Goal: Task Accomplishment & Management: Complete application form

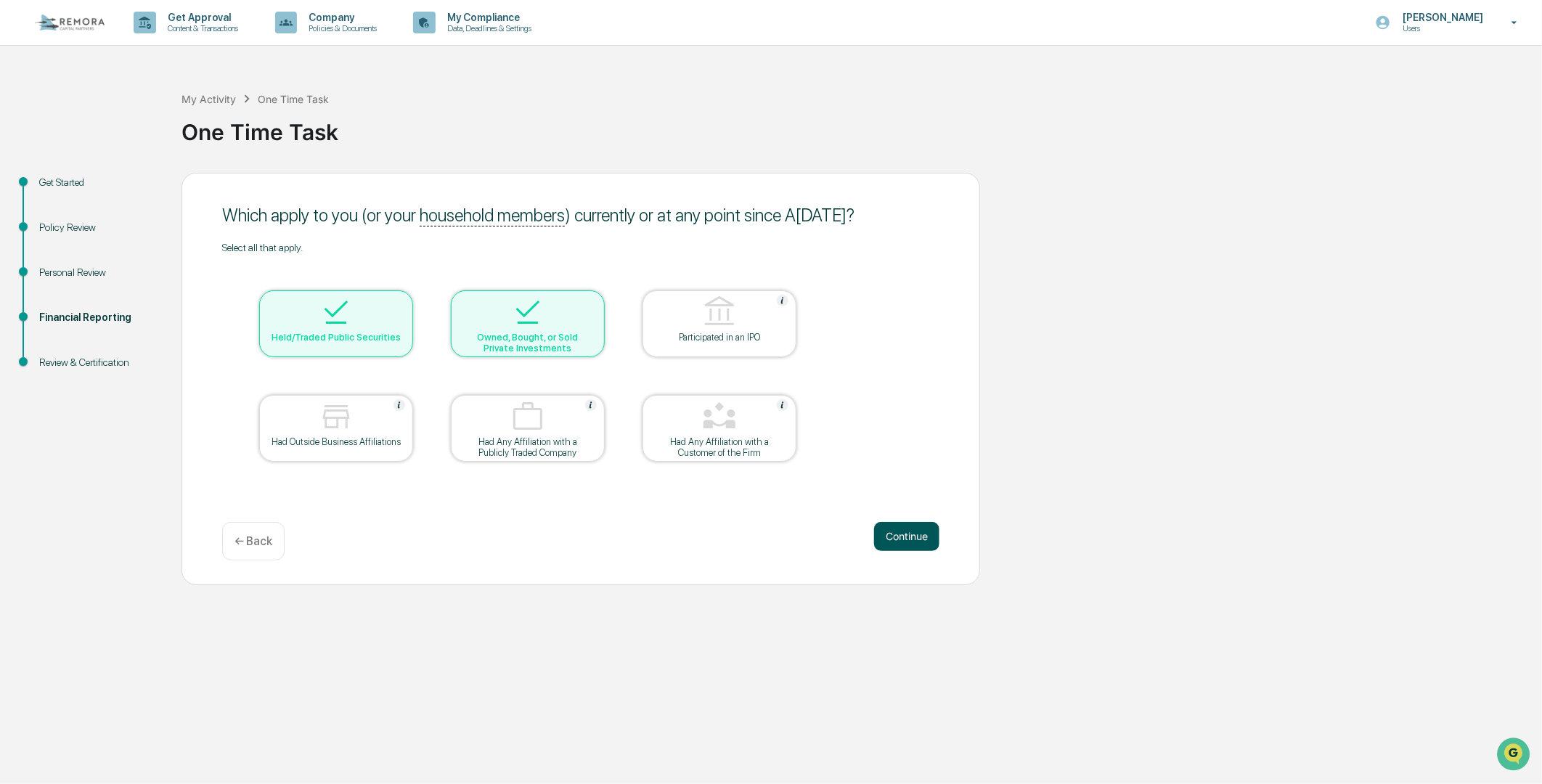
click at [893, 537] on button "Continue" at bounding box center [907, 536] width 66 height 29
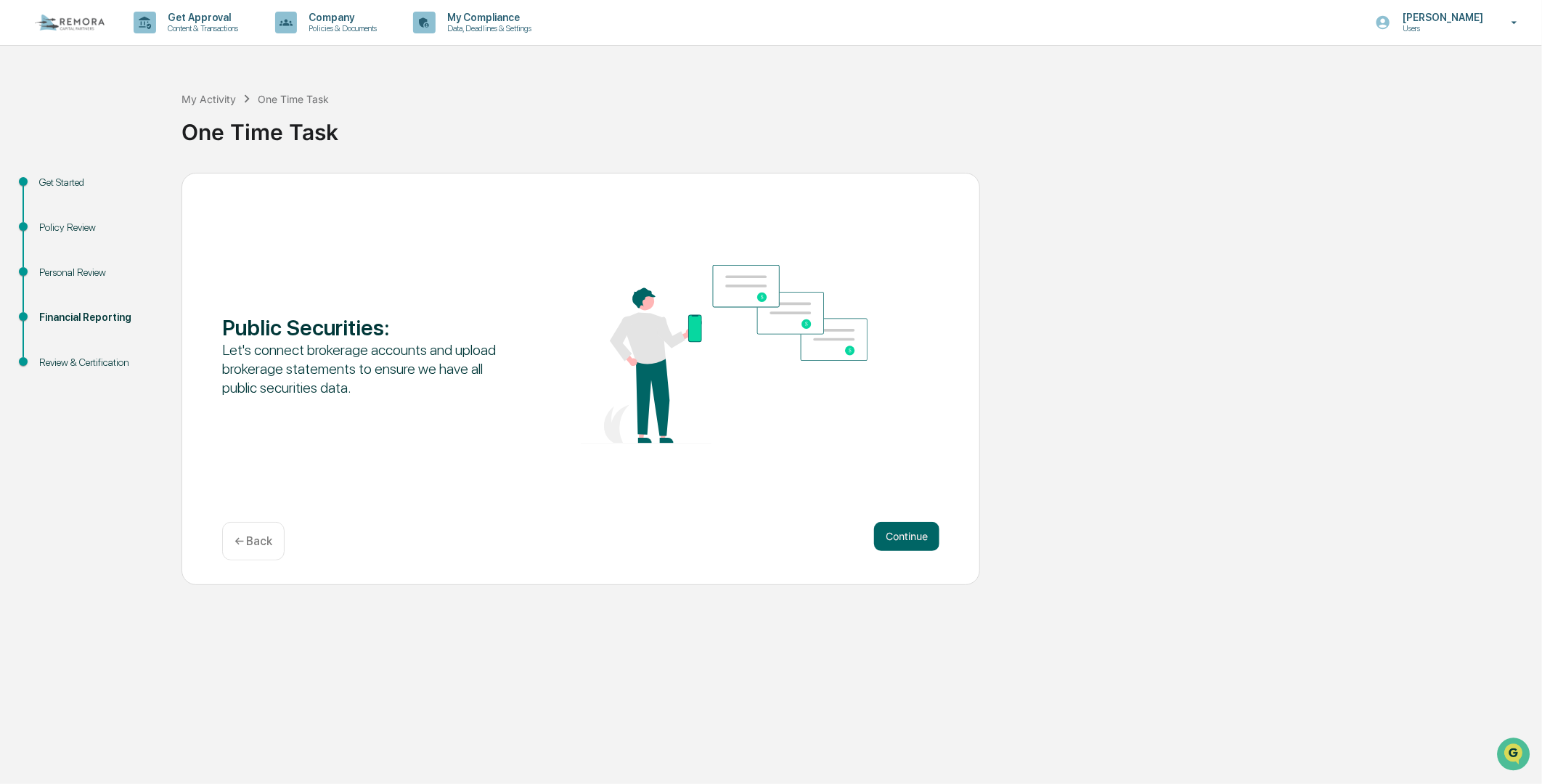
click at [893, 537] on button "Continue" at bounding box center [907, 536] width 66 height 29
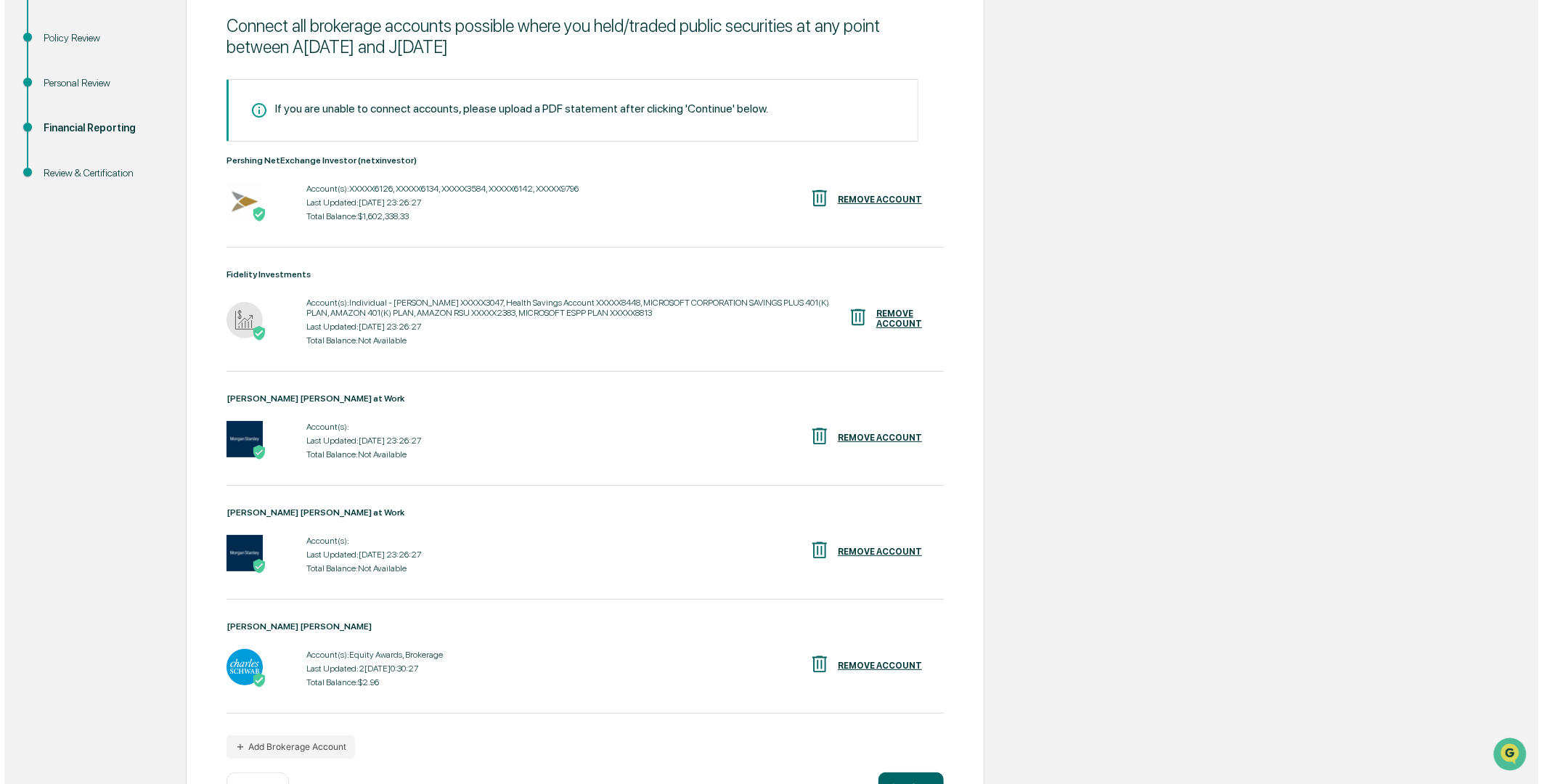
scroll to position [248, 0]
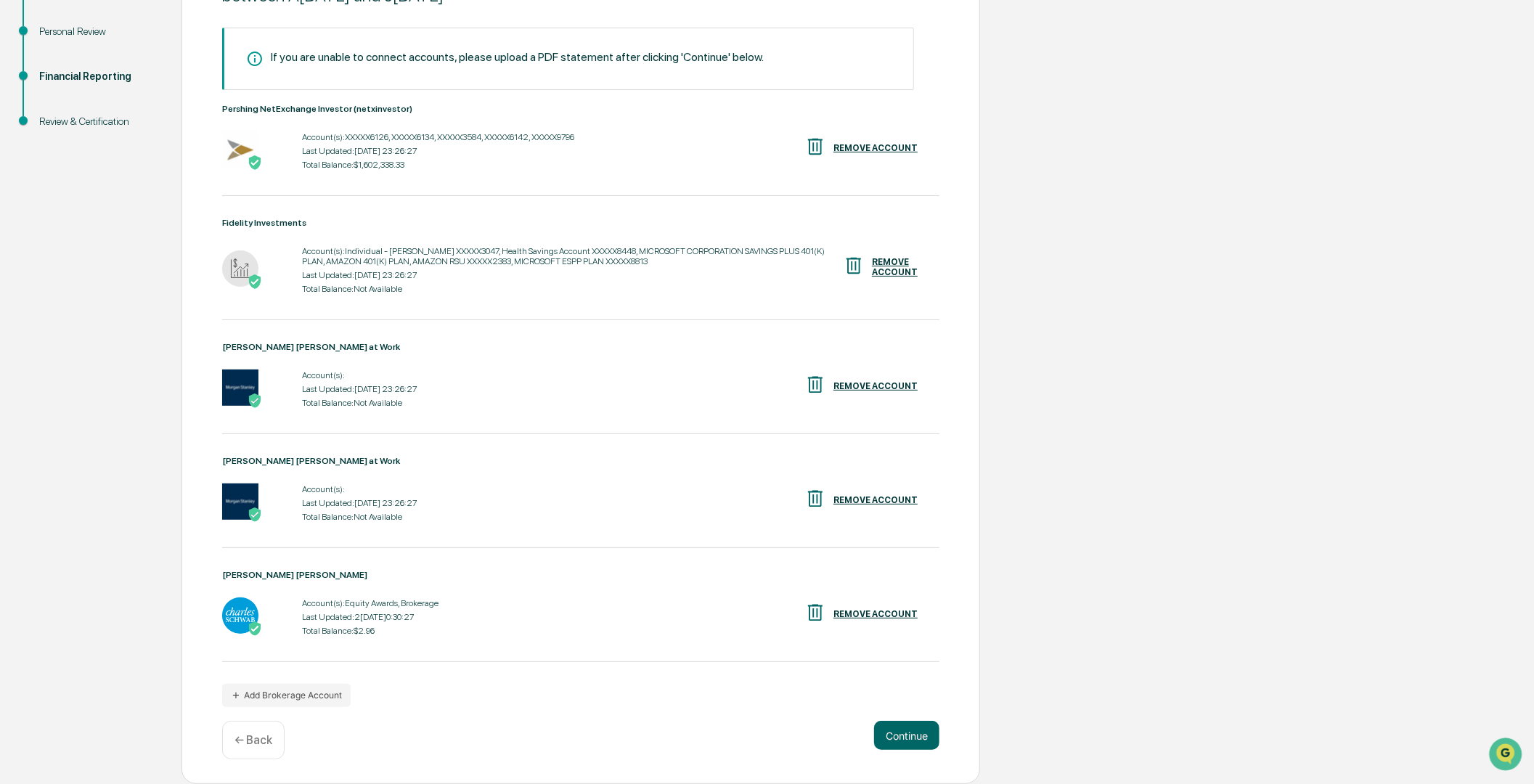
click at [880, 387] on div "REMOVE ACCOUNT" at bounding box center [876, 386] width 84 height 10
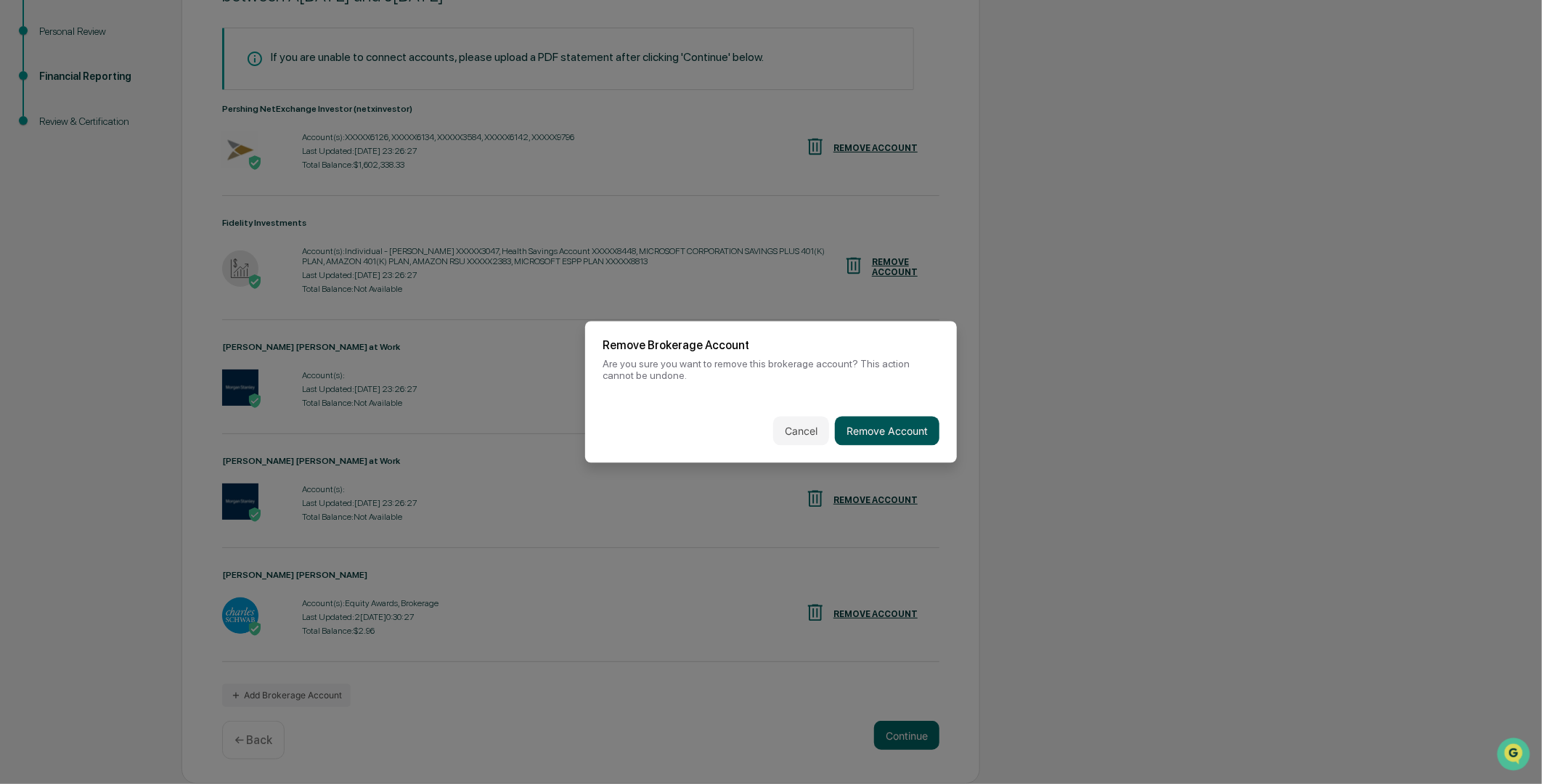
click at [886, 429] on button "Remove Account" at bounding box center [887, 431] width 105 height 29
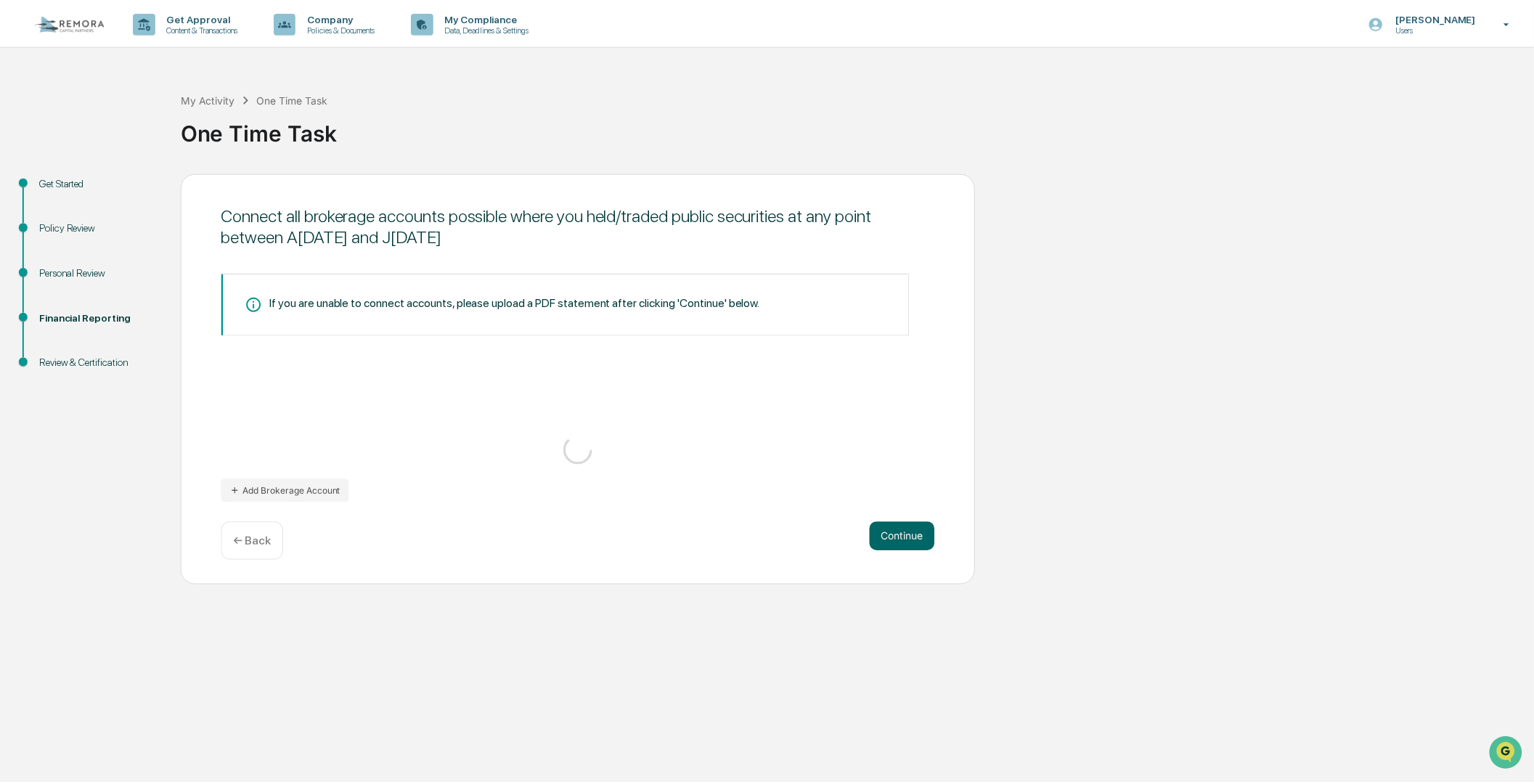
scroll to position [0, 0]
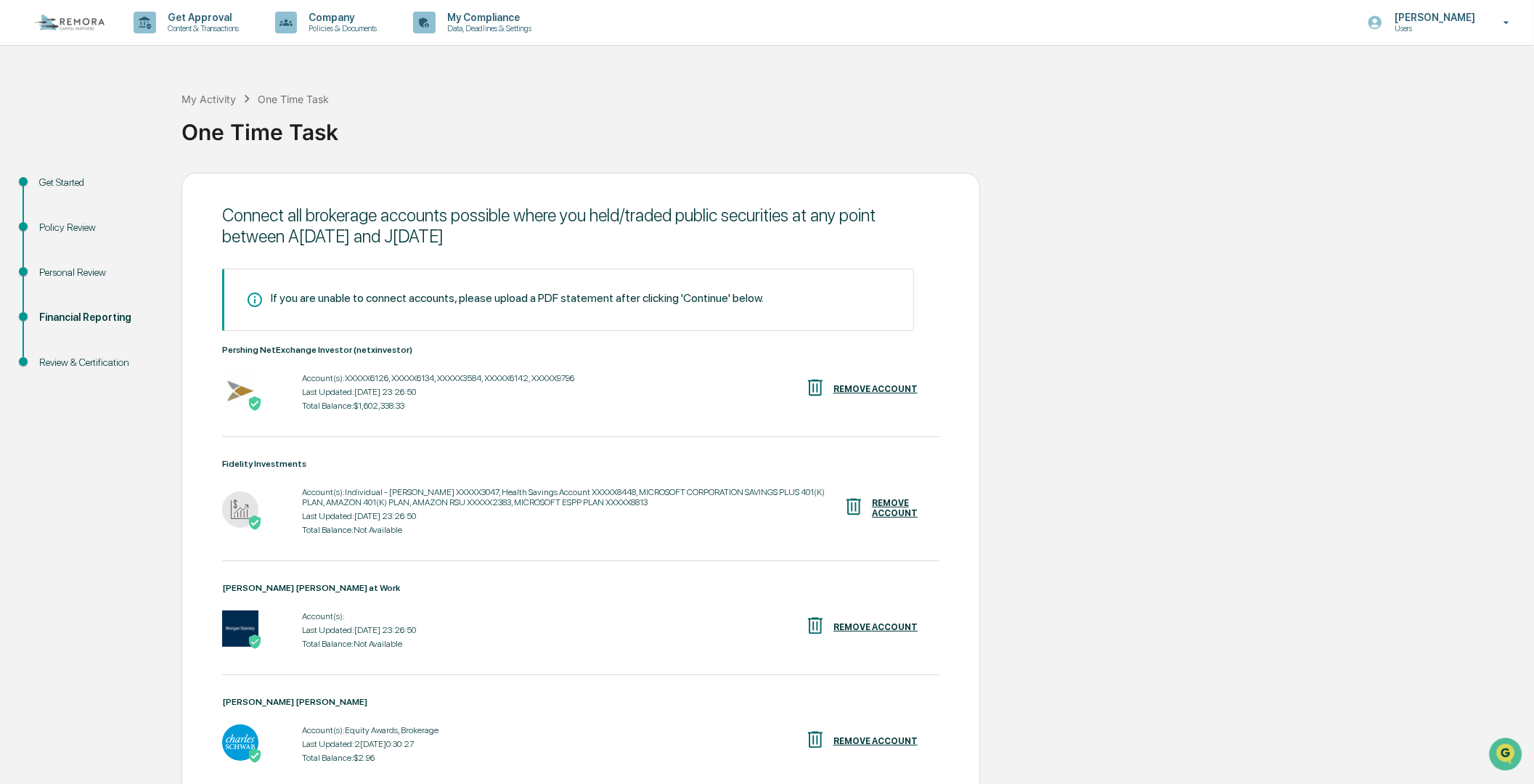
click at [1190, 469] on div "Get Started Policy Review Personal Review Financial Reporting Review & Certific…" at bounding box center [767, 542] width 1520 height 739
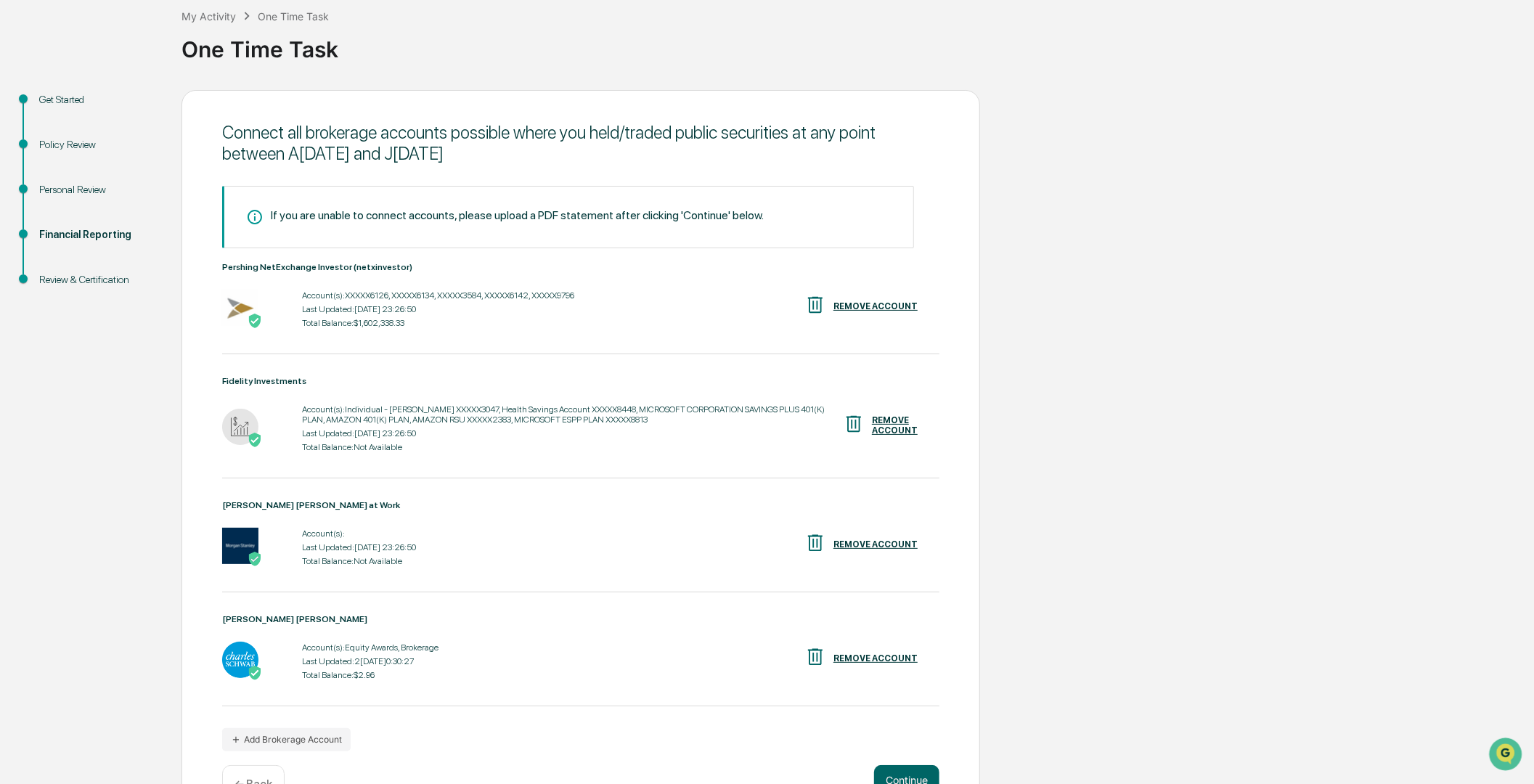
scroll to position [134, 0]
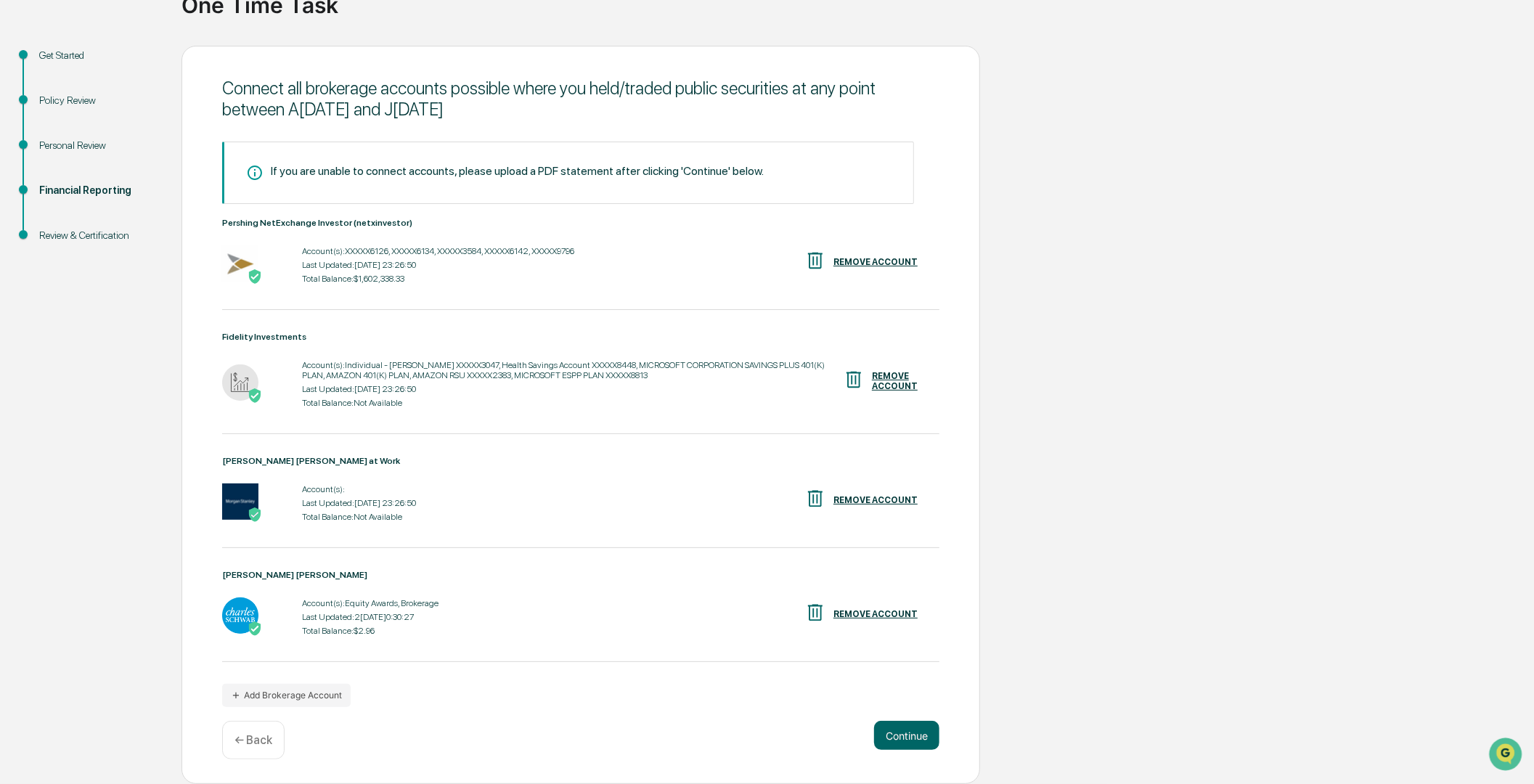
click at [102, 629] on div "Get Started Policy Review Personal Review Financial Reporting Review & Certific…" at bounding box center [767, 415] width 1520 height 739
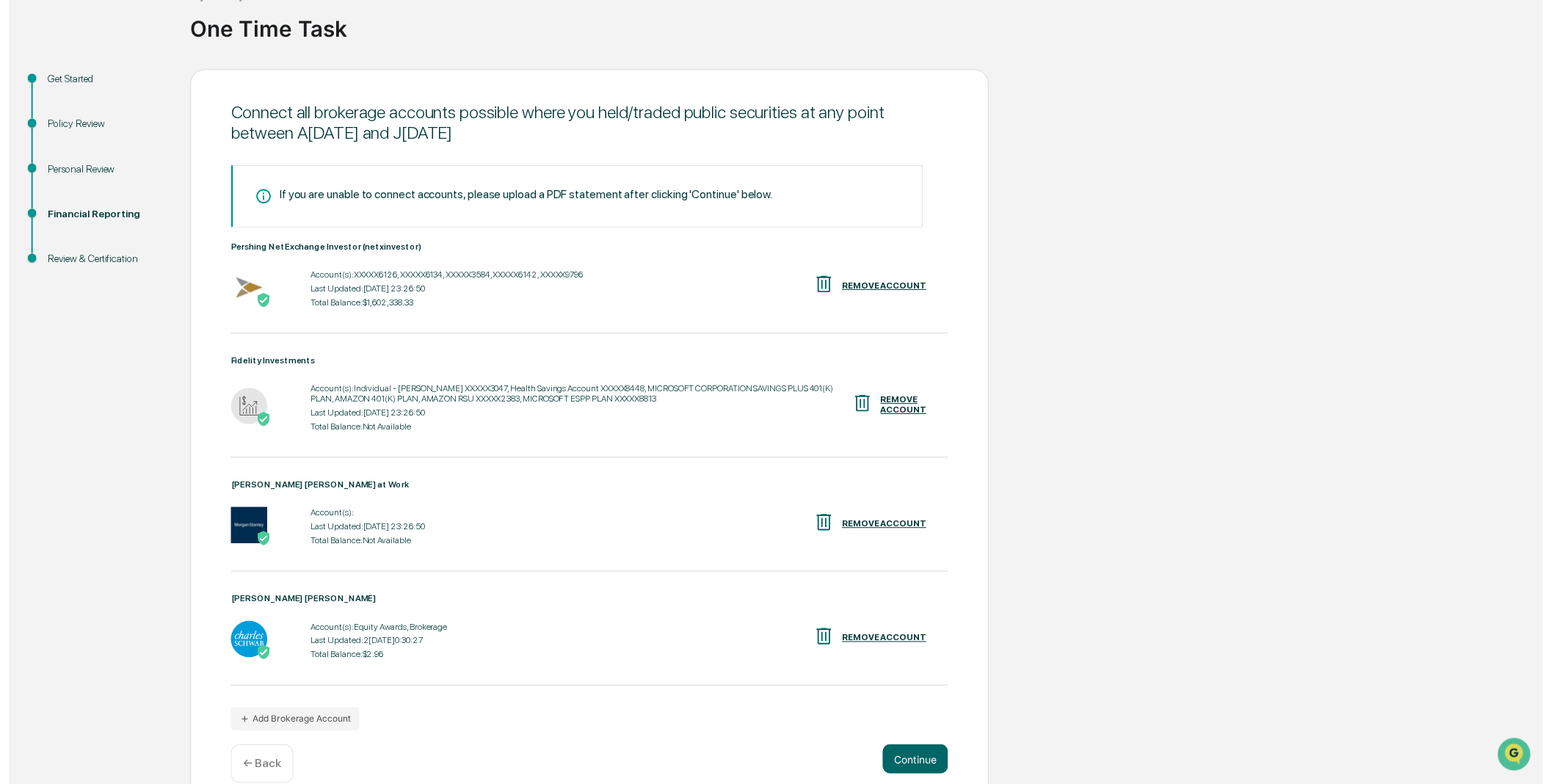
scroll to position [103, 0]
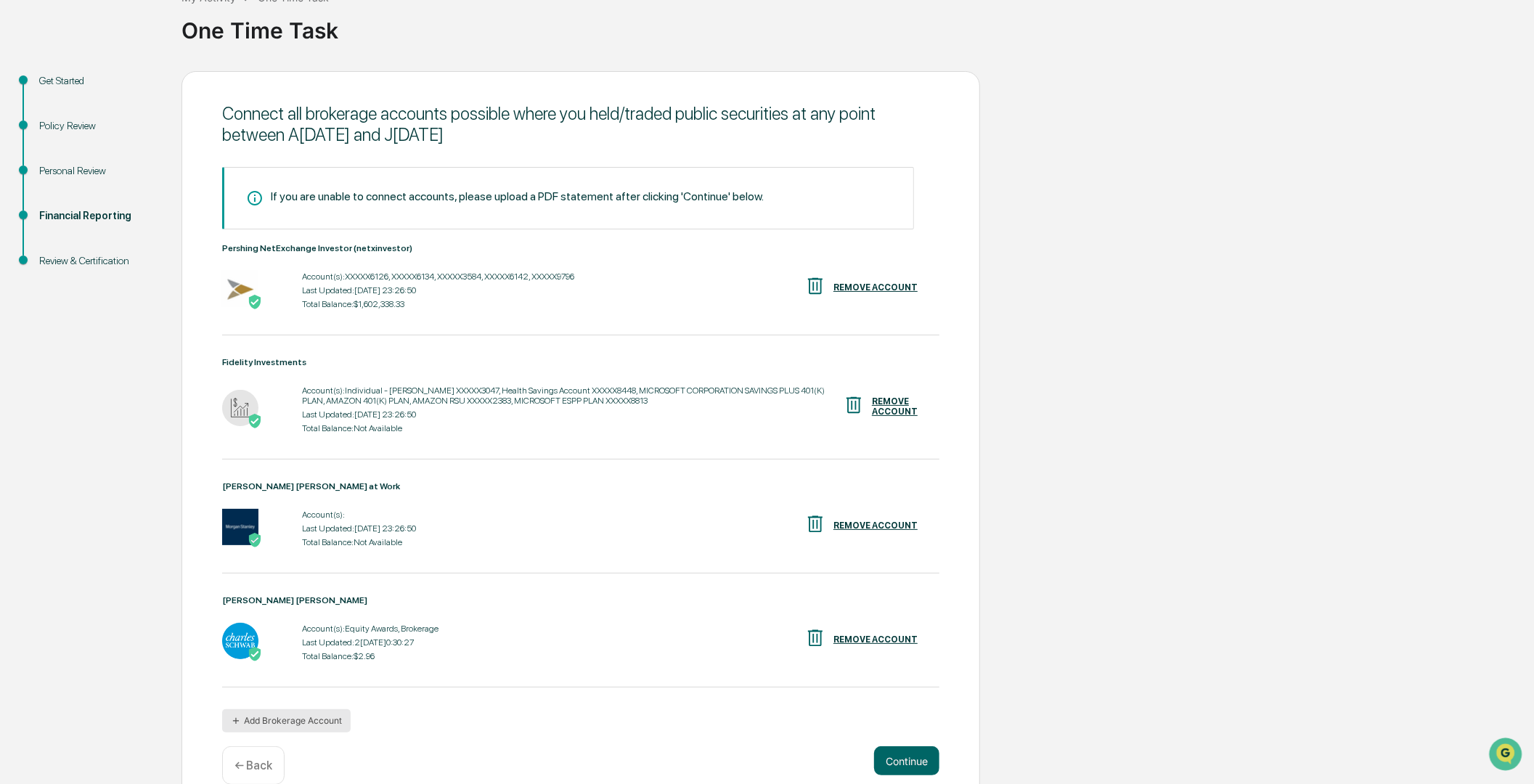
click at [315, 726] on button "Add Brokerage Account" at bounding box center [286, 721] width 129 height 23
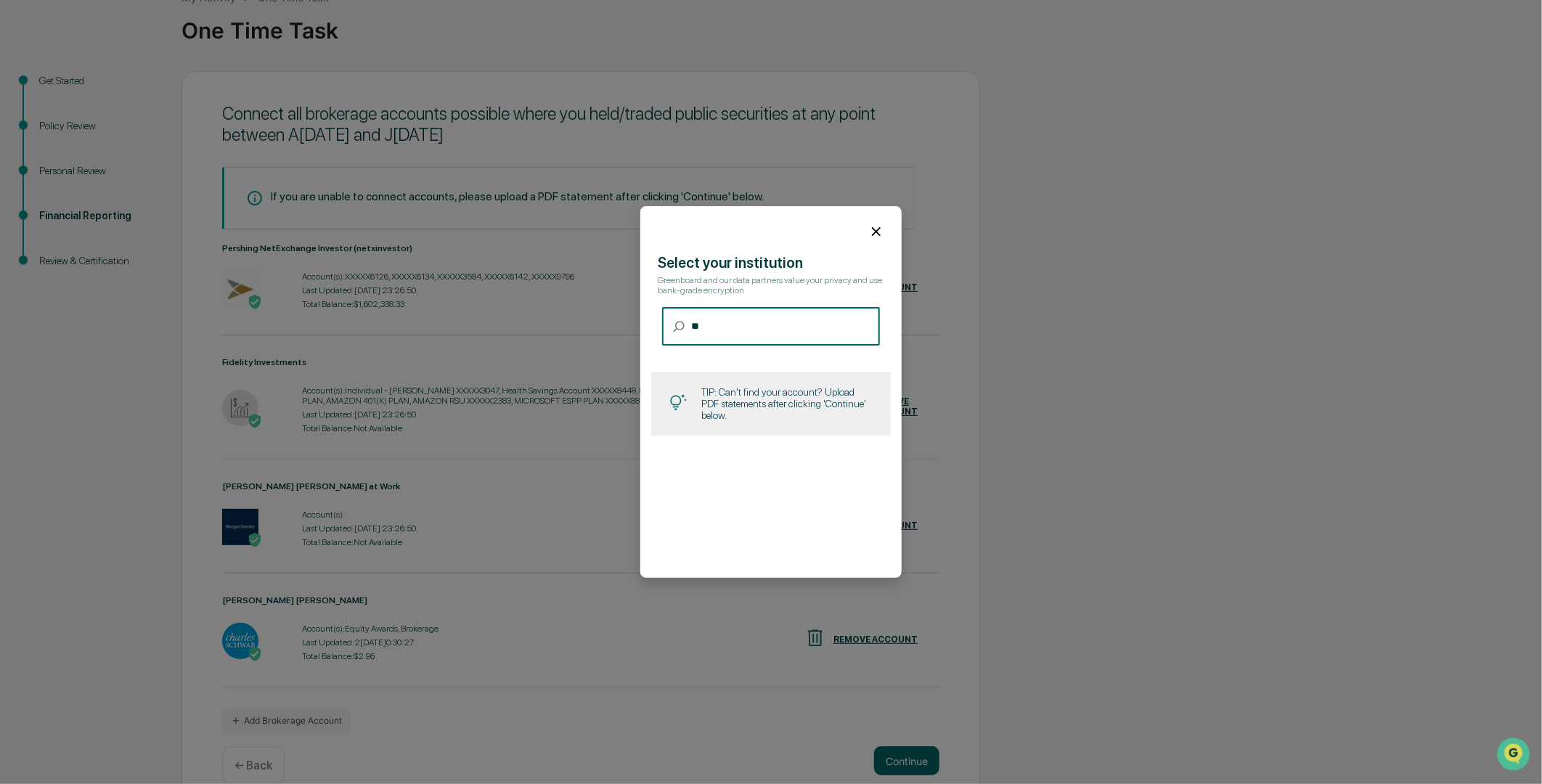
type input "*"
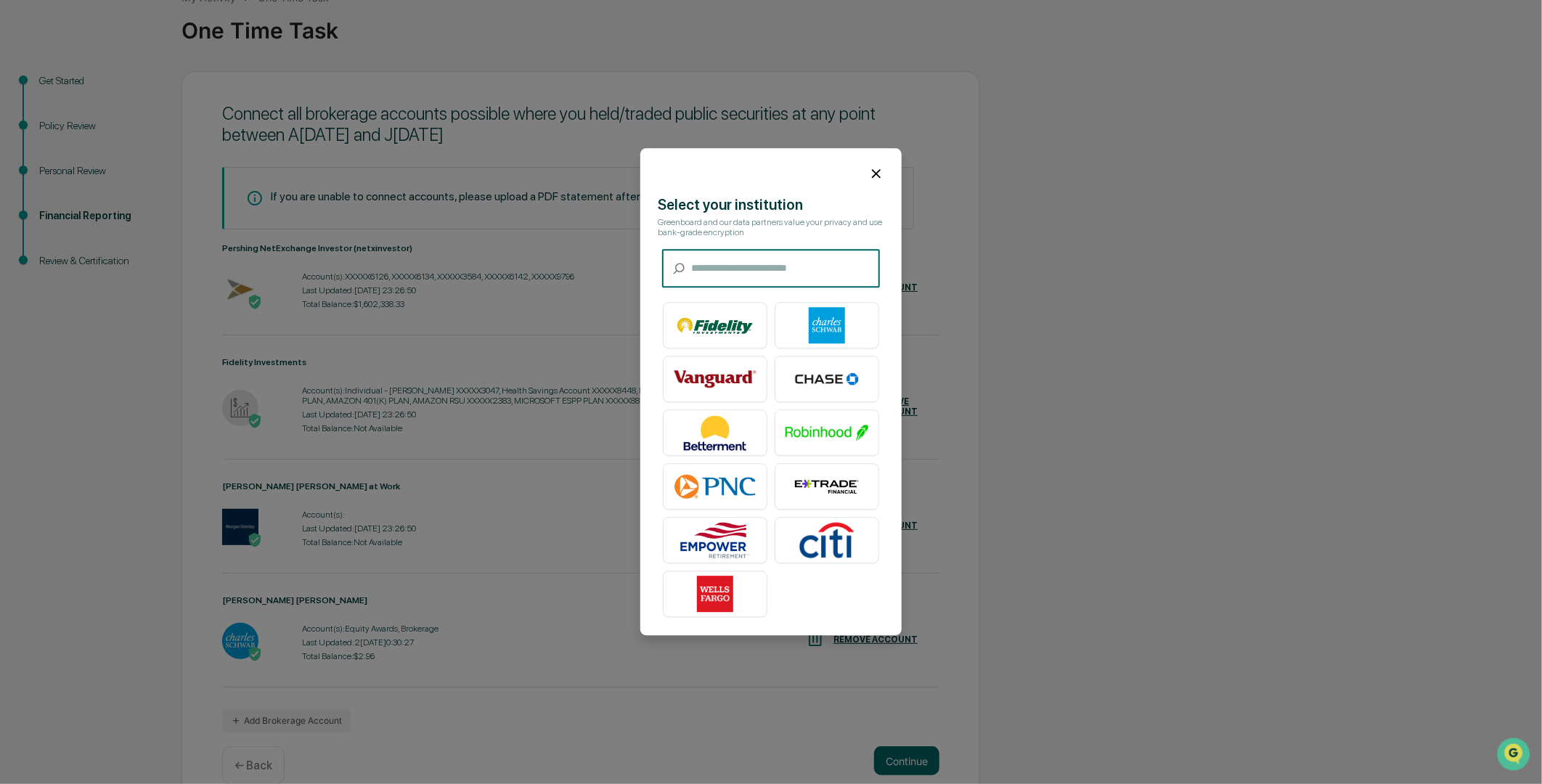
click at [871, 176] on icon at bounding box center [876, 173] width 16 height 16
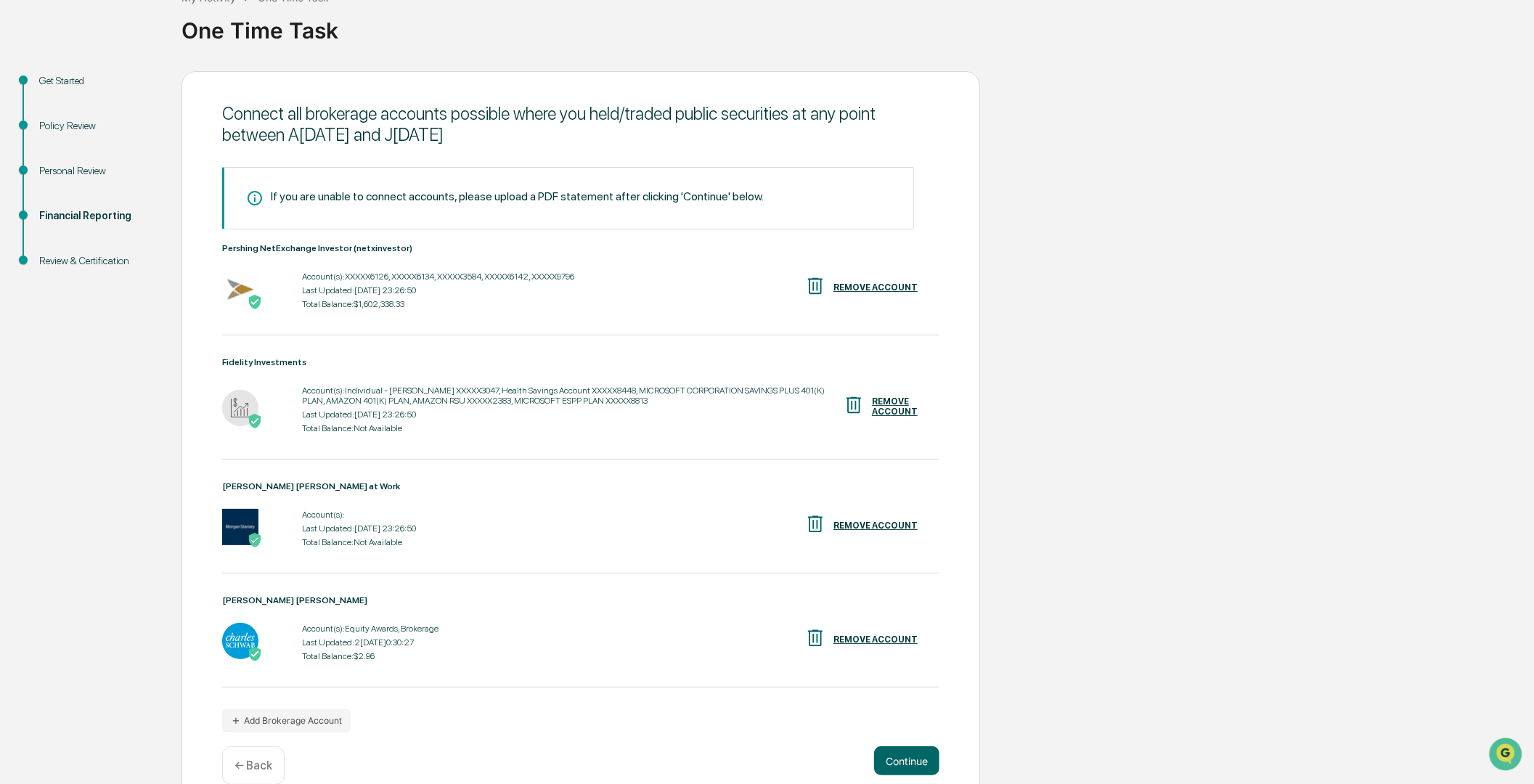
click at [73, 550] on div "Get Started Policy Review Personal Review Financial Reporting Review & Certific…" at bounding box center [767, 440] width 1520 height 739
click at [86, 610] on div "Get Started Policy Review Personal Review Financial Reporting Review & Certific…" at bounding box center [767, 440] width 1520 height 739
click at [106, 550] on div "Get Started Policy Review Personal Review Financial Reporting Review & Certific…" at bounding box center [767, 440] width 1520 height 739
click at [905, 764] on button "Continue" at bounding box center [907, 761] width 66 height 29
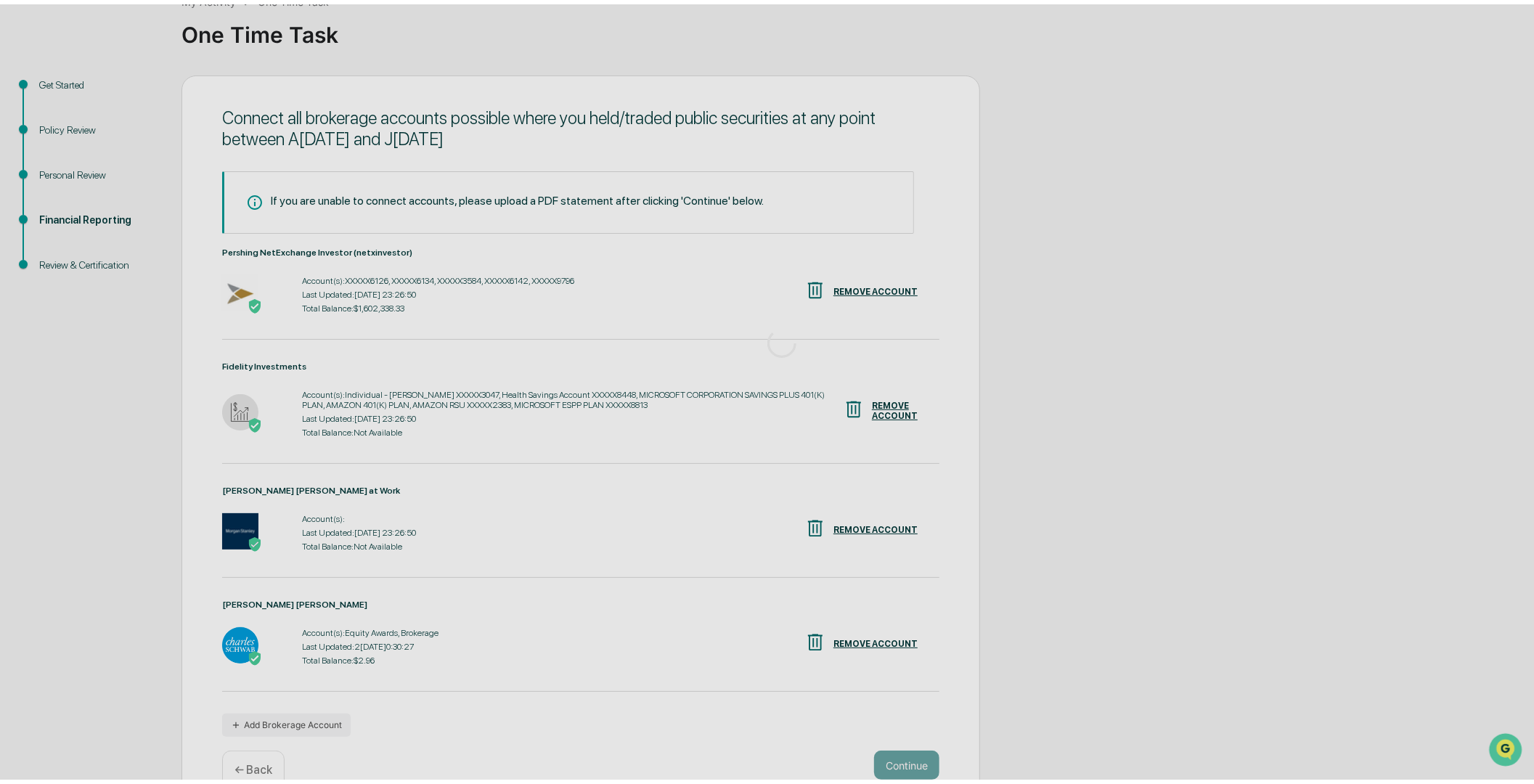
scroll to position [0, 0]
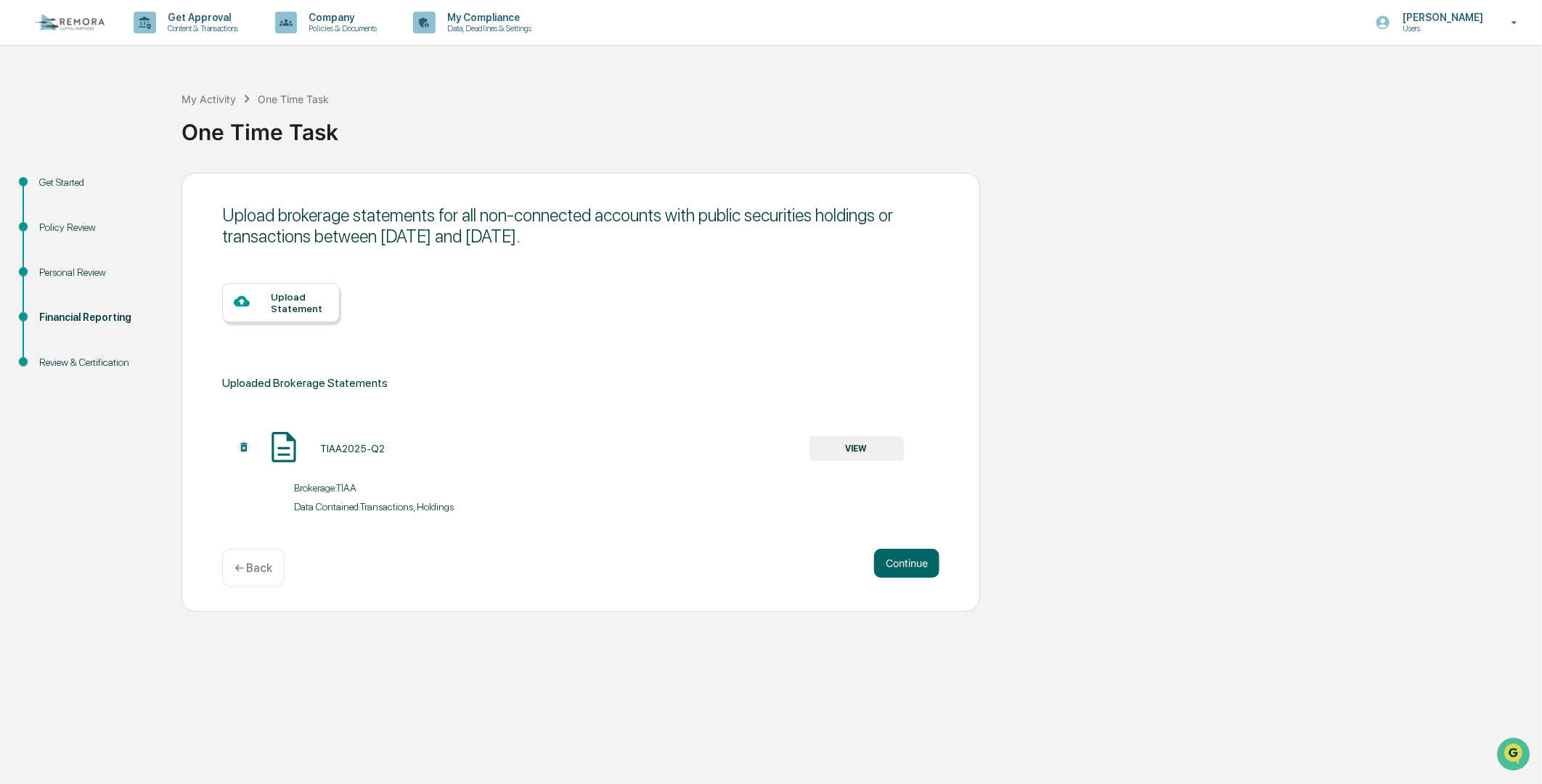
click at [285, 306] on div "Upload Statement" at bounding box center [299, 303] width 57 height 23
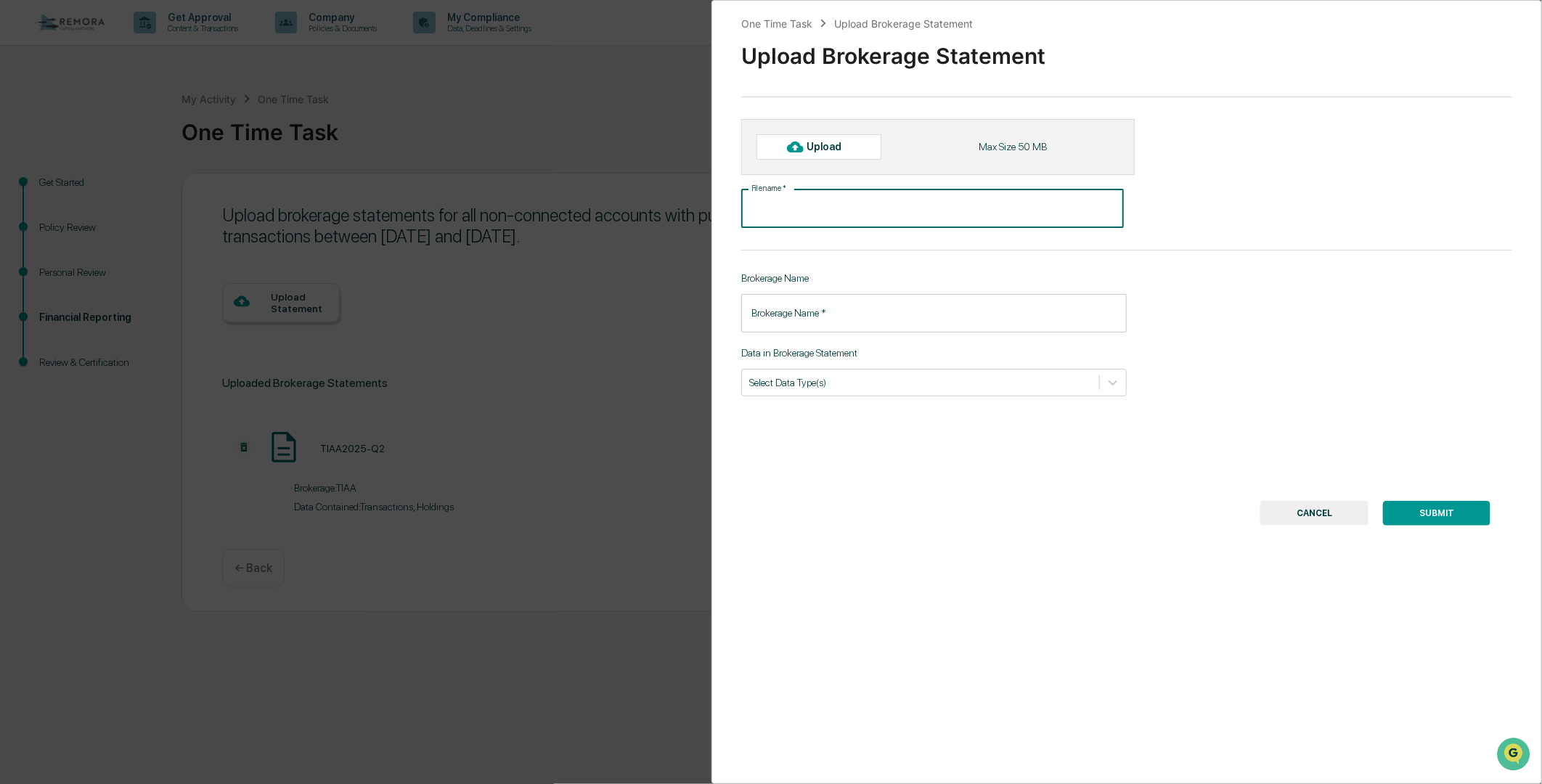
click at [788, 216] on input "File name   *" at bounding box center [933, 208] width 383 height 38
click at [820, 141] on div "Upload" at bounding box center [831, 146] width 47 height 12
type input "**********"
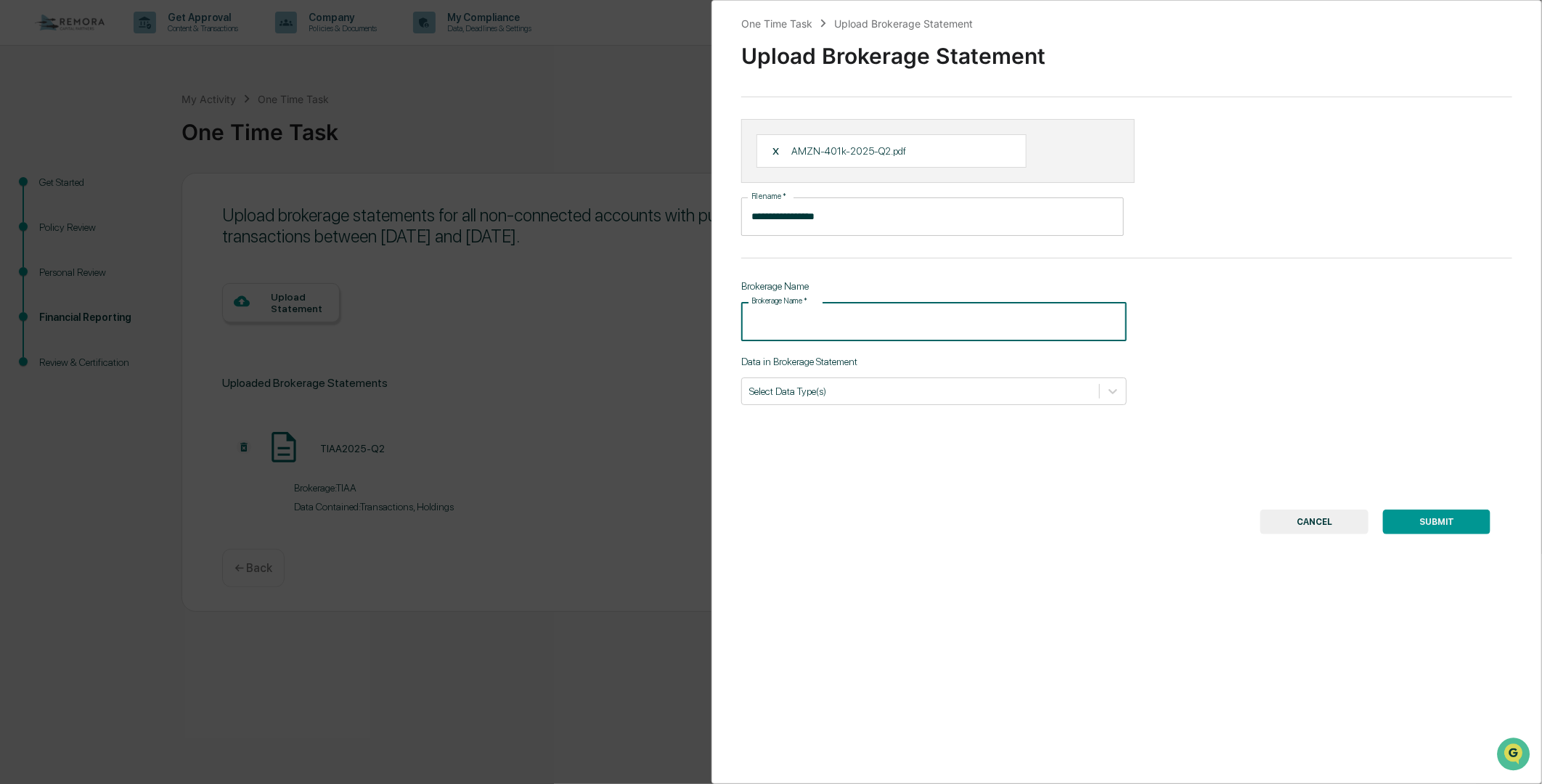
click at [830, 323] on input "Brokerage Name   *" at bounding box center [934, 321] width 386 height 38
type input "********"
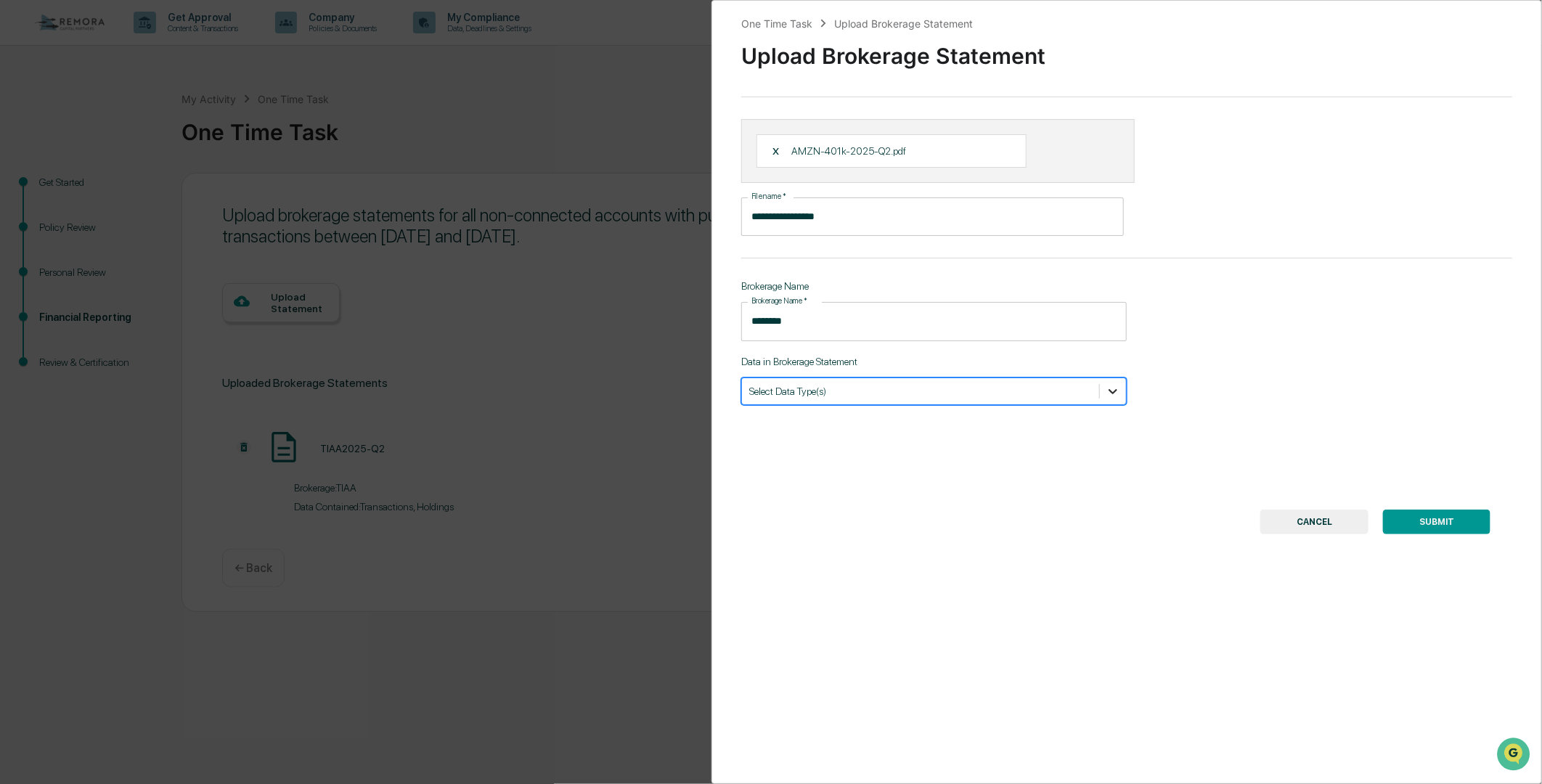
click at [1115, 398] on icon at bounding box center [1113, 391] width 15 height 15
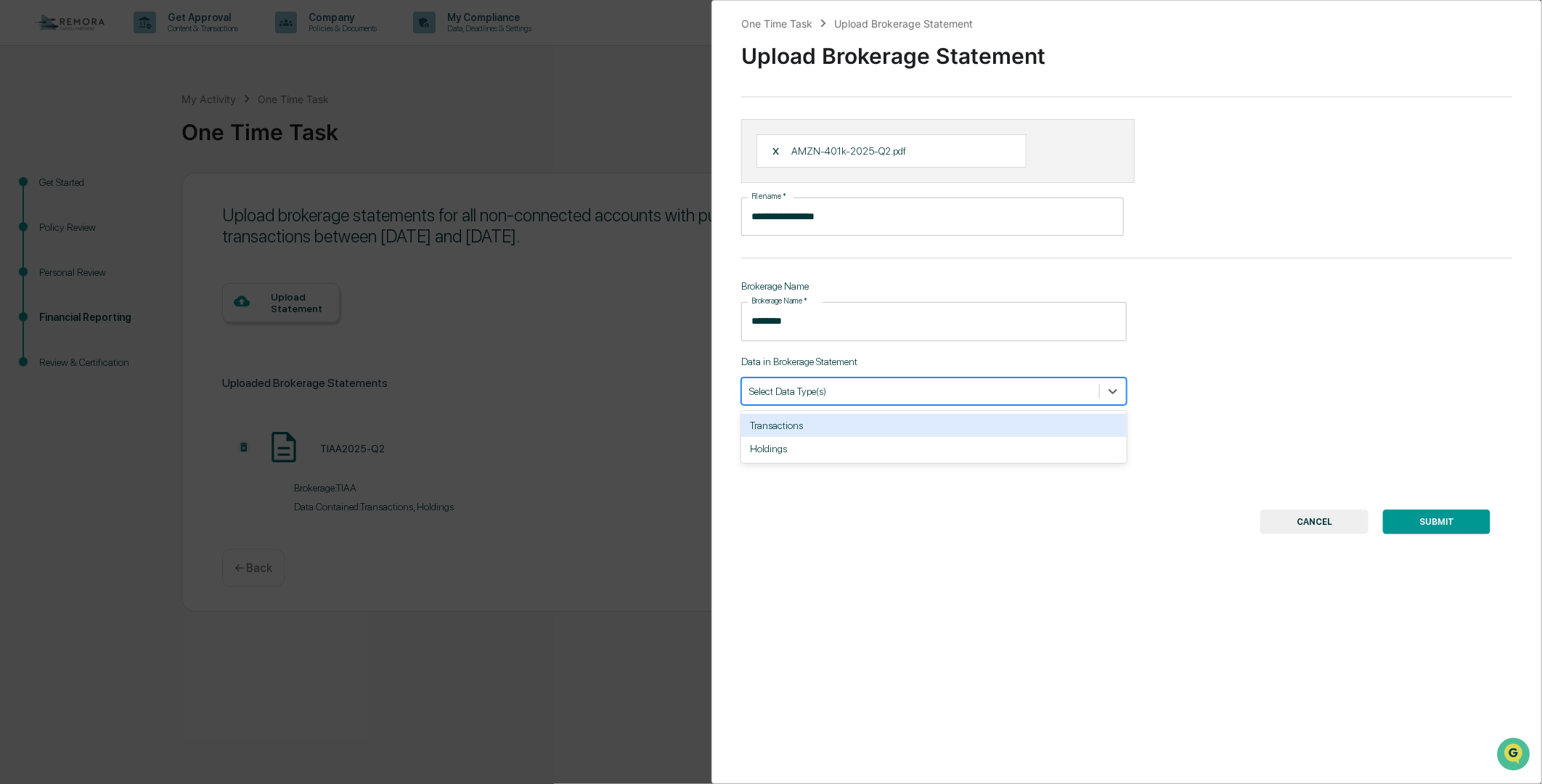
click at [775, 429] on div "Transactions" at bounding box center [934, 426] width 386 height 23
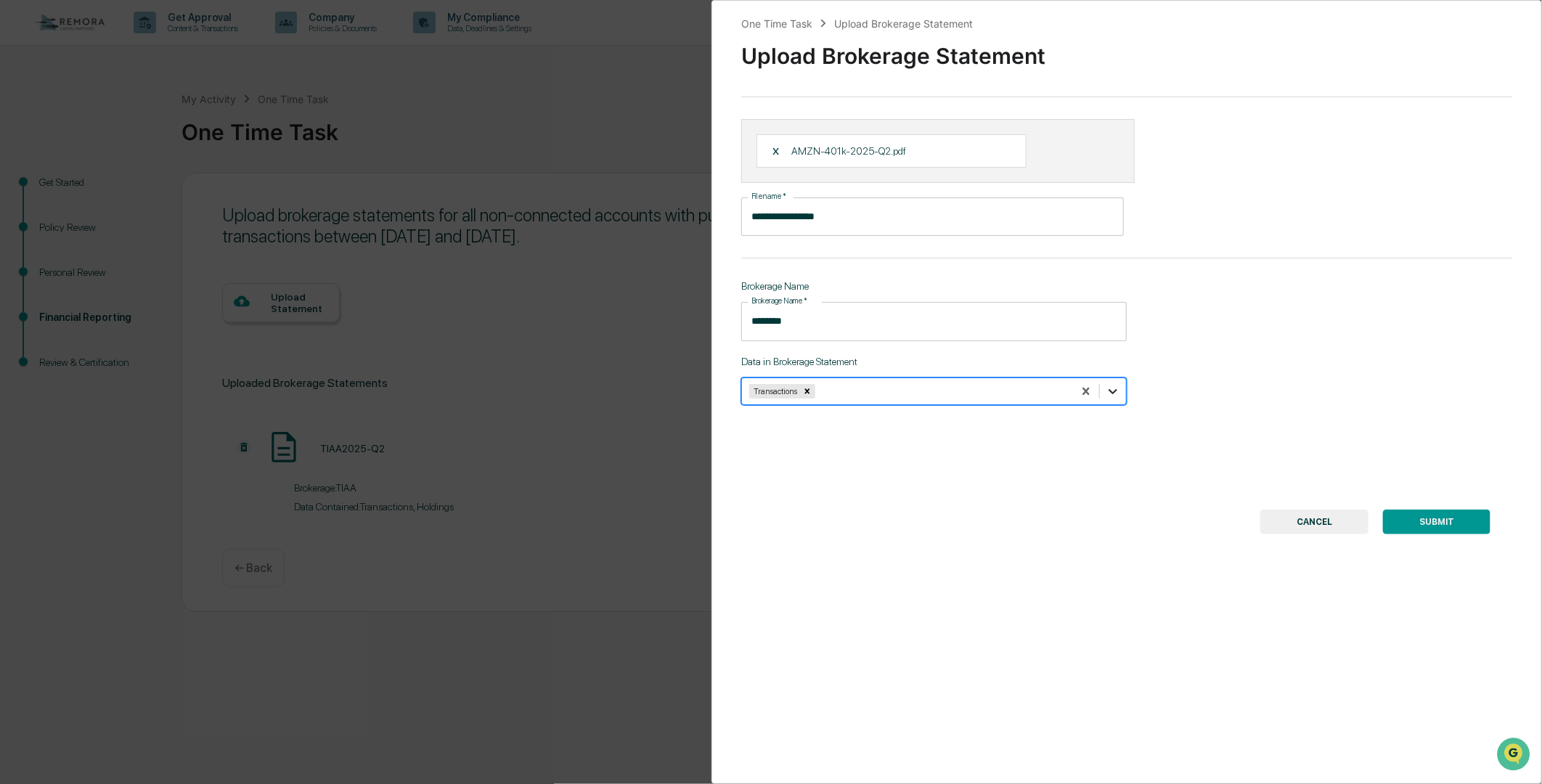
click at [1108, 394] on icon at bounding box center [1112, 391] width 9 height 5
click at [765, 426] on div "Holdings" at bounding box center [934, 426] width 386 height 23
click at [1420, 524] on button "SUBMIT" at bounding box center [1437, 522] width 108 height 25
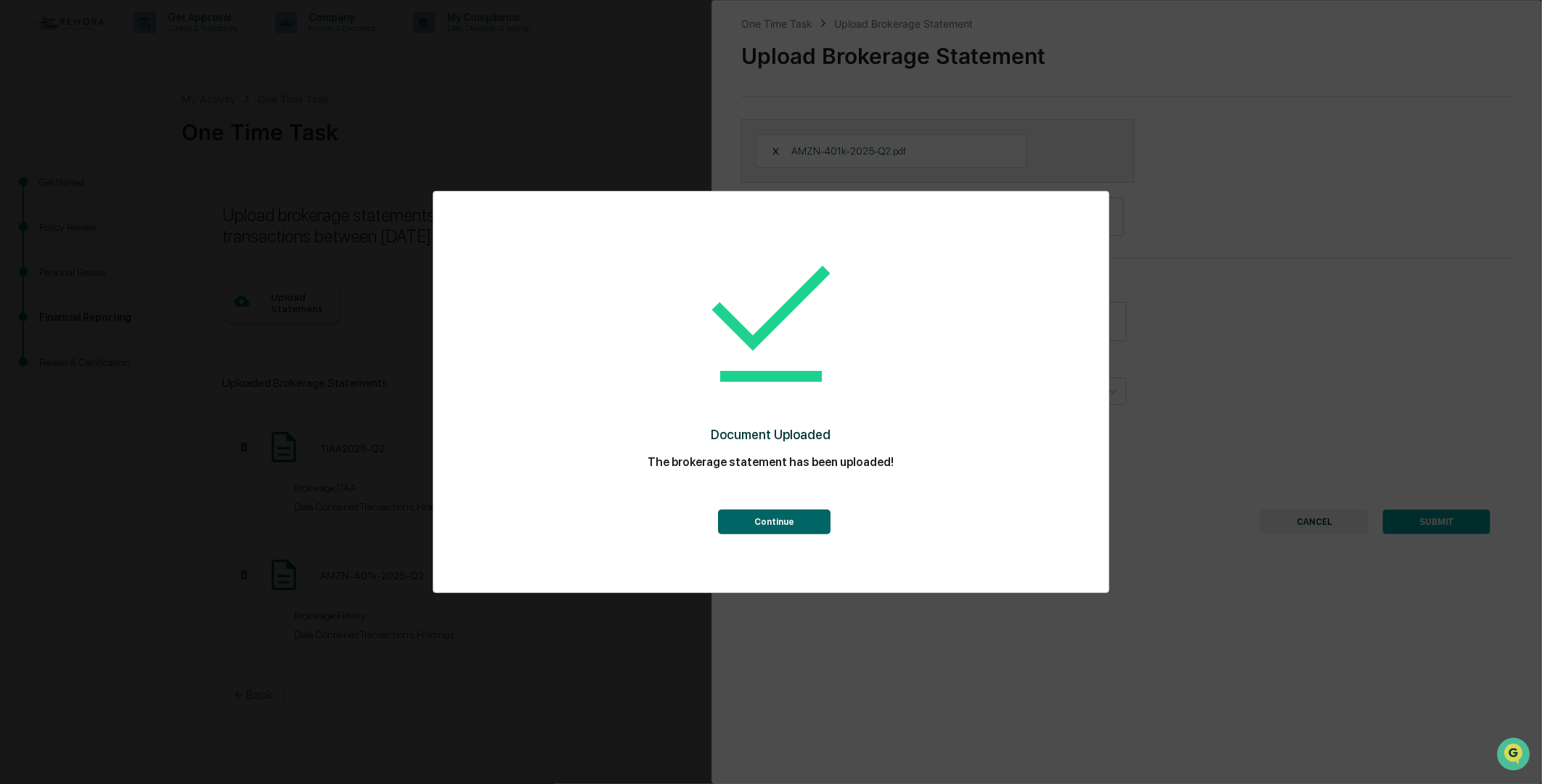
click at [766, 523] on button "Continue" at bounding box center [775, 522] width 112 height 25
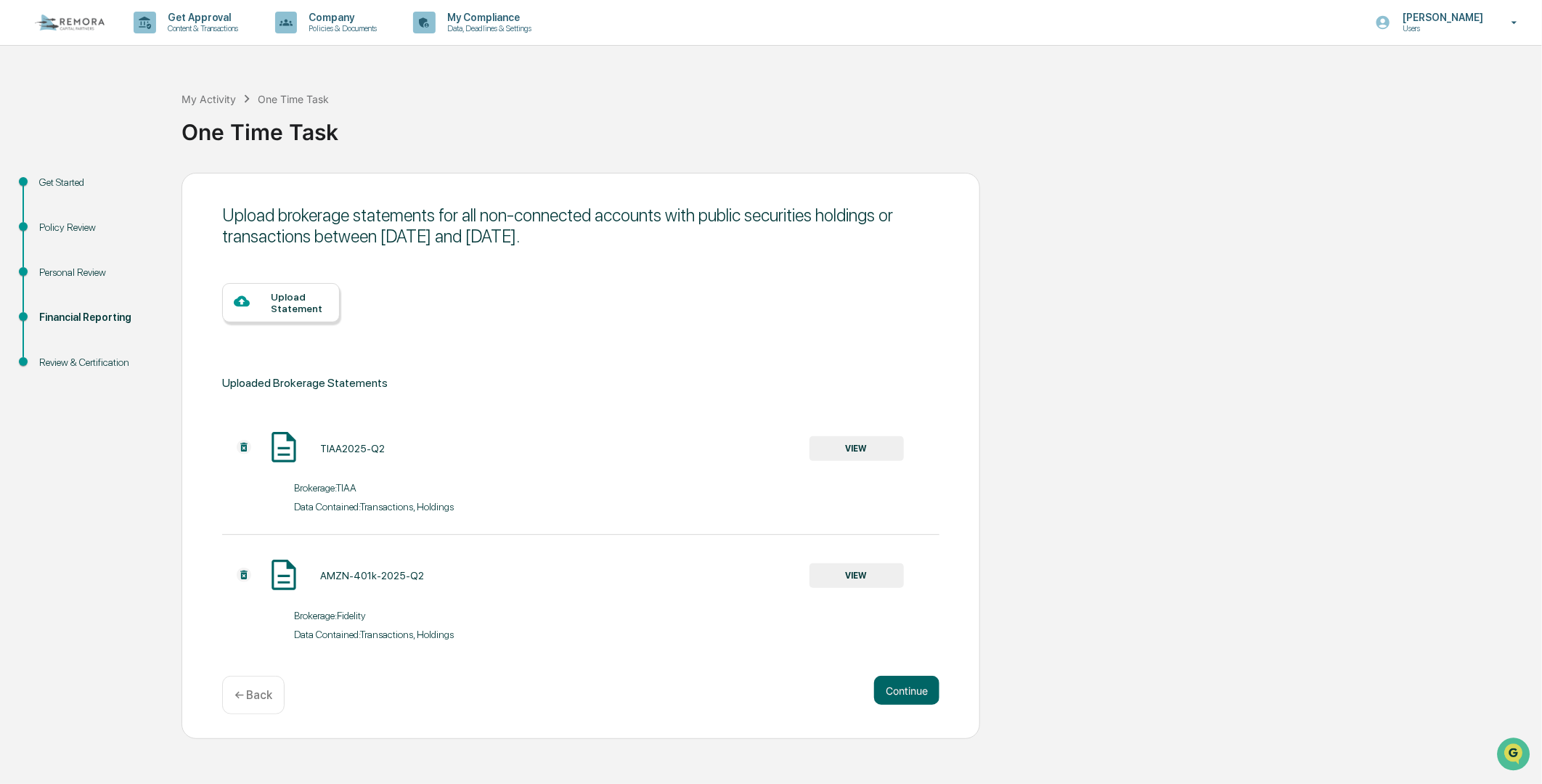
click at [277, 309] on div "Upload Statement" at bounding box center [299, 303] width 57 height 23
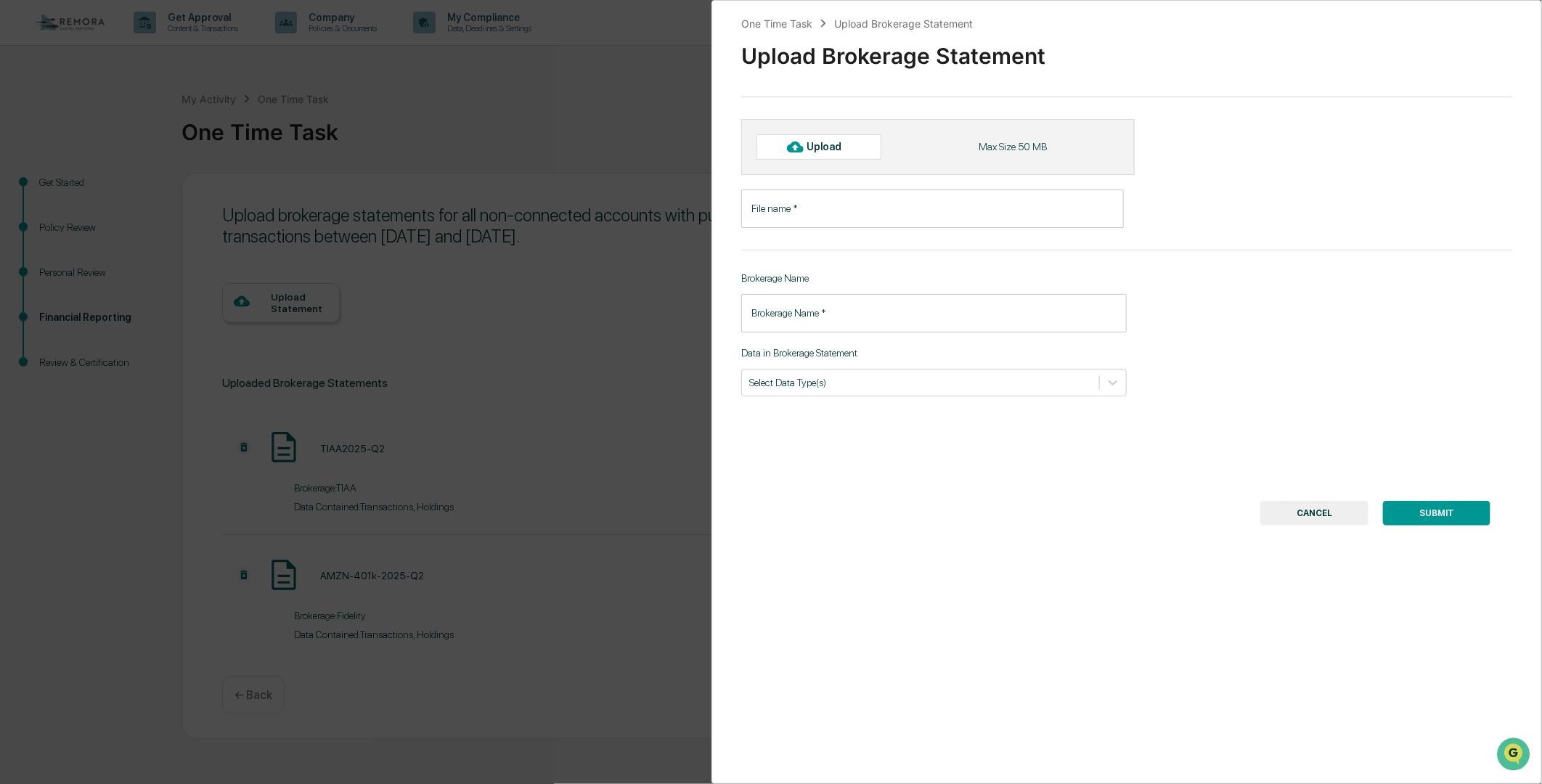
click at [851, 149] on div "Upload" at bounding box center [831, 146] width 47 height 12
type input "**********"
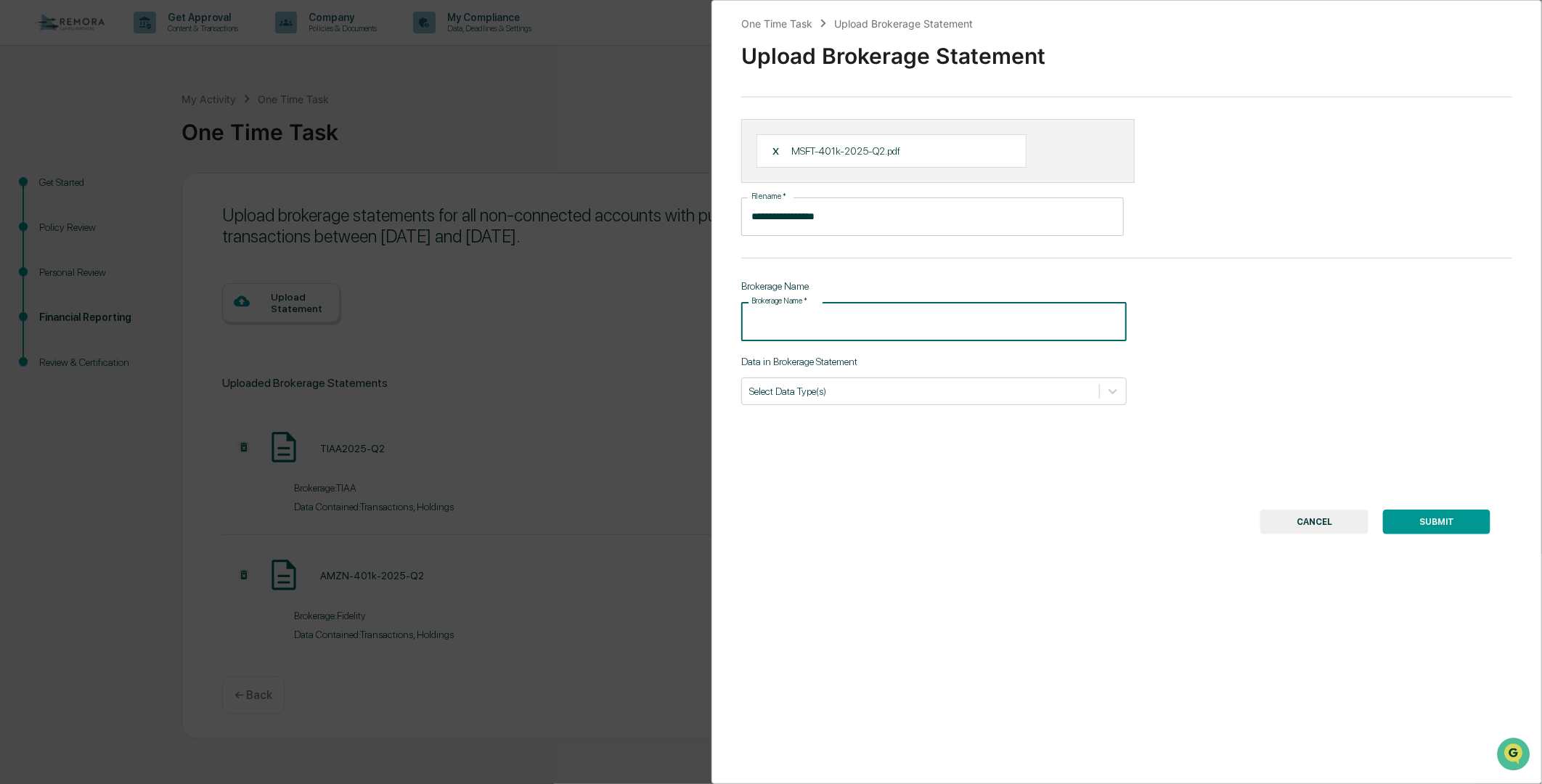
click at [861, 314] on input "Brokerage Name   *" at bounding box center [934, 321] width 386 height 38
type input "********"
click at [937, 397] on div at bounding box center [920, 391] width 343 height 14
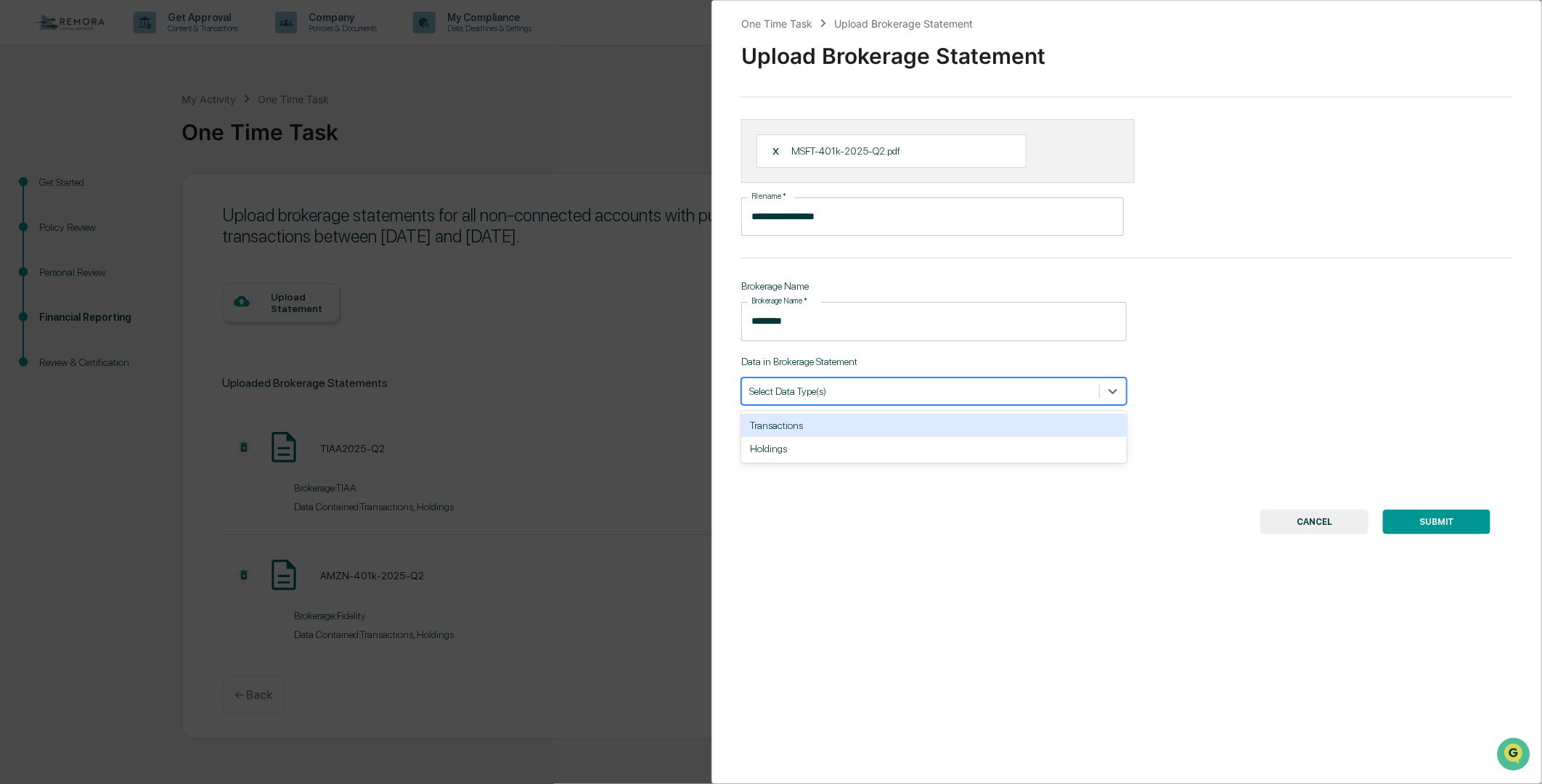
click at [795, 429] on div "Transactions" at bounding box center [934, 426] width 386 height 23
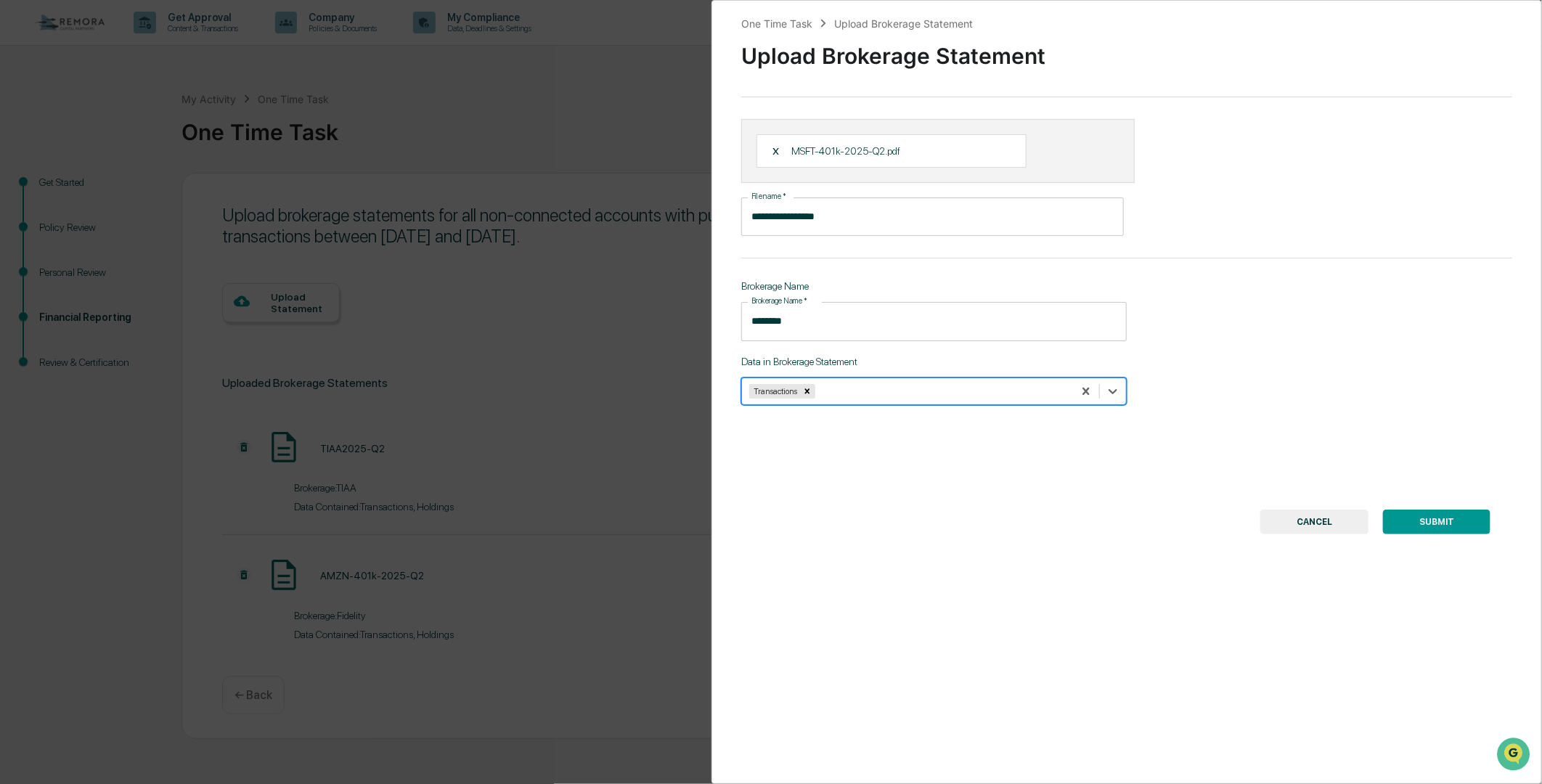
click at [873, 387] on div at bounding box center [942, 391] width 248 height 14
click at [1114, 393] on icon at bounding box center [1113, 391] width 15 height 15
click at [785, 424] on div "Holdings" at bounding box center [934, 426] width 386 height 23
click at [1453, 528] on button "SUBMIT" at bounding box center [1437, 522] width 108 height 25
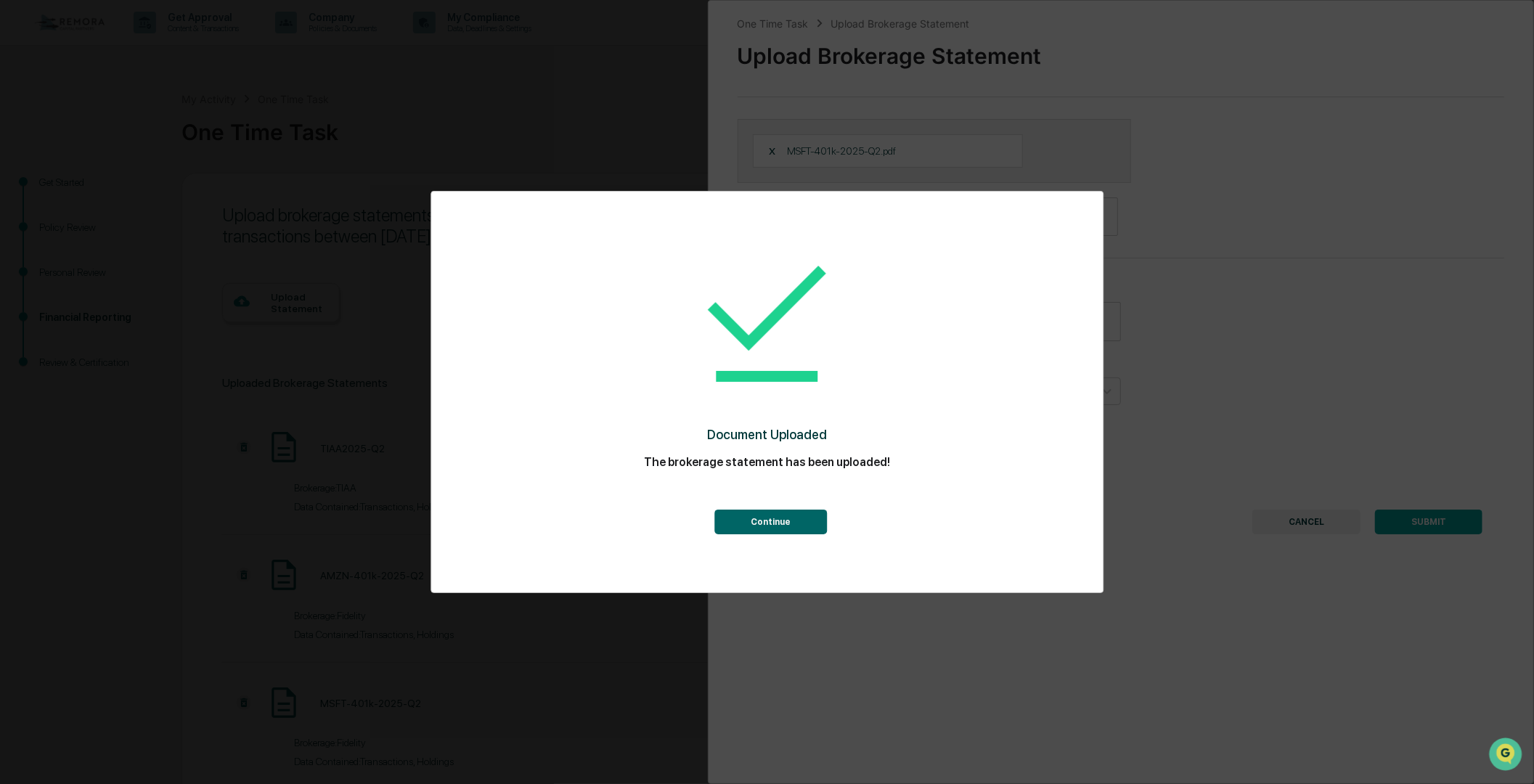
click at [799, 521] on button "Continue" at bounding box center [771, 522] width 112 height 25
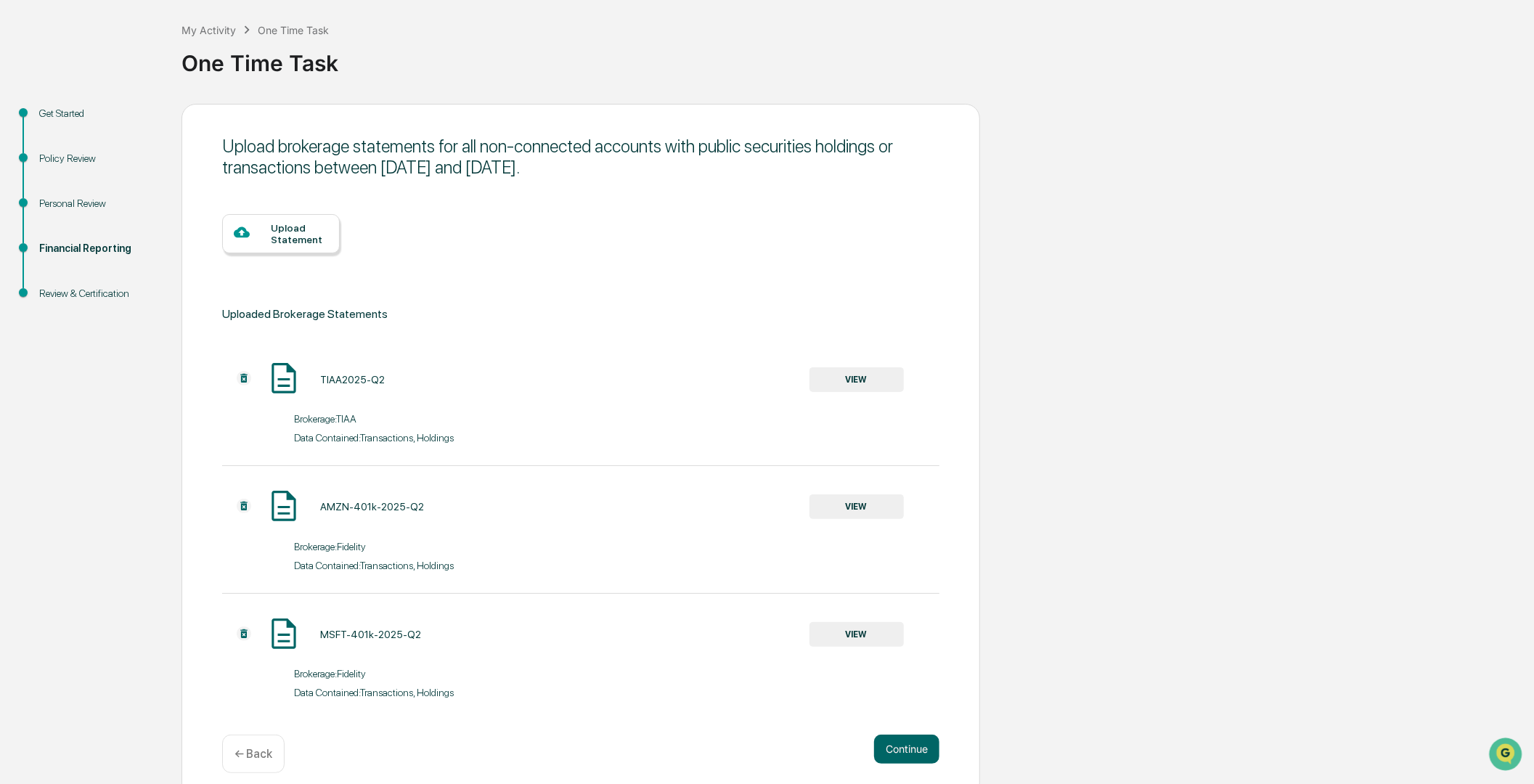
scroll to position [87, 0]
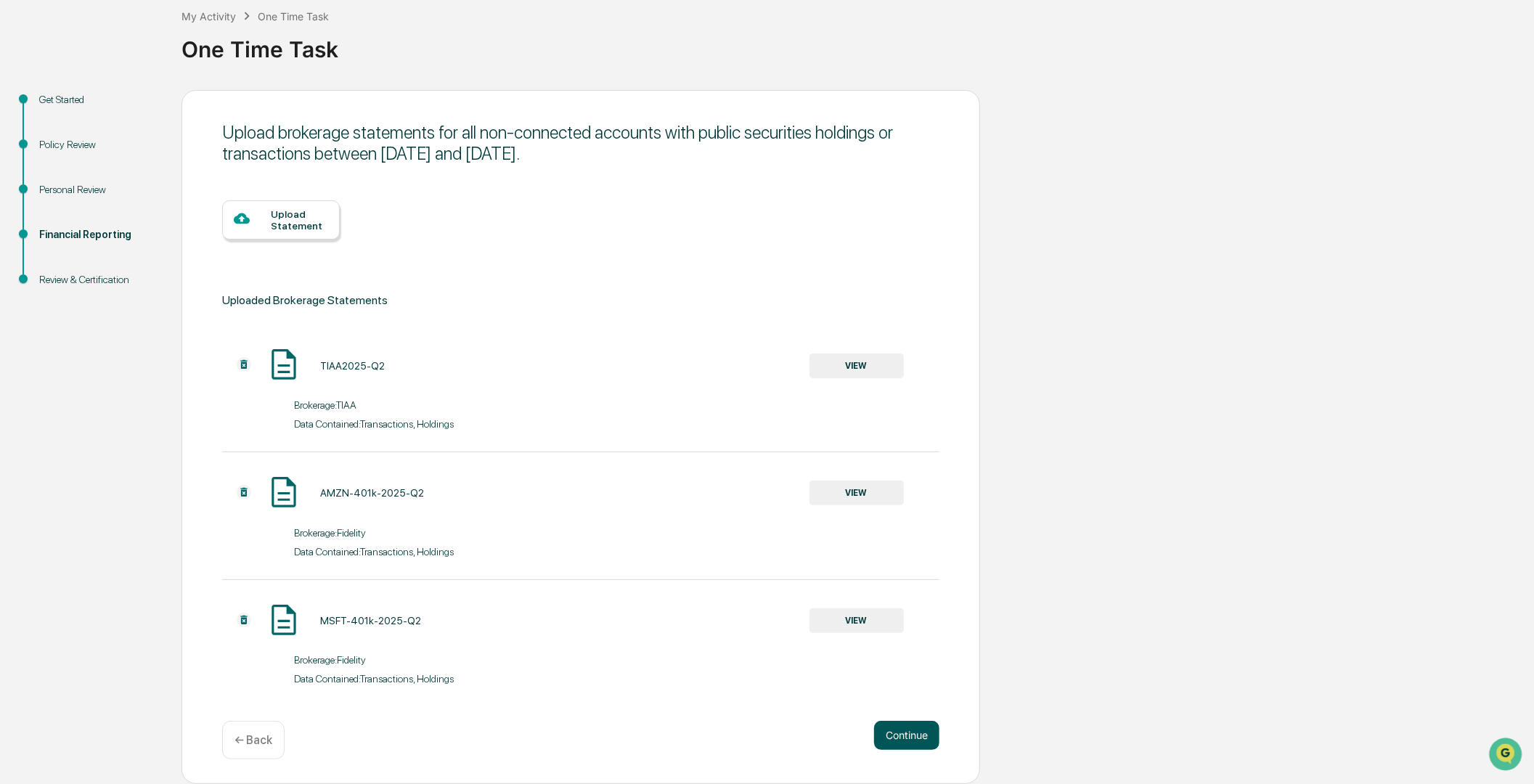
click at [909, 739] on button "Continue" at bounding box center [907, 735] width 66 height 29
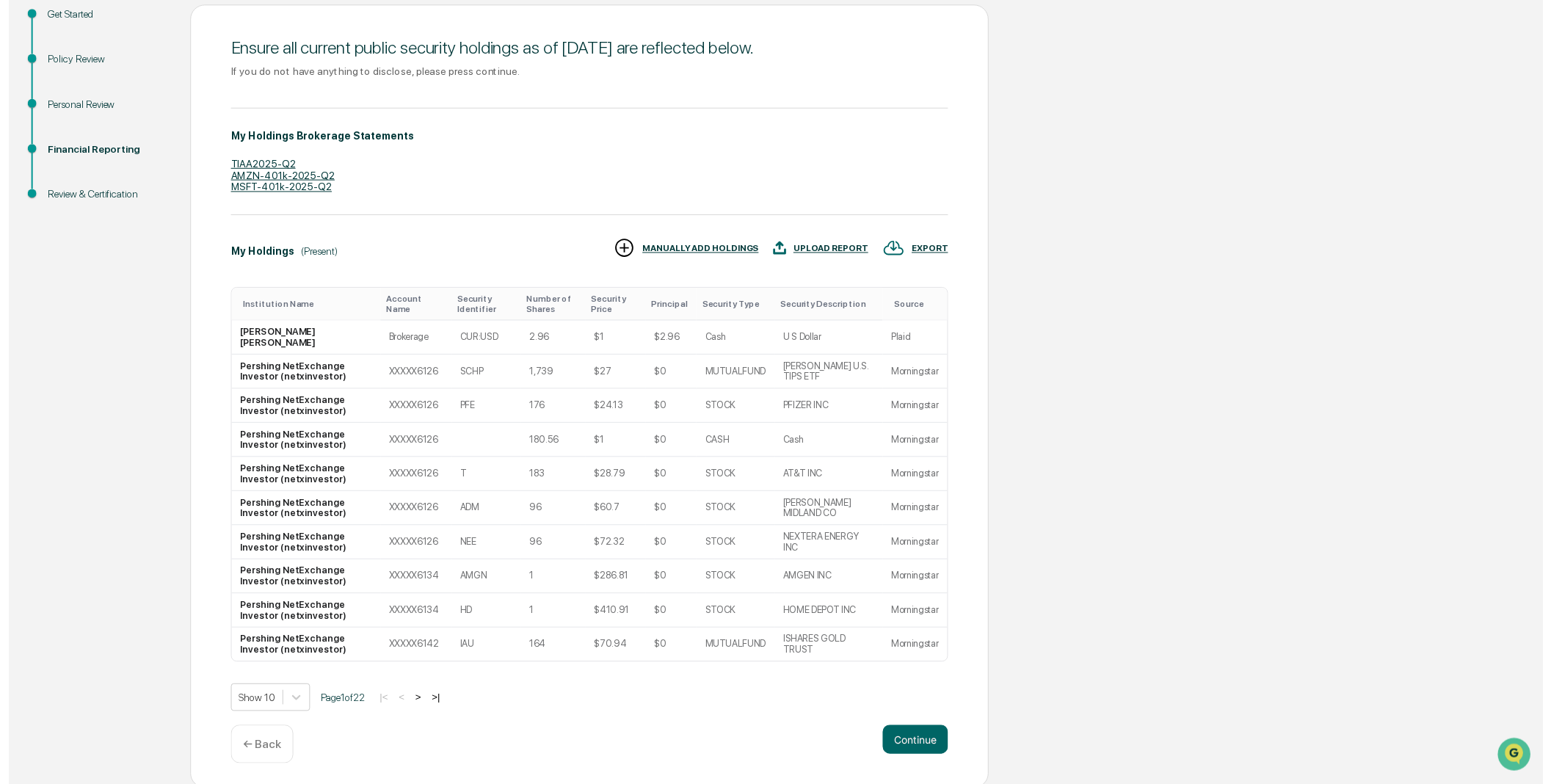
scroll to position [174, 0]
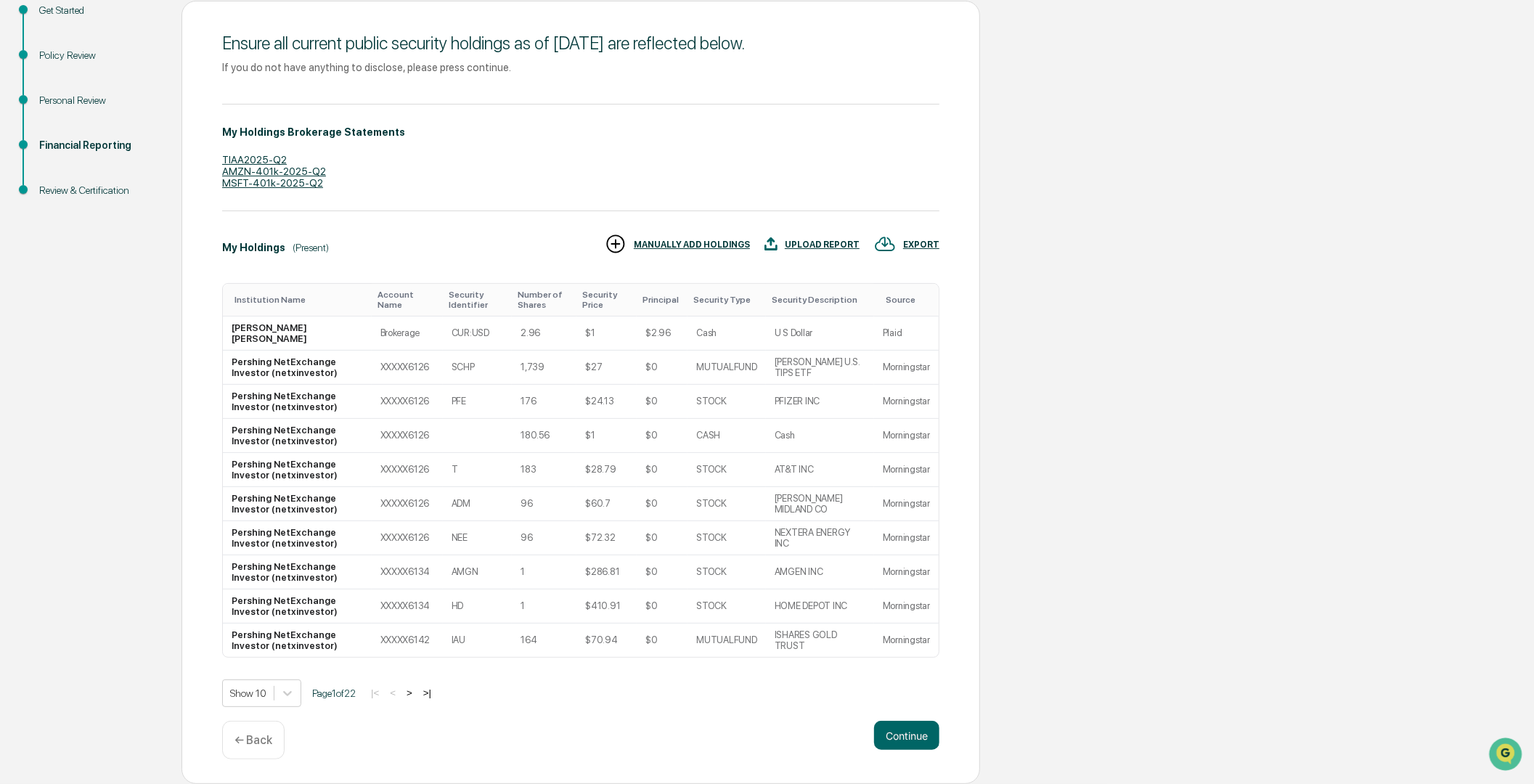
click at [241, 736] on p "← Back" at bounding box center [253, 740] width 37 height 14
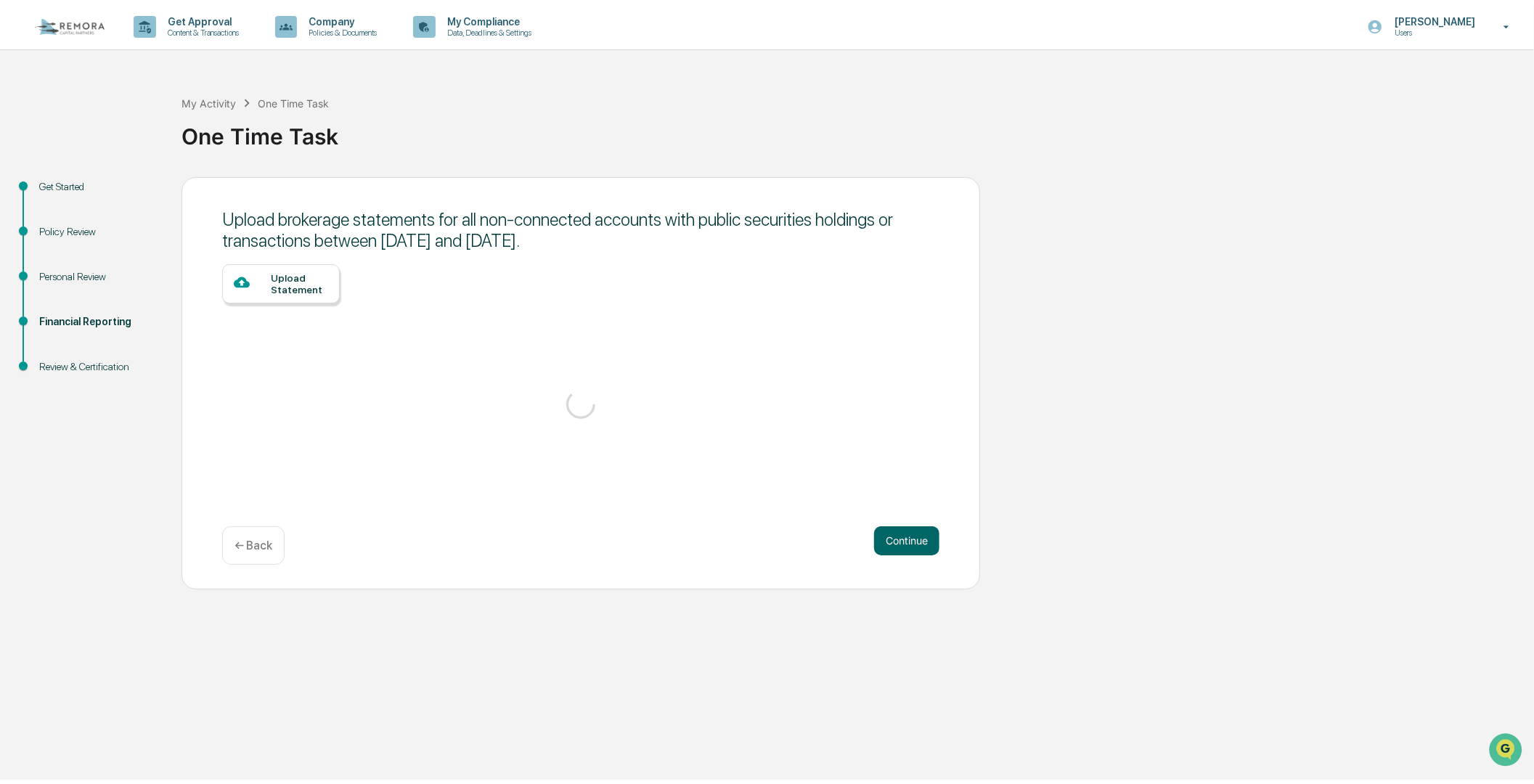
scroll to position [0, 0]
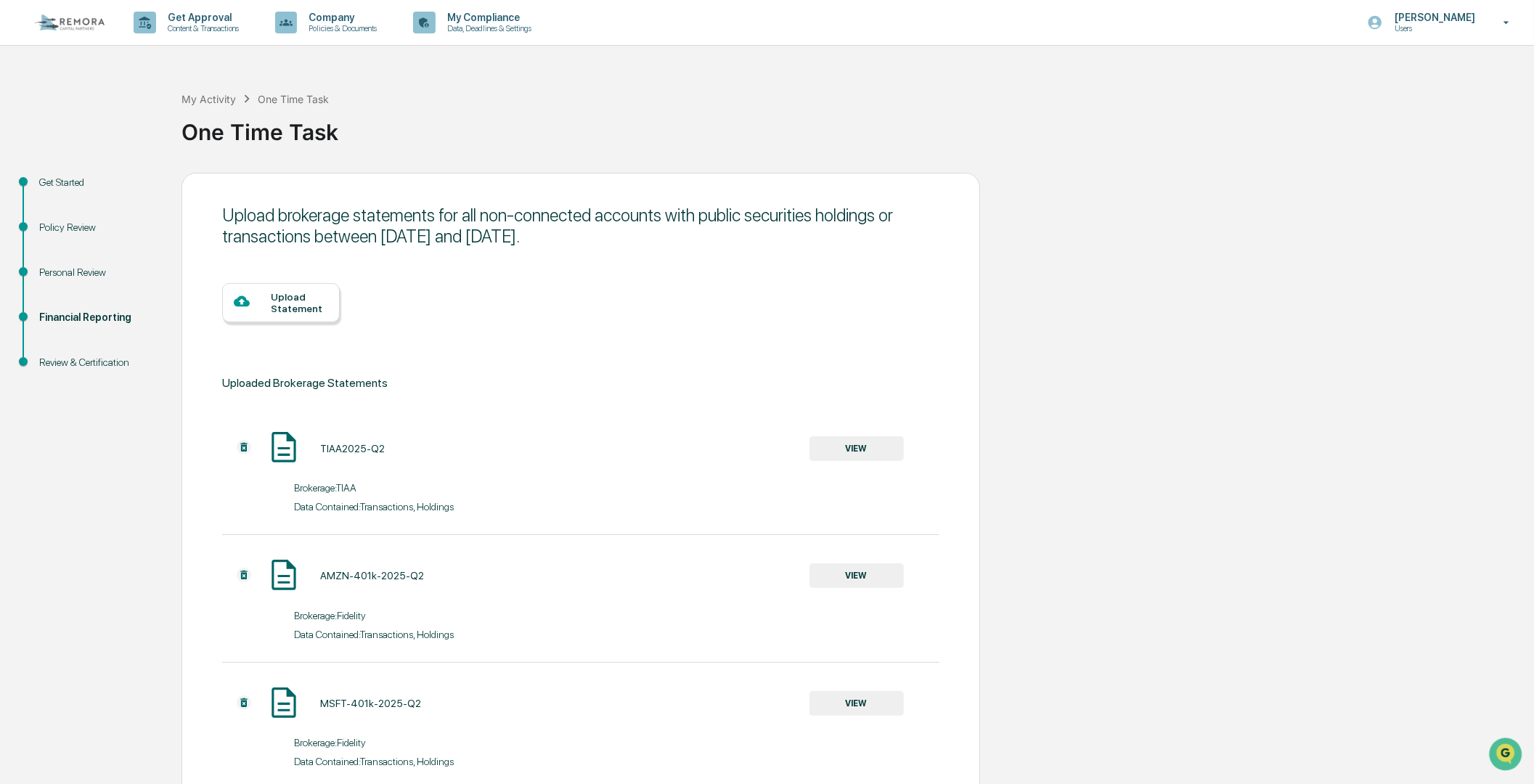
click at [1137, 358] on div "Get Started Policy Review Personal Review Financial Reporting Review & Certific…" at bounding box center [767, 519] width 1520 height 694
click at [266, 296] on div at bounding box center [252, 302] width 37 height 18
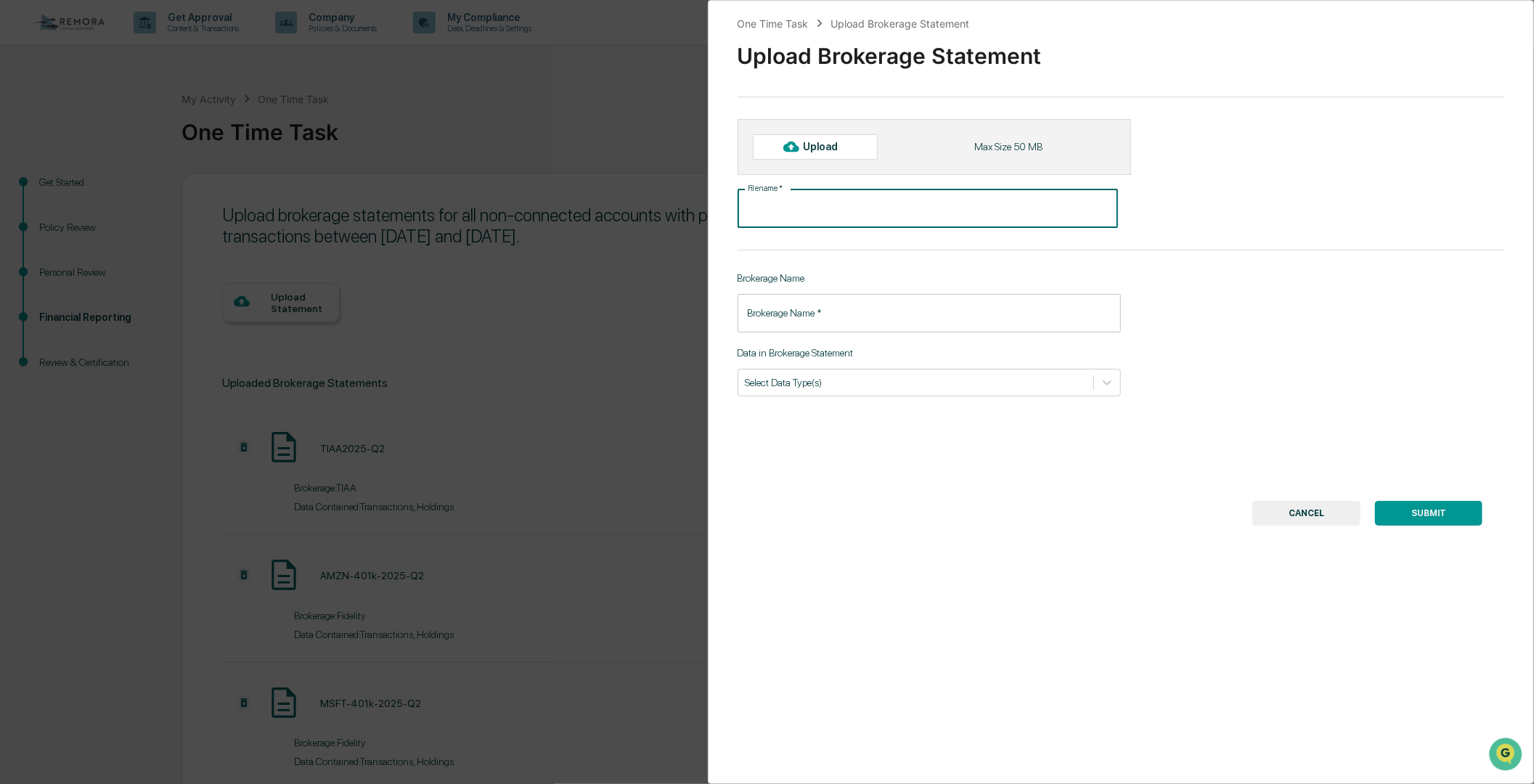
click at [787, 206] on input "File name   *" at bounding box center [927, 208] width 380 height 38
click at [840, 147] on div "Upload" at bounding box center [826, 146] width 47 height 12
type input "**********"
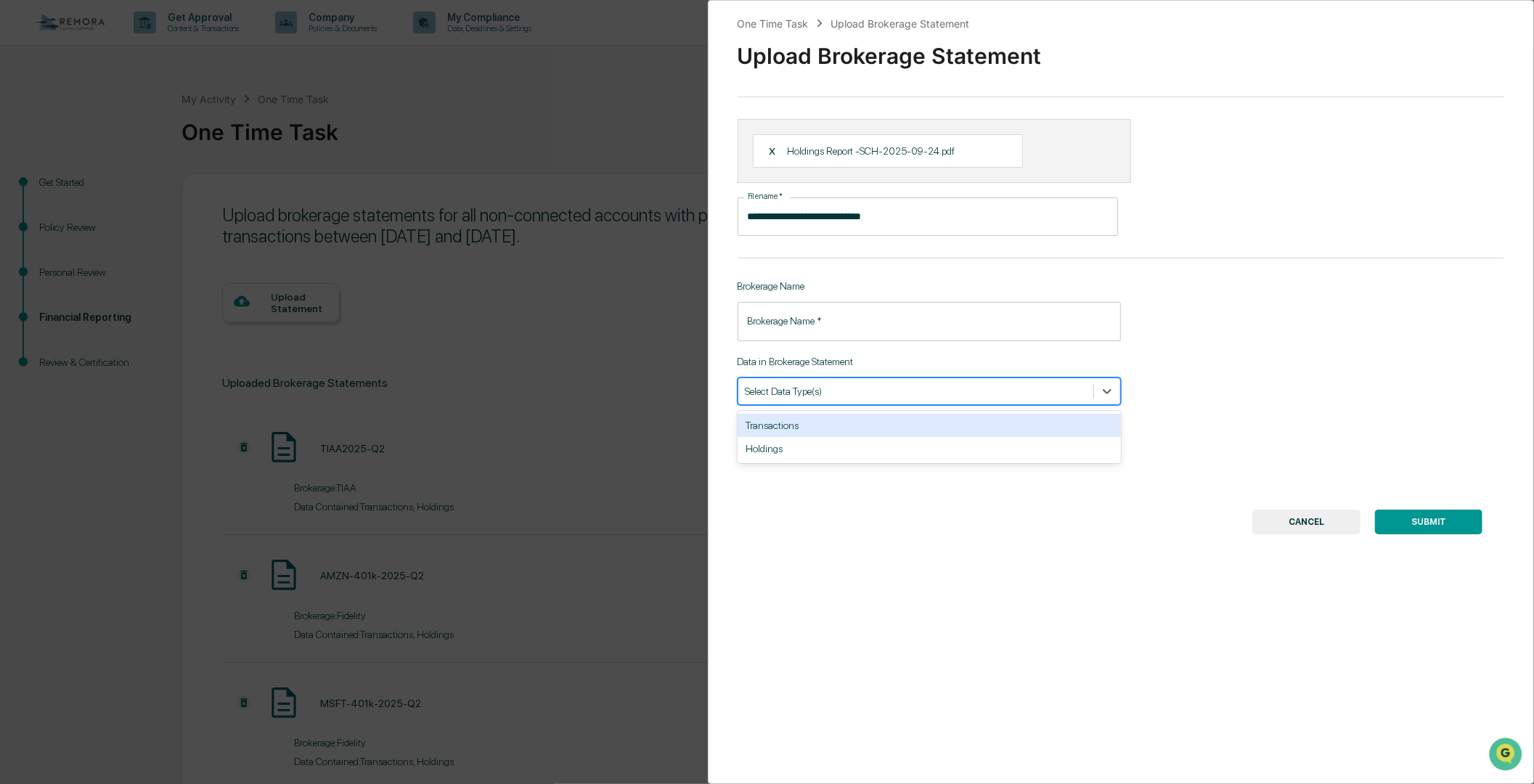
click at [864, 394] on div at bounding box center [916, 391] width 341 height 14
click at [772, 452] on div "Holdings" at bounding box center [929, 449] width 384 height 23
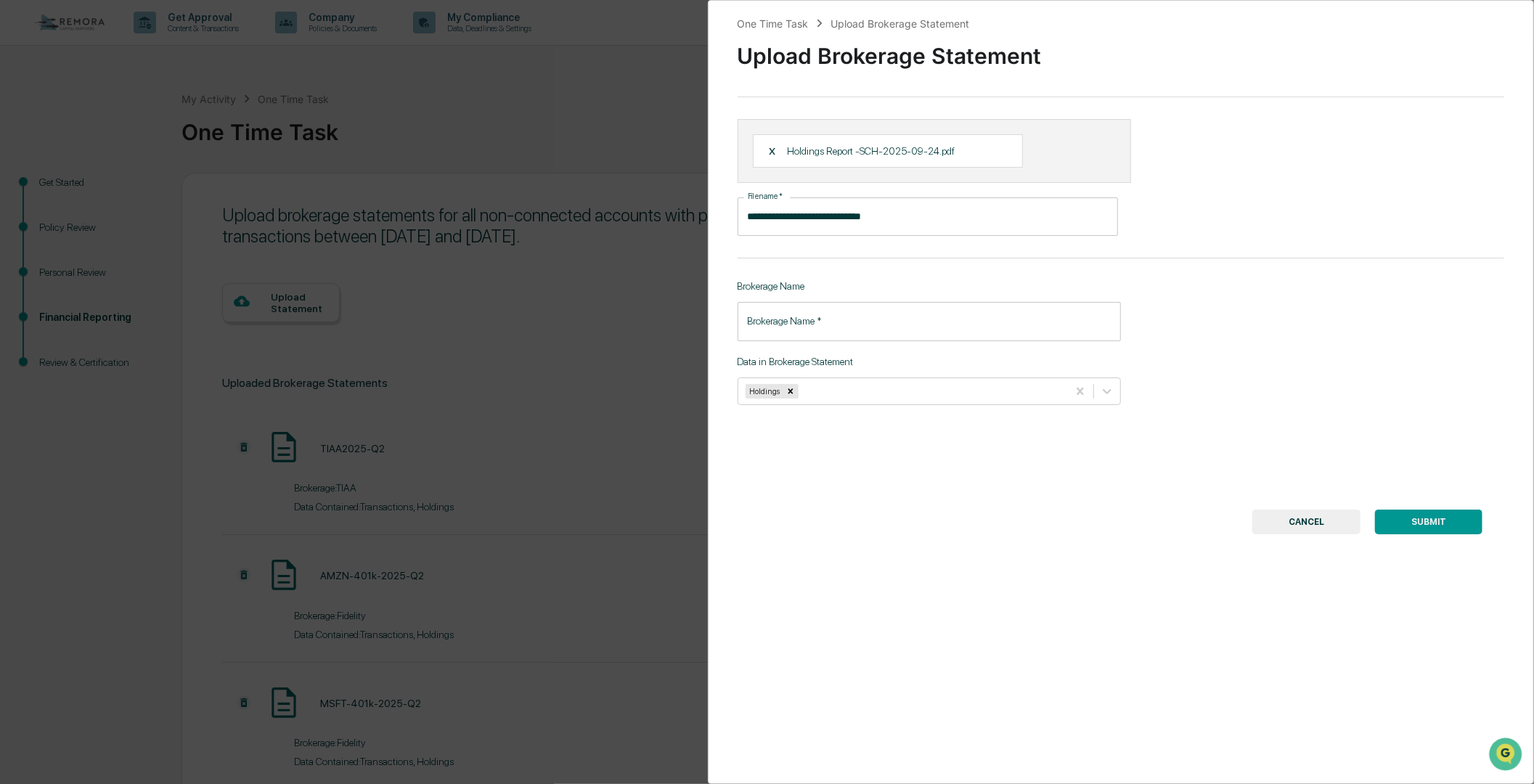
click at [1282, 337] on div "**********" at bounding box center [1121, 392] width 827 height 784
click at [837, 325] on input "Brokerage Name   *" at bounding box center [929, 321] width 384 height 38
type input "**********"
click at [1416, 526] on button "SUBMIT" at bounding box center [1429, 522] width 108 height 25
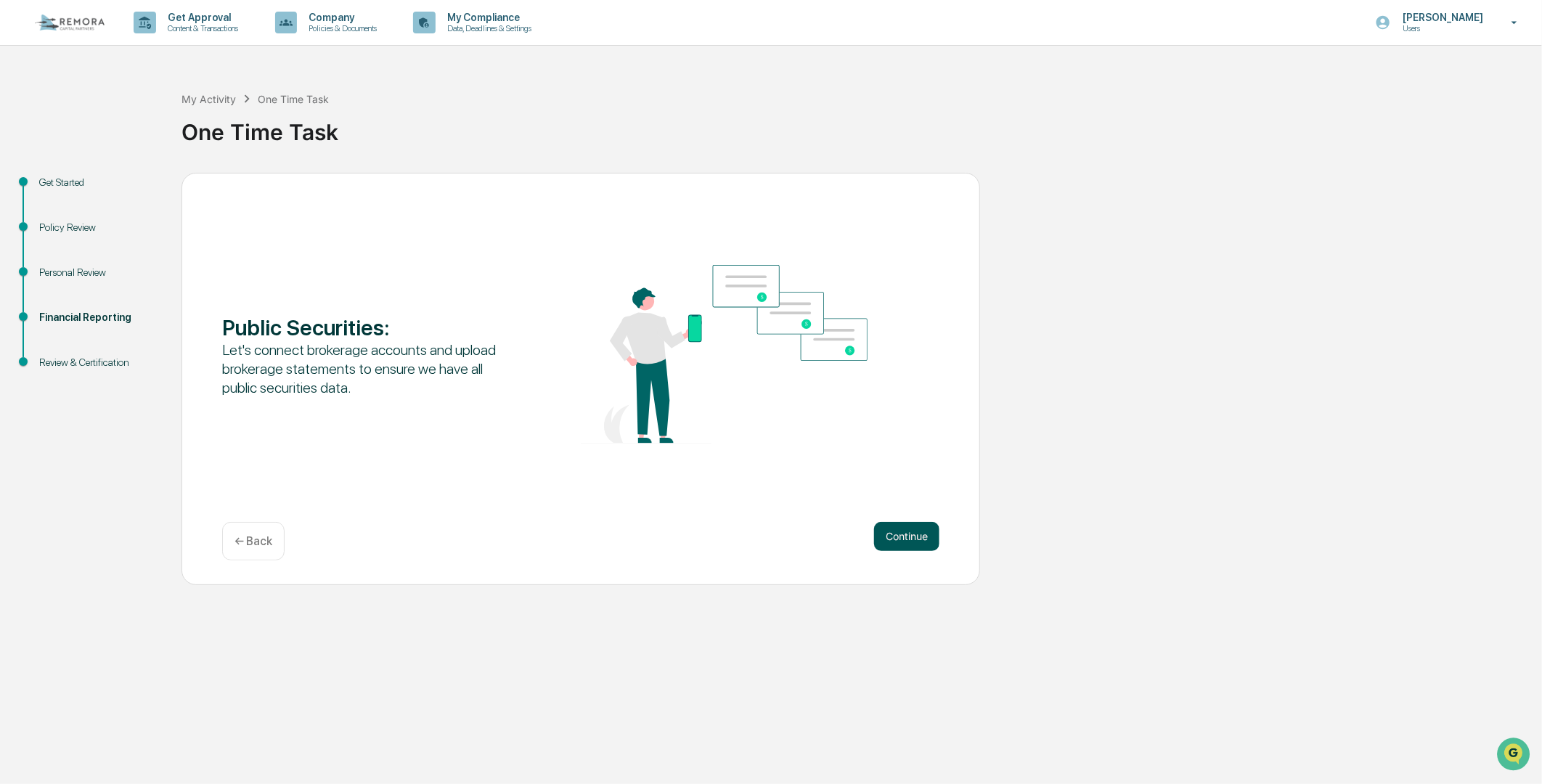
click at [896, 540] on button "Continue" at bounding box center [907, 536] width 66 height 29
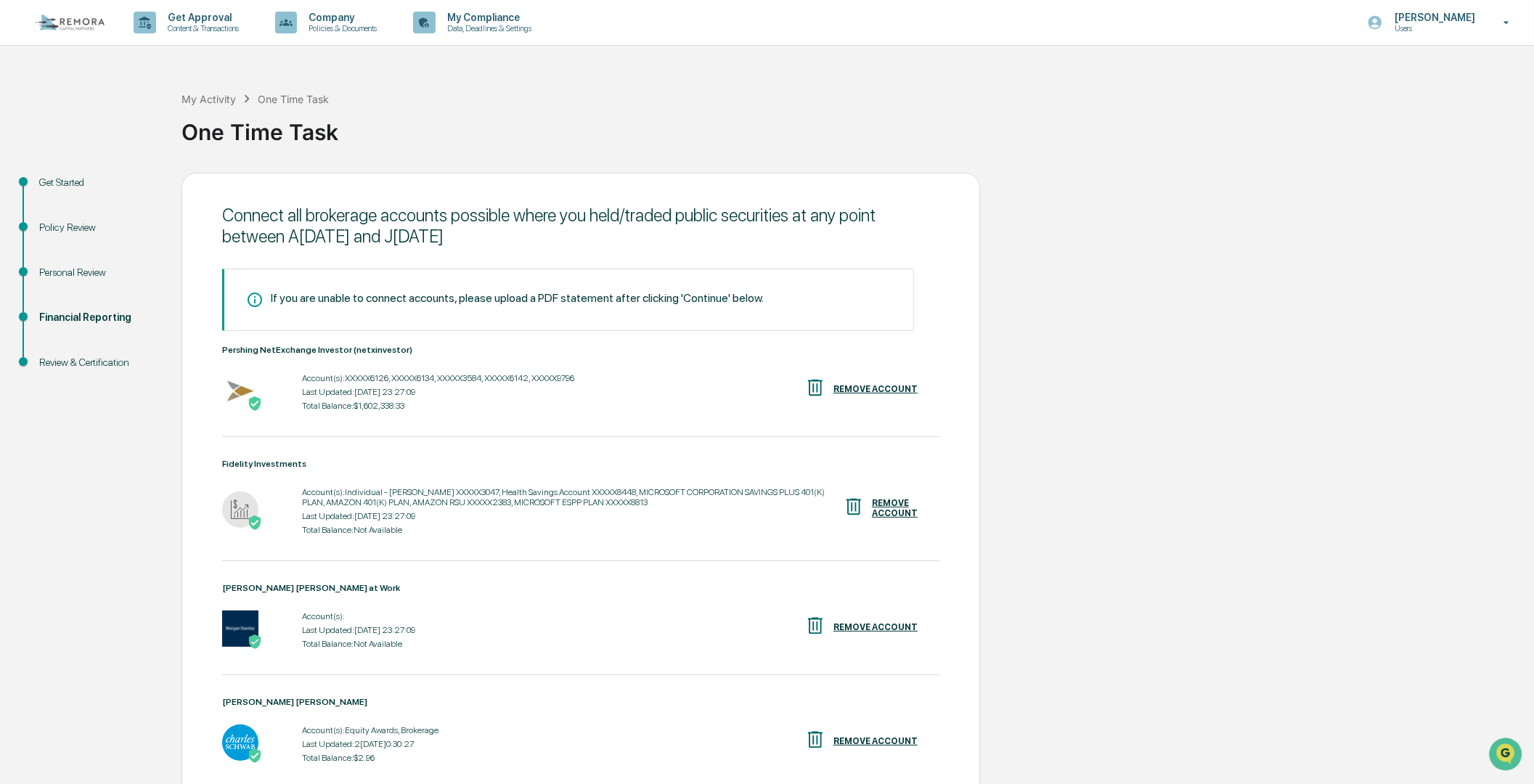
click at [1256, 306] on div "Get Started Policy Review Personal Review Financial Reporting Review & Certific…" at bounding box center [767, 542] width 1520 height 739
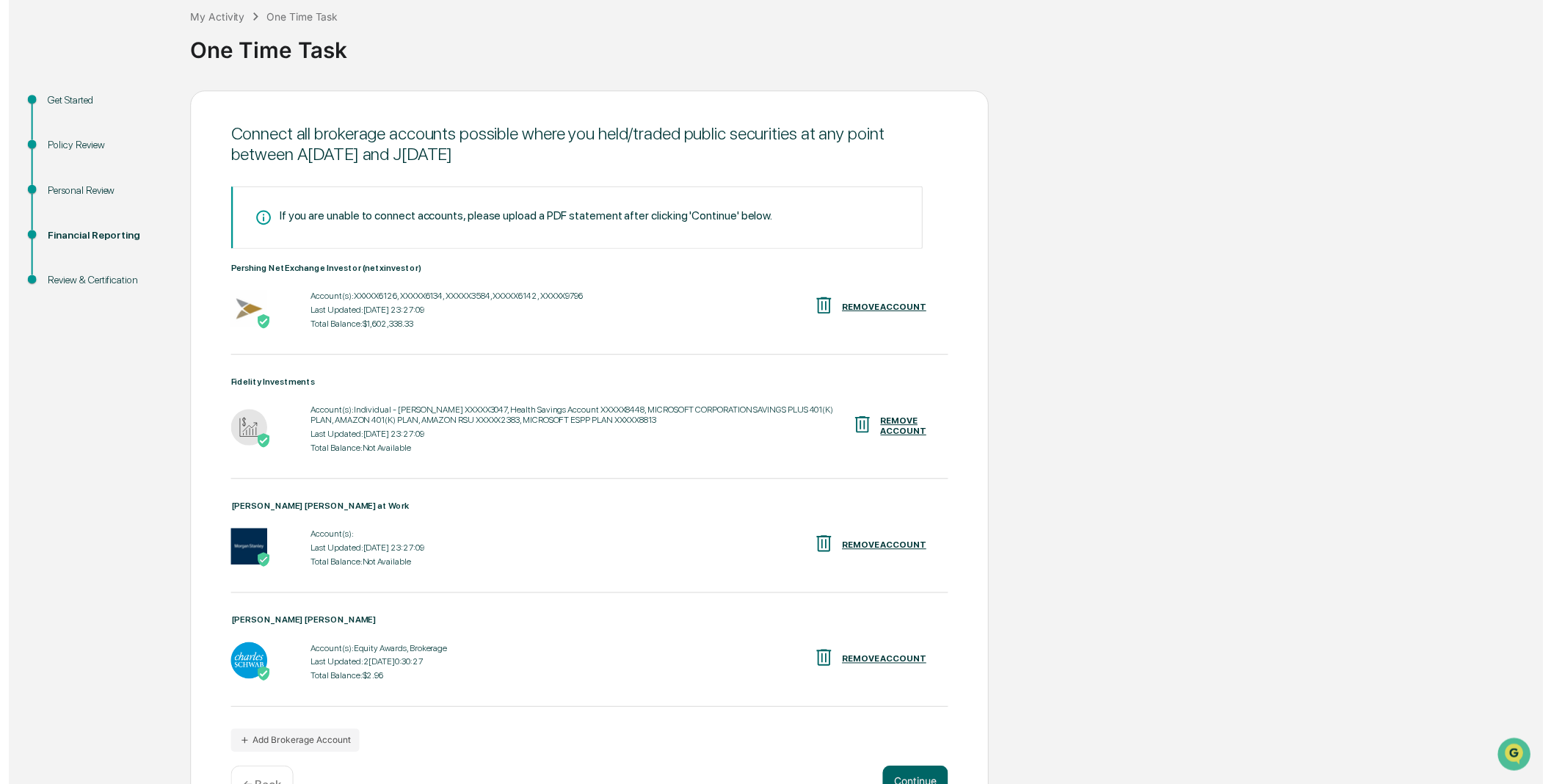
scroll to position [135, 0]
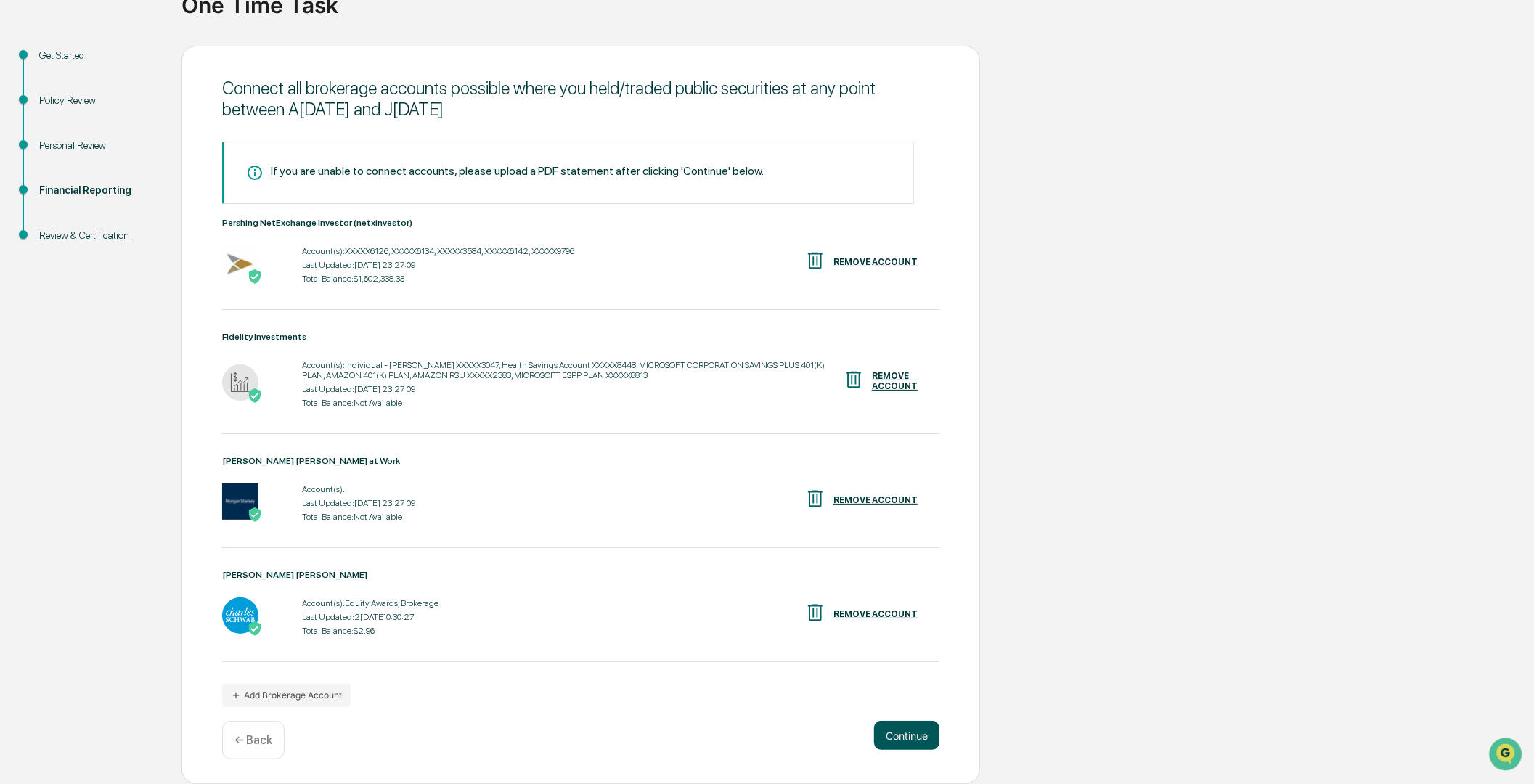
click at [903, 736] on button "Continue" at bounding box center [907, 735] width 66 height 29
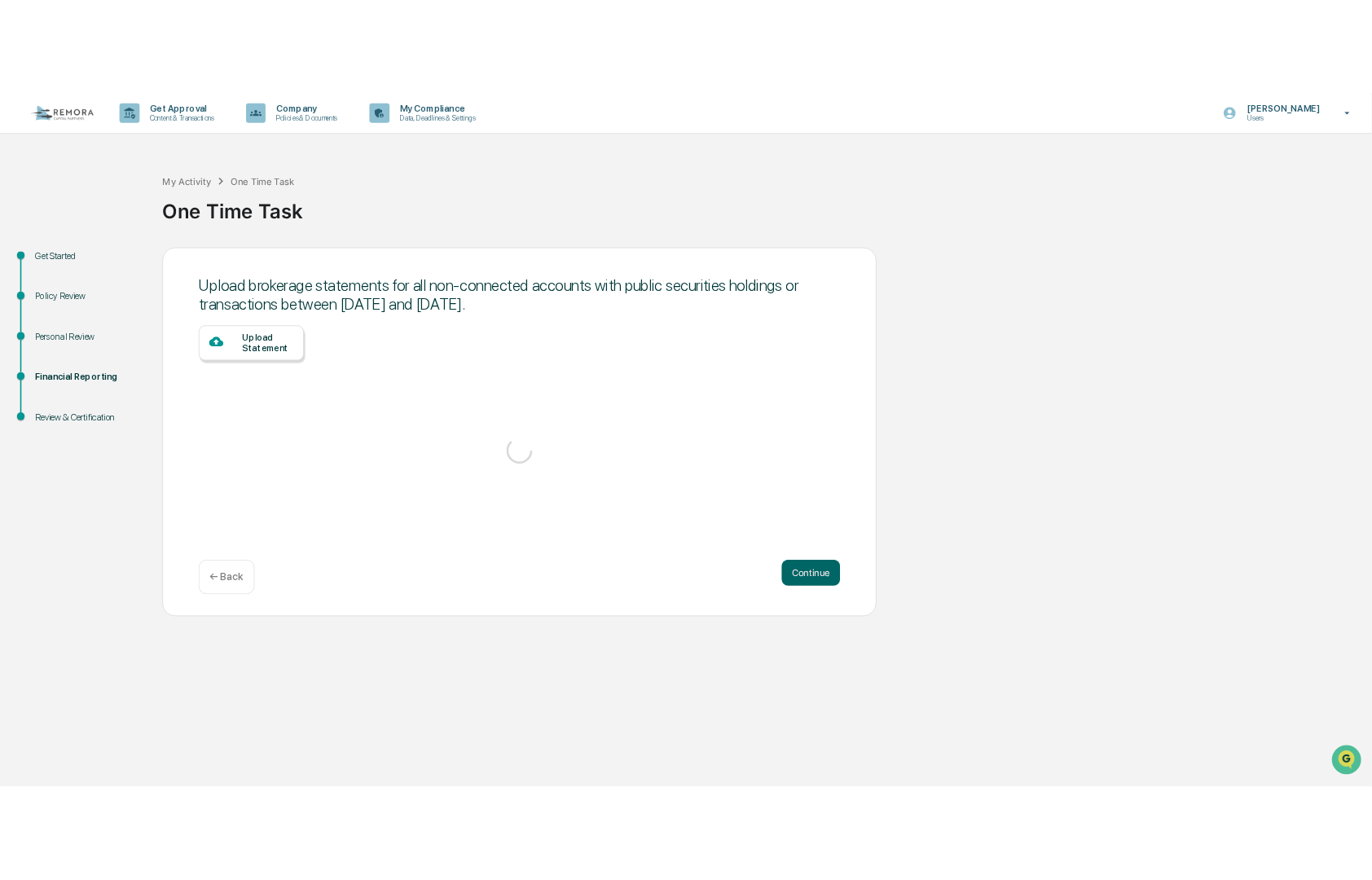
scroll to position [0, 0]
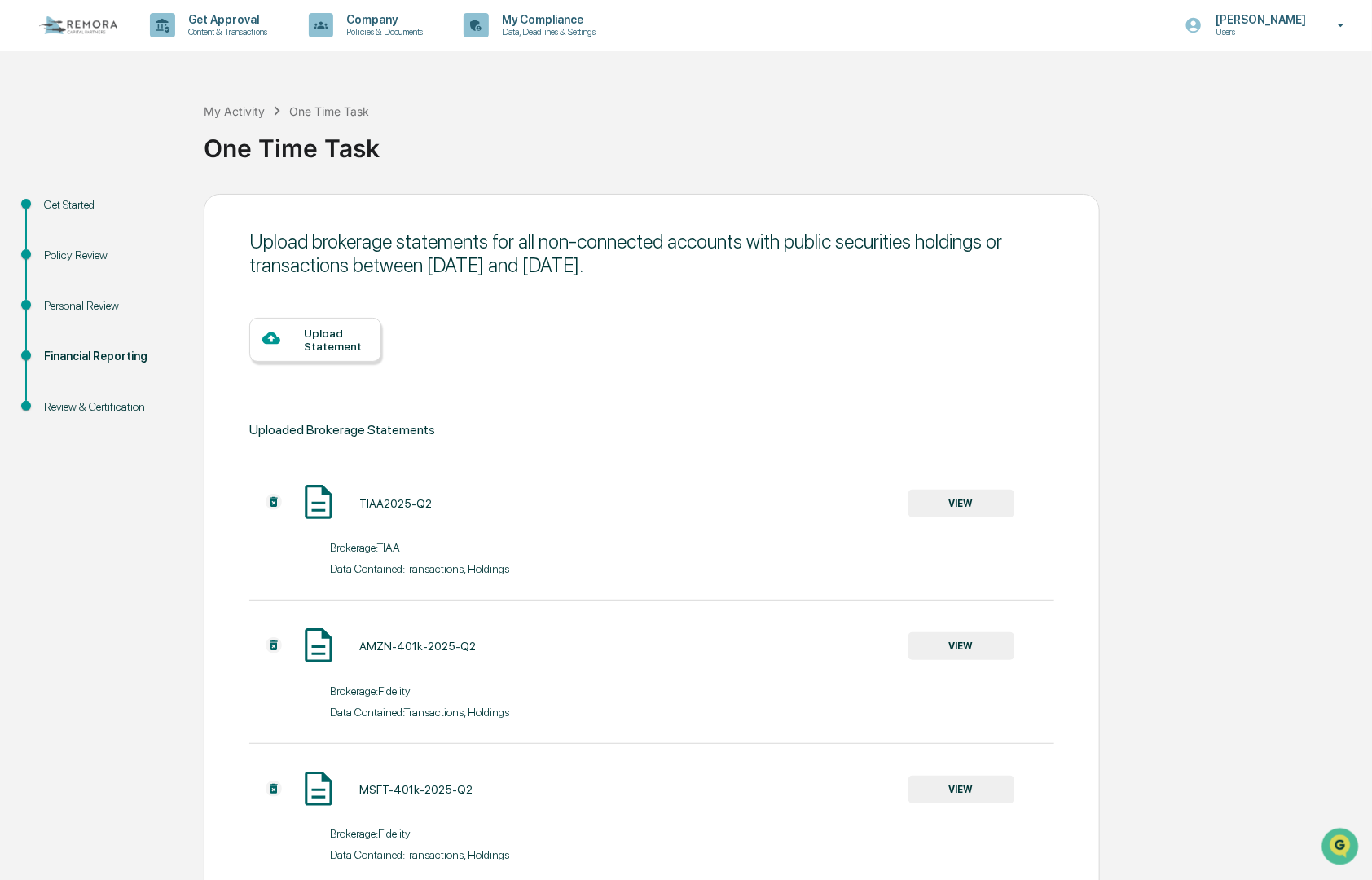
click at [302, 340] on div at bounding box center [282, 339] width 41 height 20
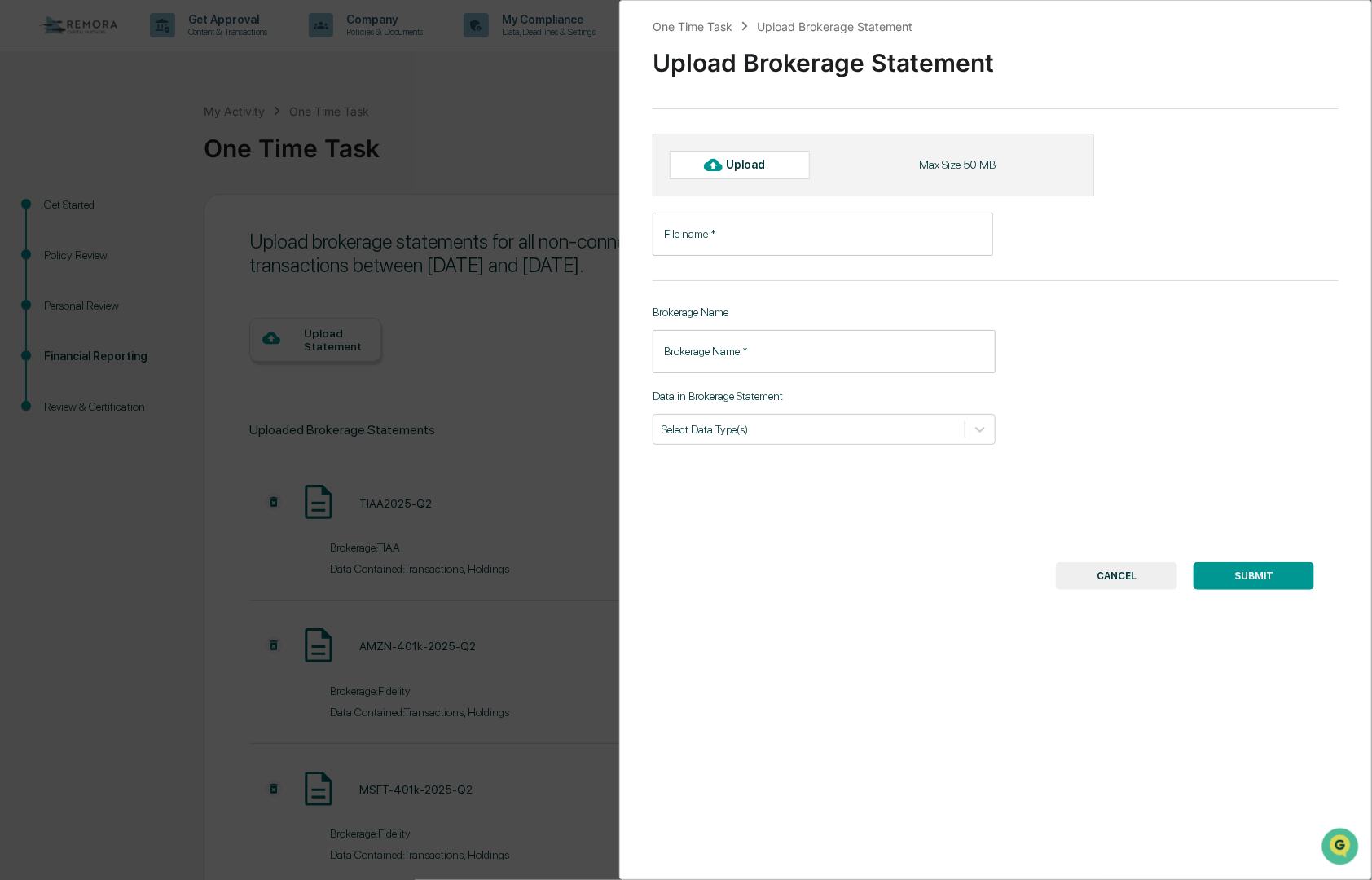
click at [738, 171] on div "Upload" at bounding box center [753, 164] width 53 height 13
type input "**********"
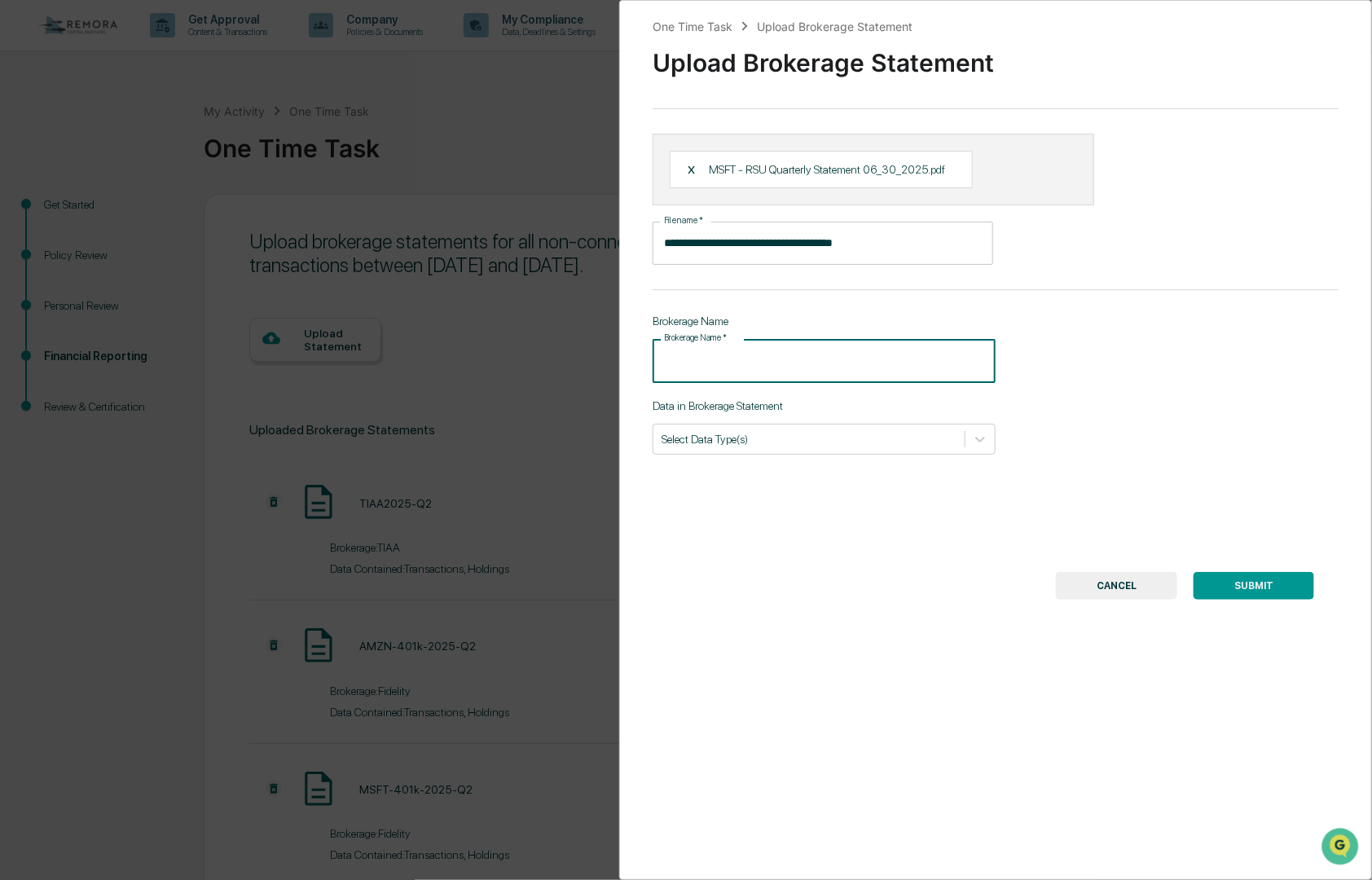
click at [740, 353] on input "Brokerage Name   *" at bounding box center [824, 360] width 343 height 43
type input "**********"
click at [785, 445] on div at bounding box center [809, 439] width 295 height 16
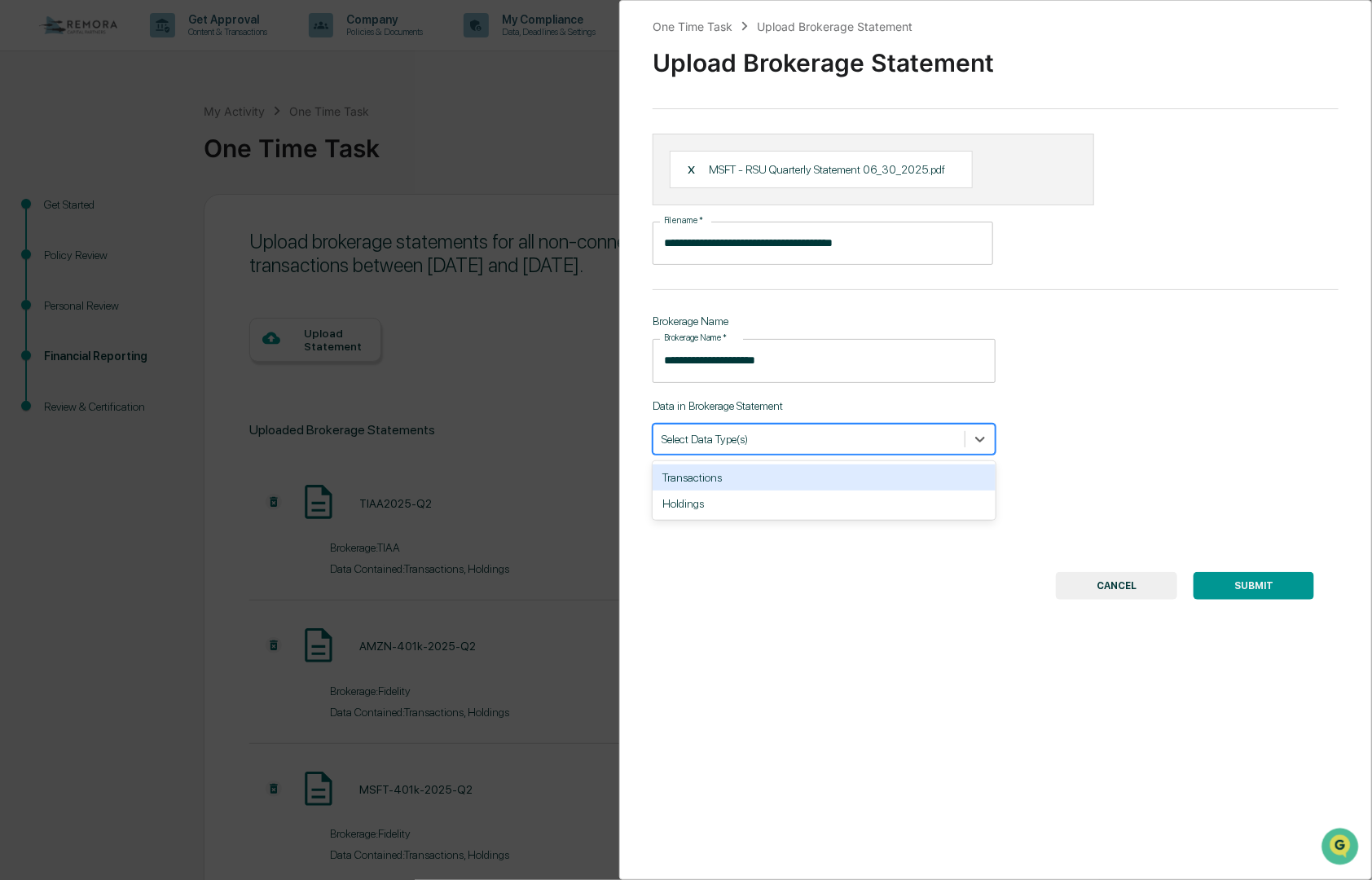
click at [700, 477] on div "Transactions" at bounding box center [824, 478] width 343 height 26
click at [685, 487] on div "Holdings" at bounding box center [824, 478] width 343 height 26
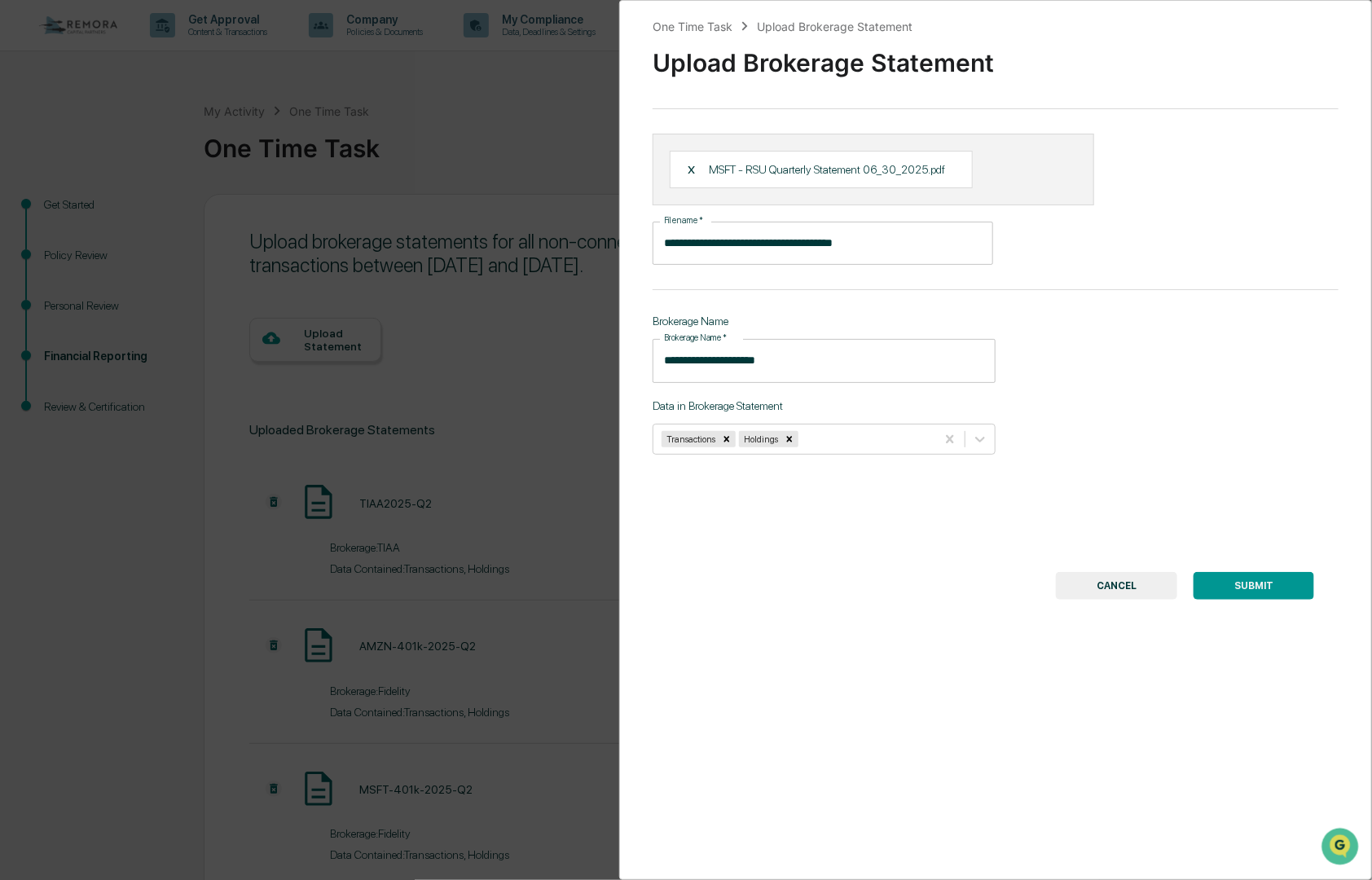
click at [1222, 585] on button "SUBMIT" at bounding box center [1255, 586] width 121 height 28
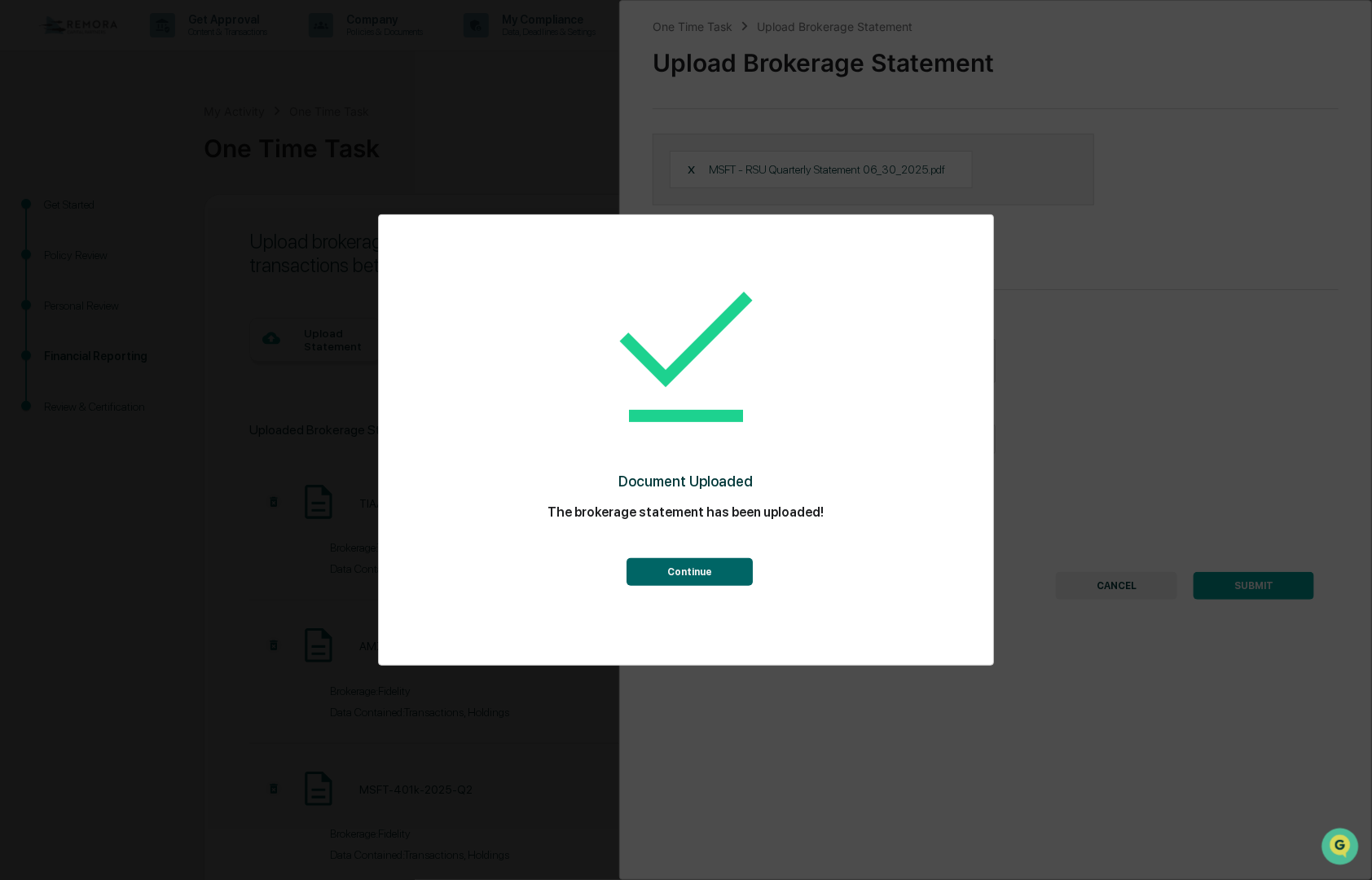
click at [703, 565] on button "Continue" at bounding box center [691, 572] width 126 height 28
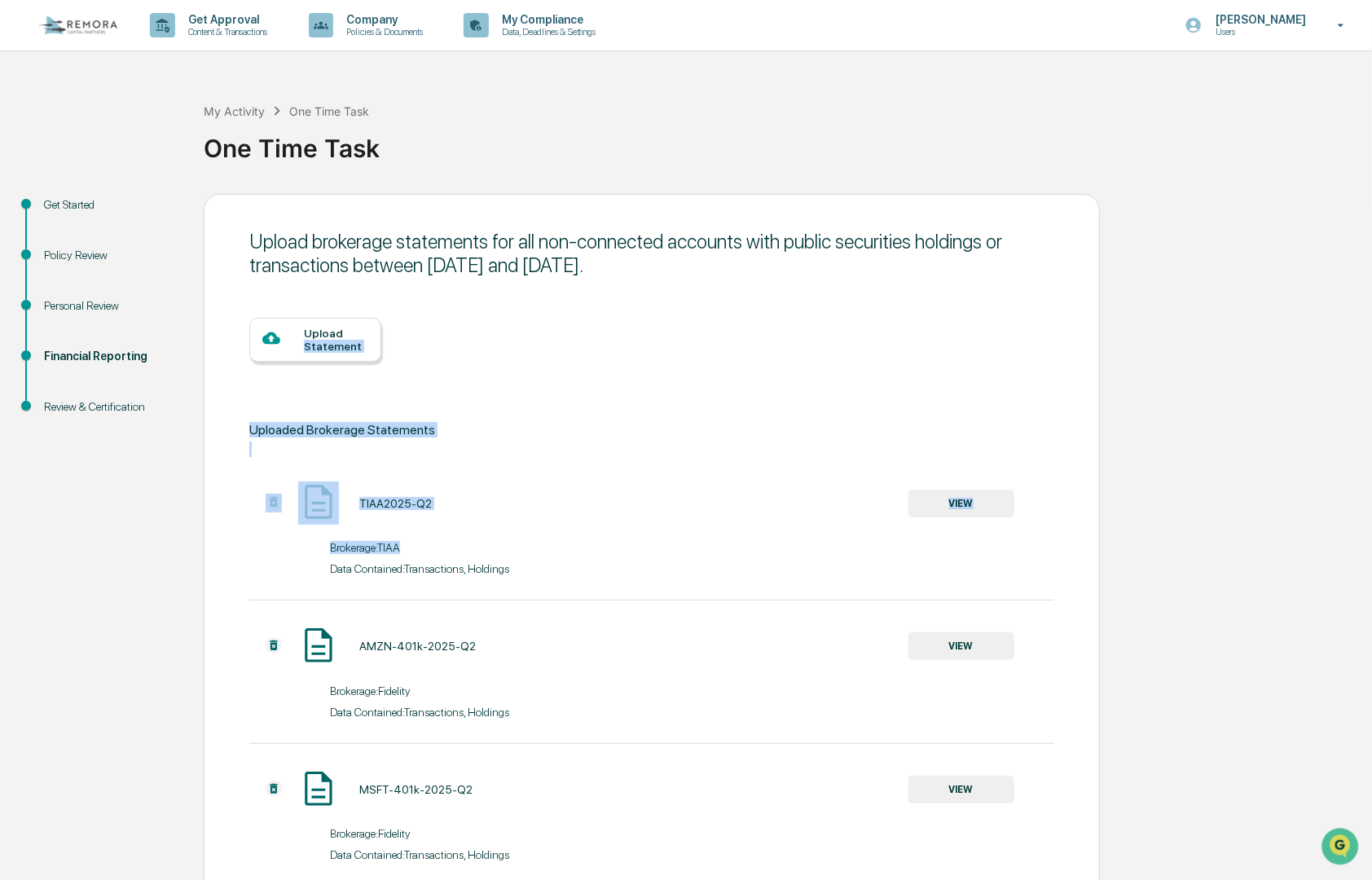
drag, startPoint x: 1372, startPoint y: 298, endPoint x: 1387, endPoint y: 549, distance: 251.4
click at [1372, 549] on html "Get Approval Content & Transactions Company Policies & Documents My Compliance …" at bounding box center [686, 440] width 1372 height 880
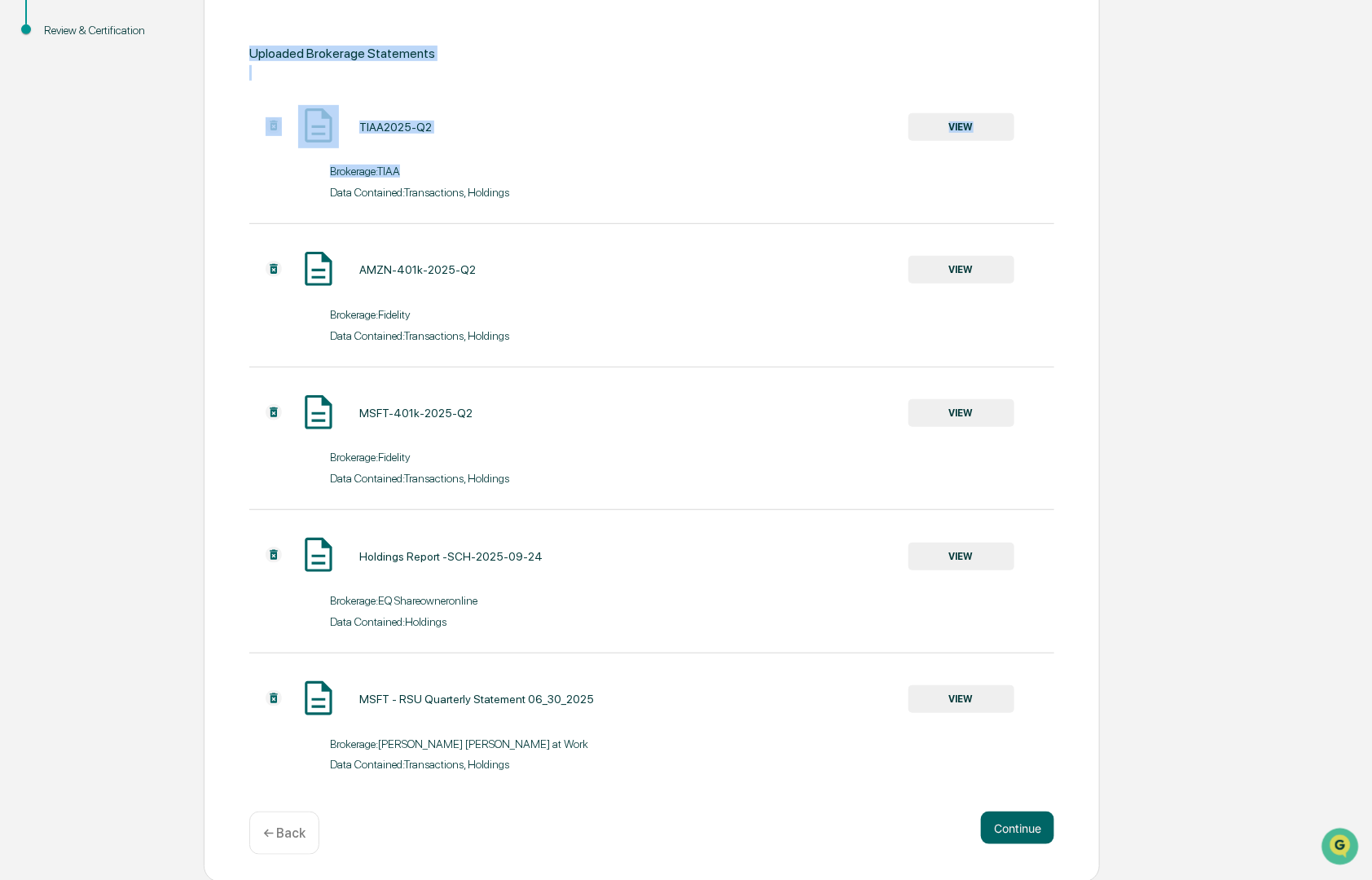
scroll to position [384, 0]
drag, startPoint x: 1387, startPoint y: 549, endPoint x: 32, endPoint y: 19, distance: 1455.0
click at [999, 833] on button "Continue" at bounding box center [1018, 825] width 74 height 32
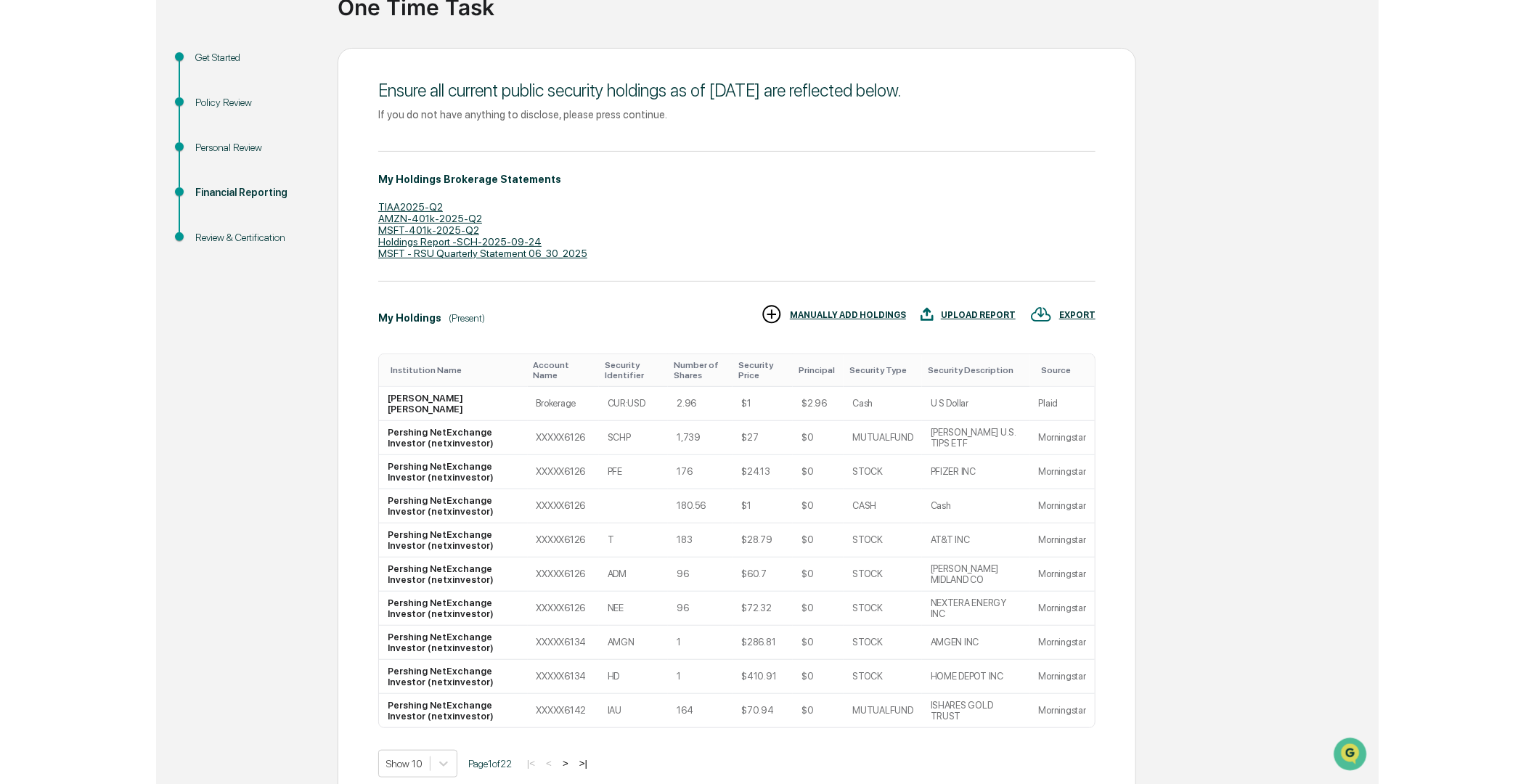
scroll to position [197, 0]
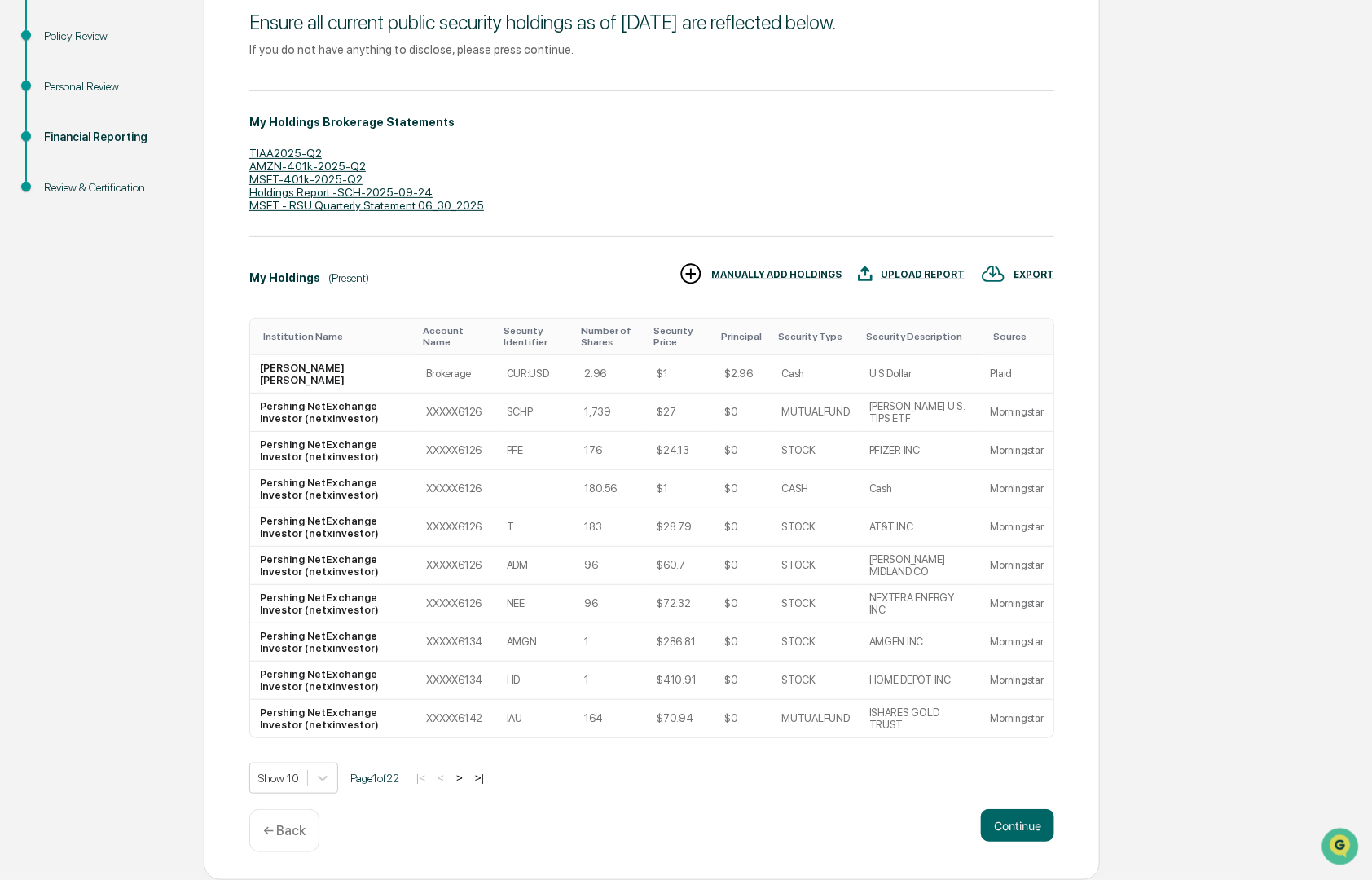
click at [1215, 286] on div "Get Started Policy Review Personal Review Financial Reporting Review & Certific…" at bounding box center [686, 428] width 1356 height 906
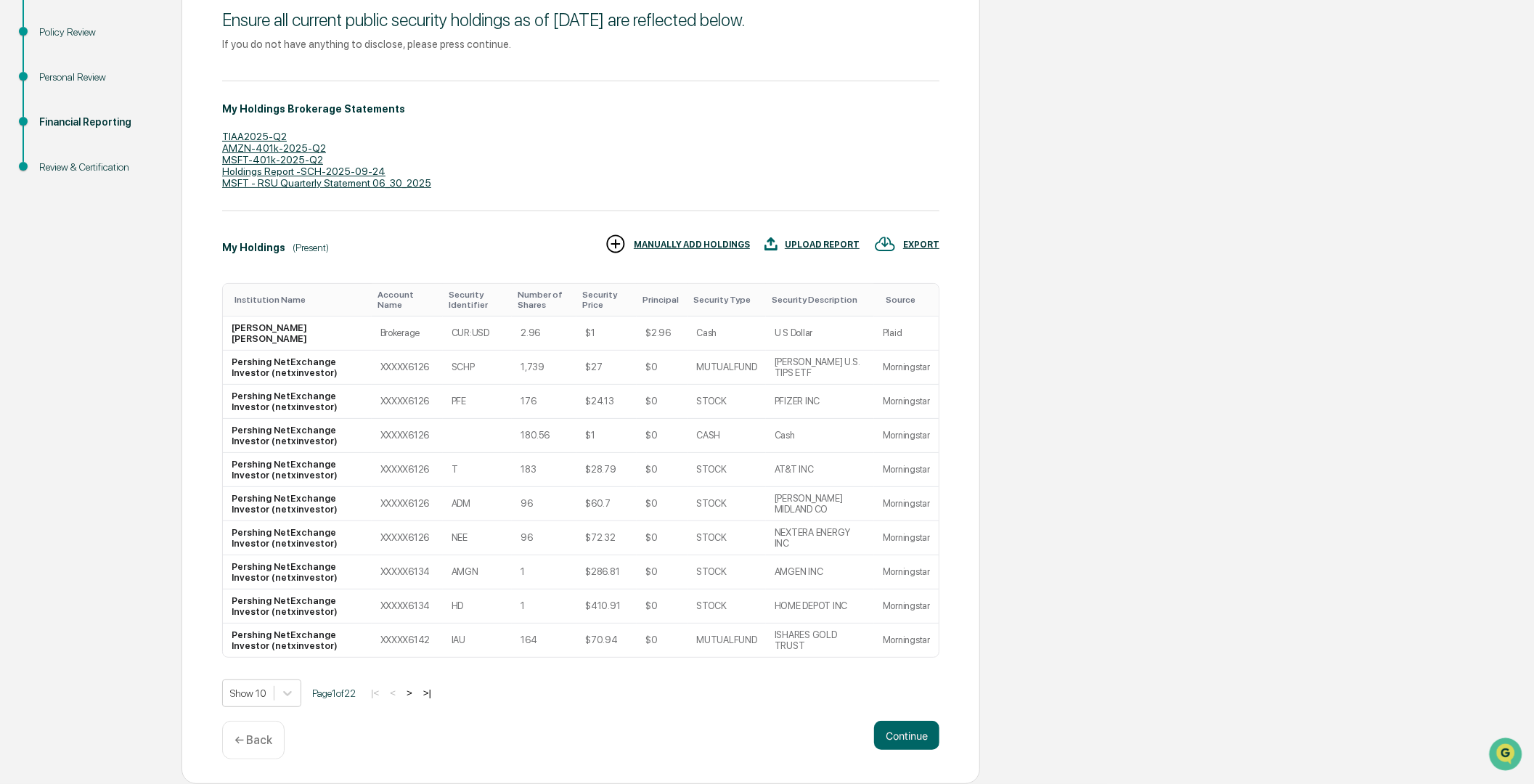
drag, startPoint x: 915, startPoint y: 732, endPoint x: 1160, endPoint y: 562, distance: 298.2
click at [1160, 562] on div "Get Started Policy Review Personal Review Financial Reporting Review & Certific…" at bounding box center [767, 381] width 1520 height 807
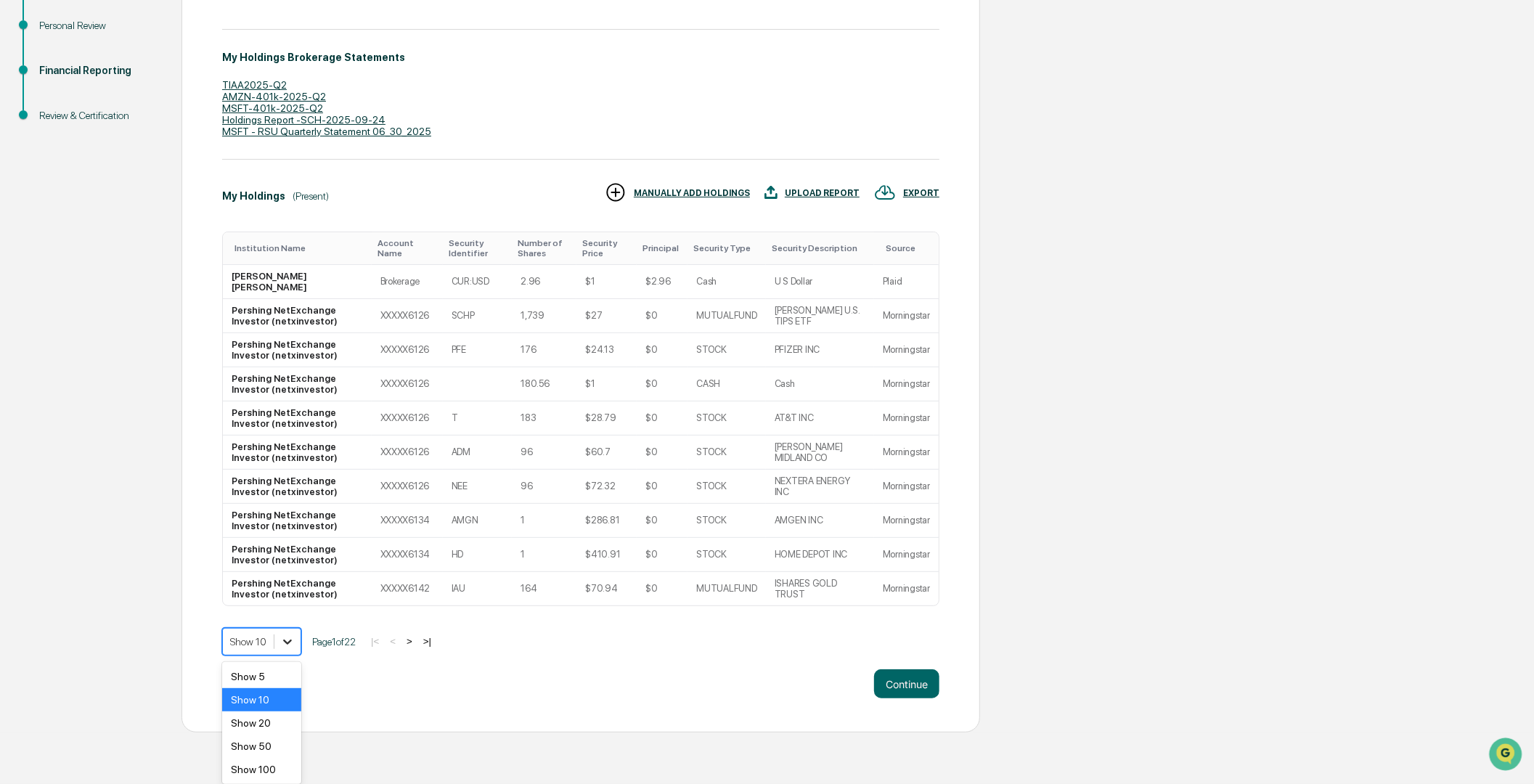
click at [282, 695] on body "Get Approval Content & Transactions Company Policies & Documents My Compliance …" at bounding box center [767, 243] width 1534 height 979
click at [256, 764] on div "Show 100" at bounding box center [261, 769] width 79 height 23
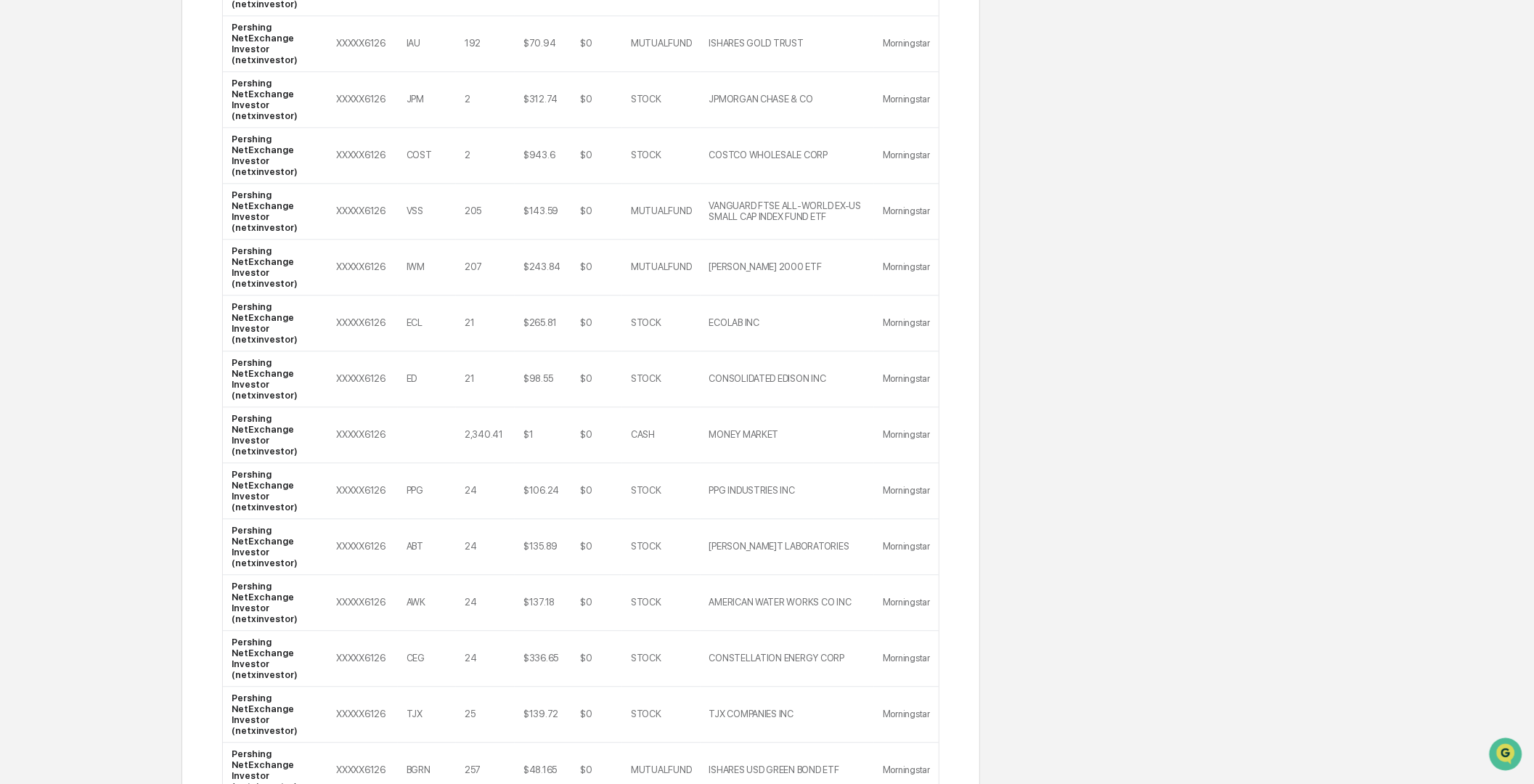
scroll to position [3379, 0]
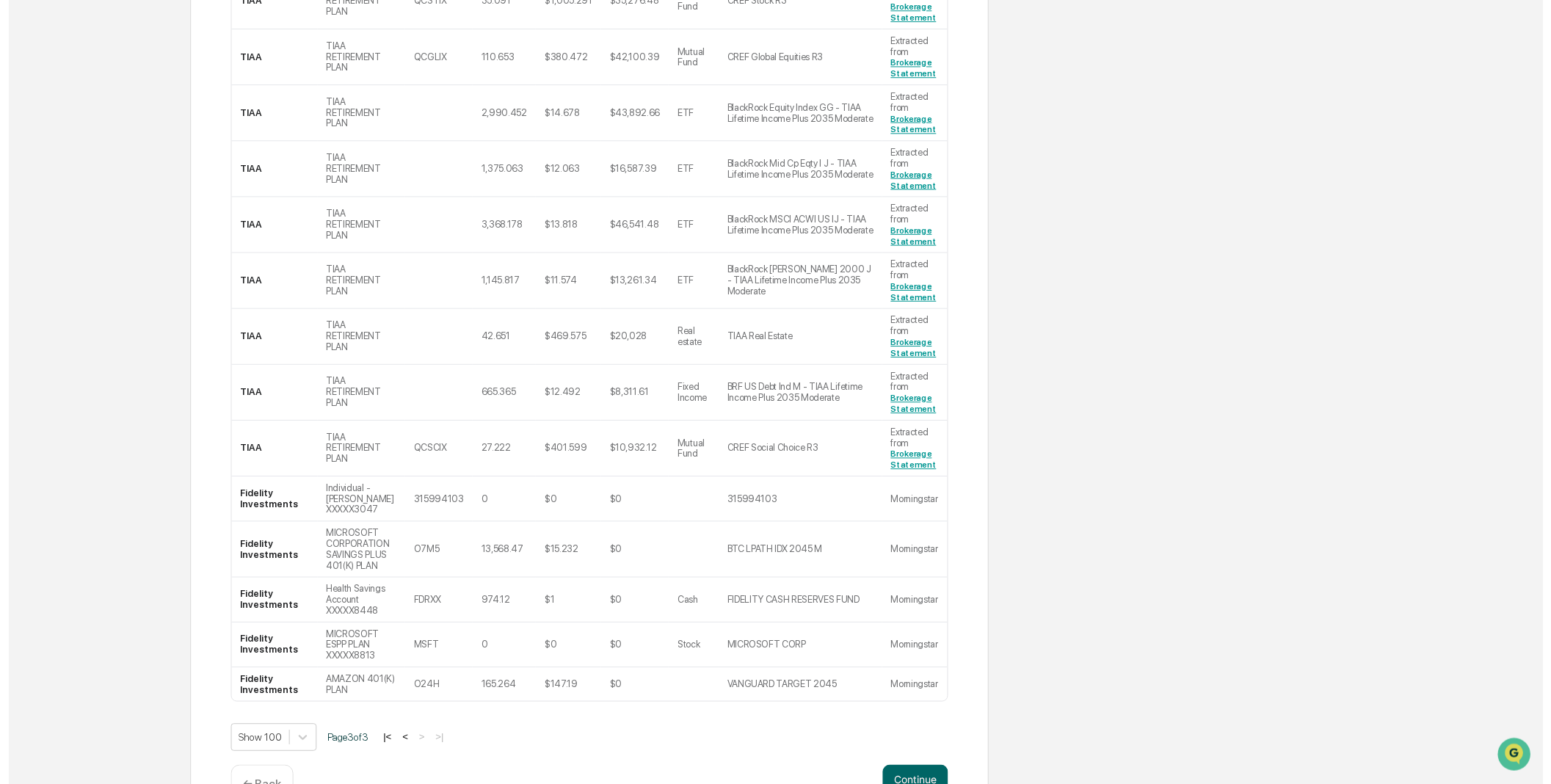
scroll to position [929, 0]
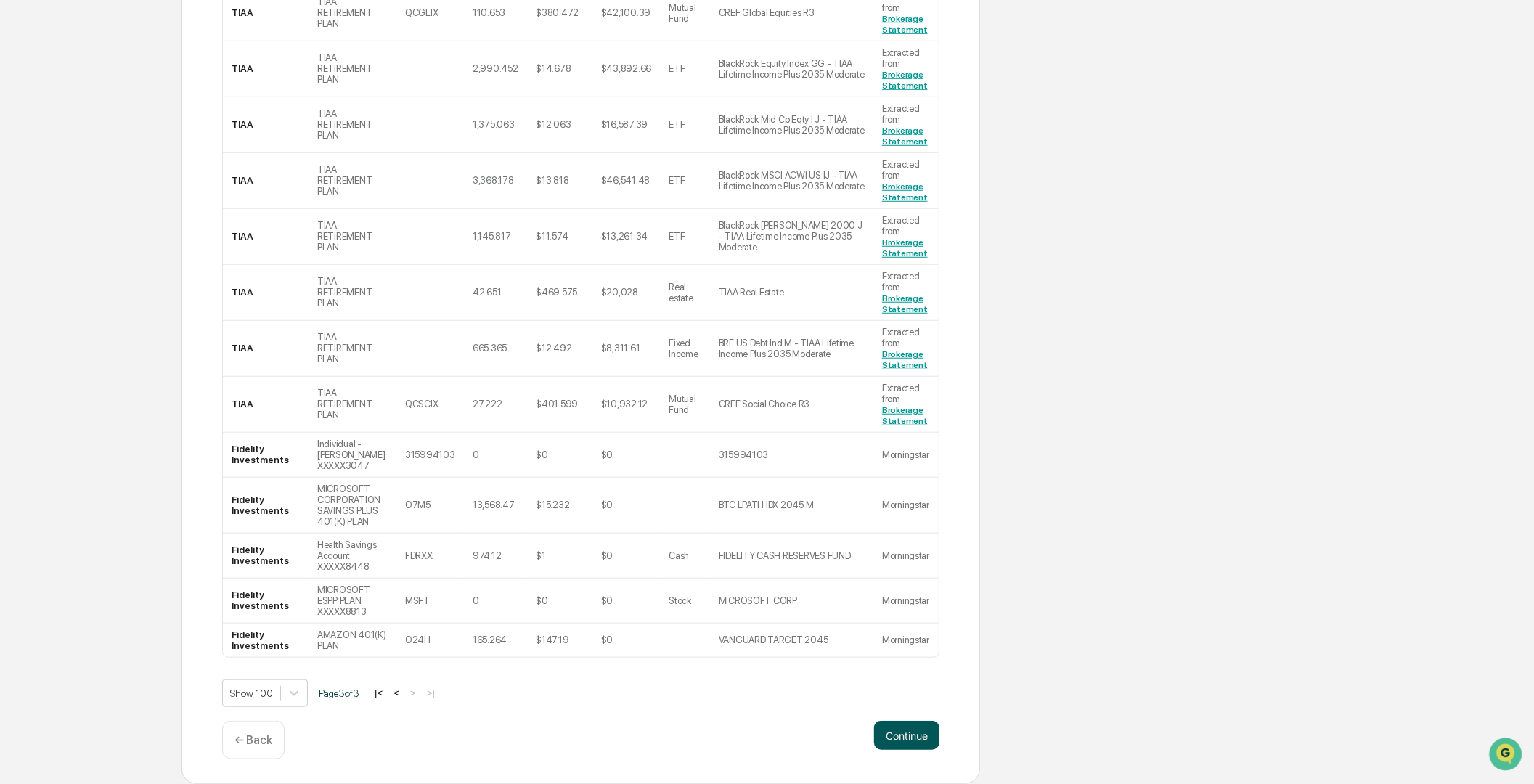
click at [911, 733] on button "Continue" at bounding box center [907, 735] width 66 height 29
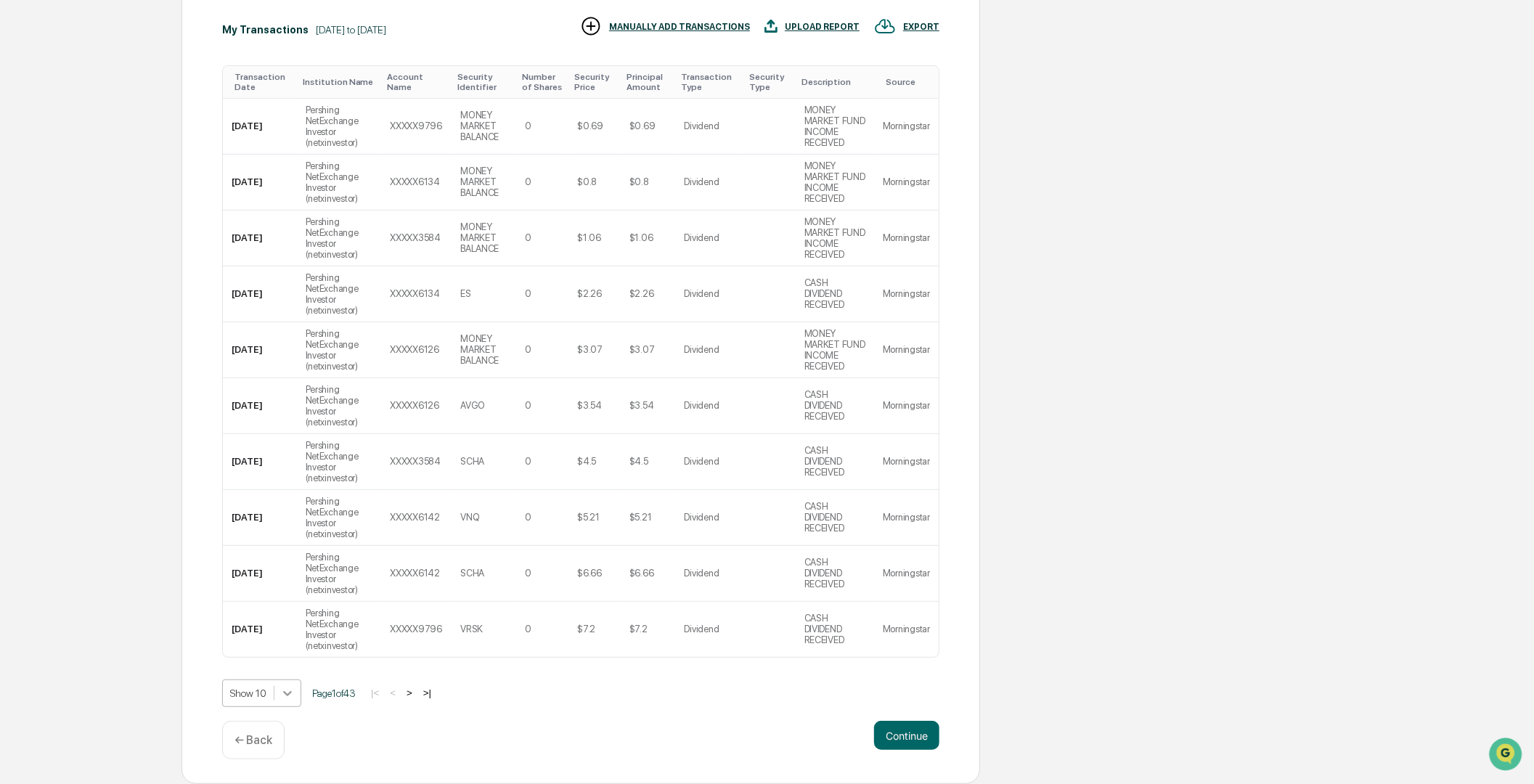
scroll to position [453, 0]
click at [291, 698] on body "Get Approval Content & Transactions Company Policies & Documents My Compliance …" at bounding box center [767, 201] width 1534 height 1164
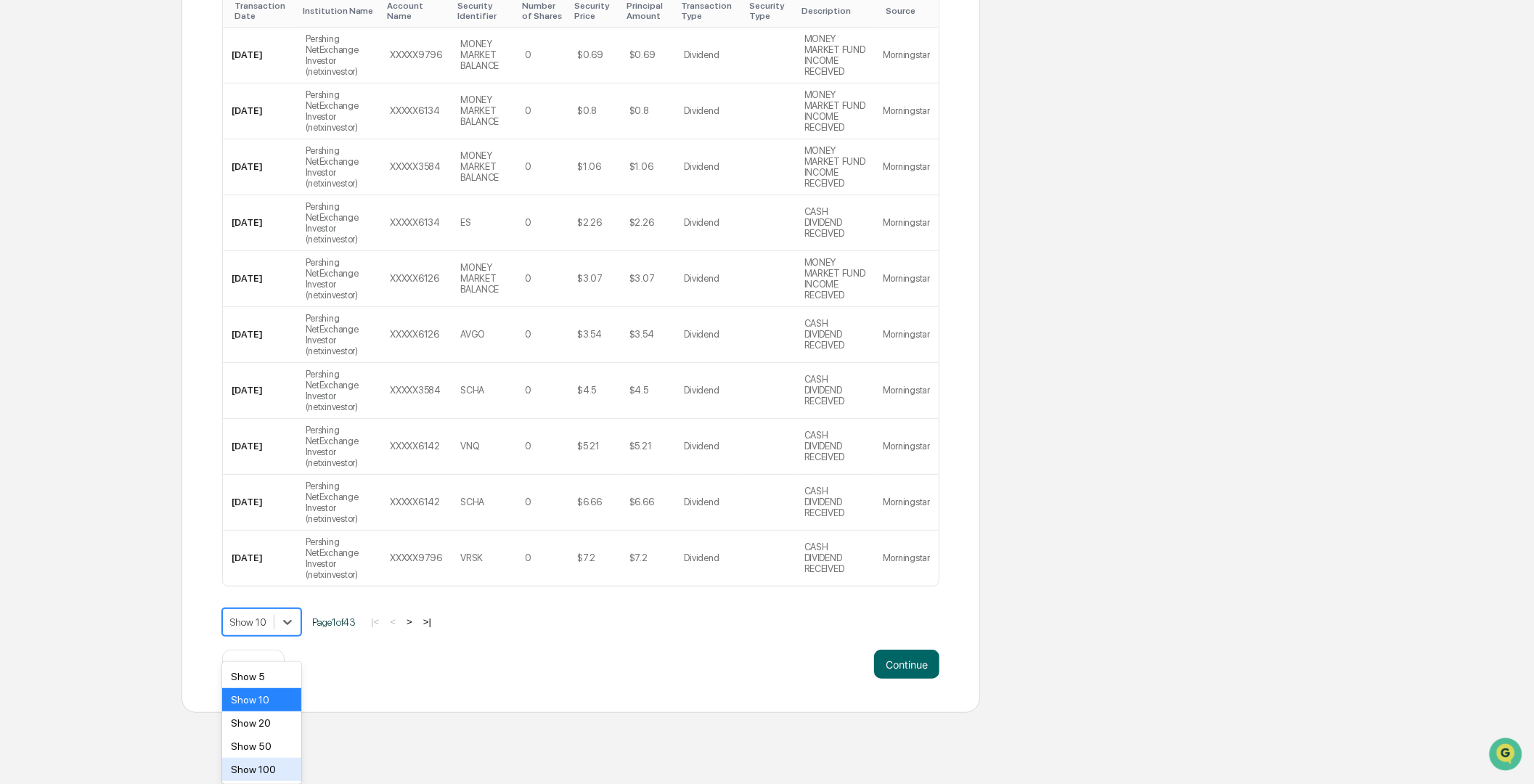
click at [254, 764] on div "Show 100" at bounding box center [261, 769] width 79 height 23
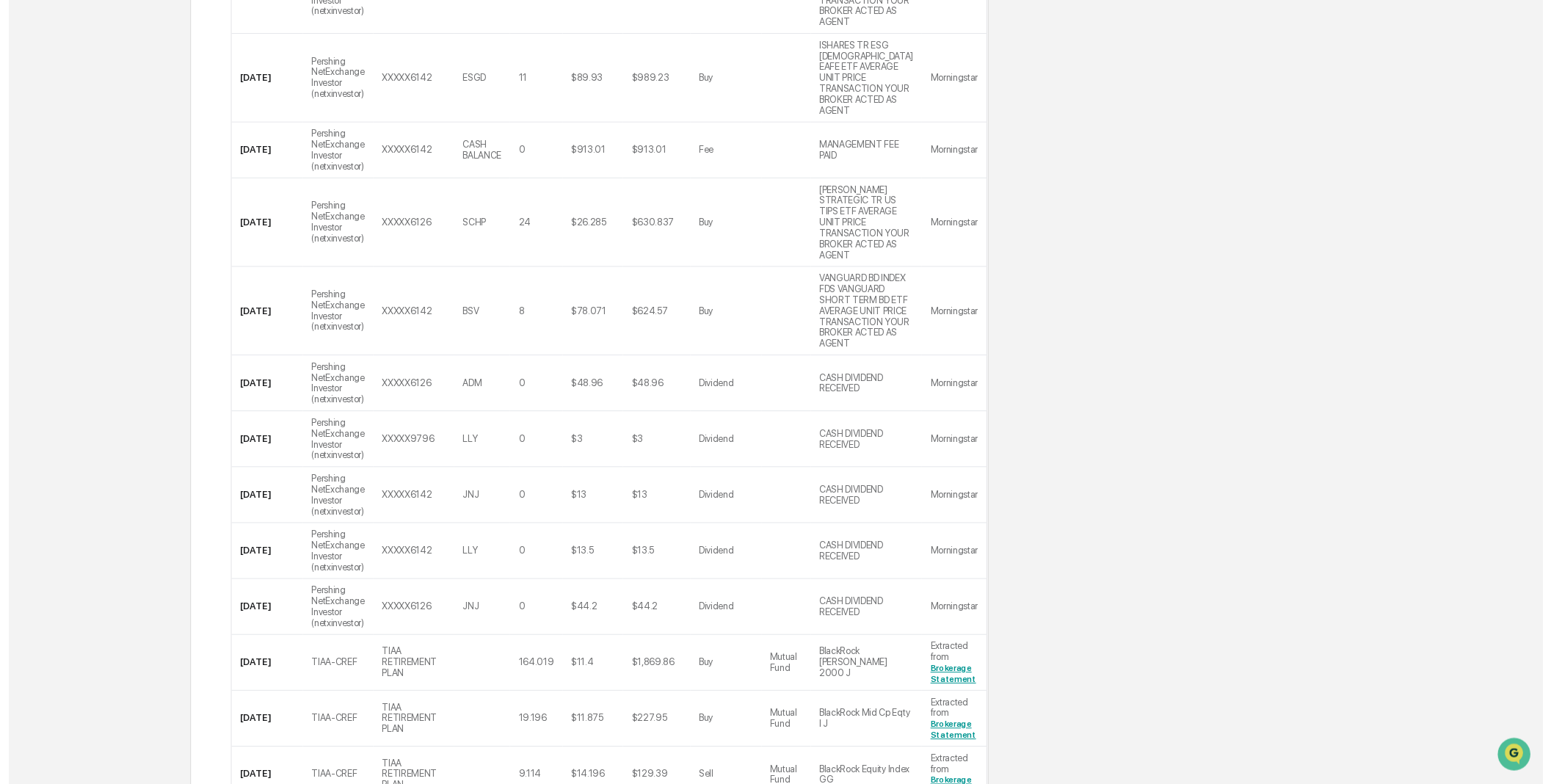
scroll to position [5918, 0]
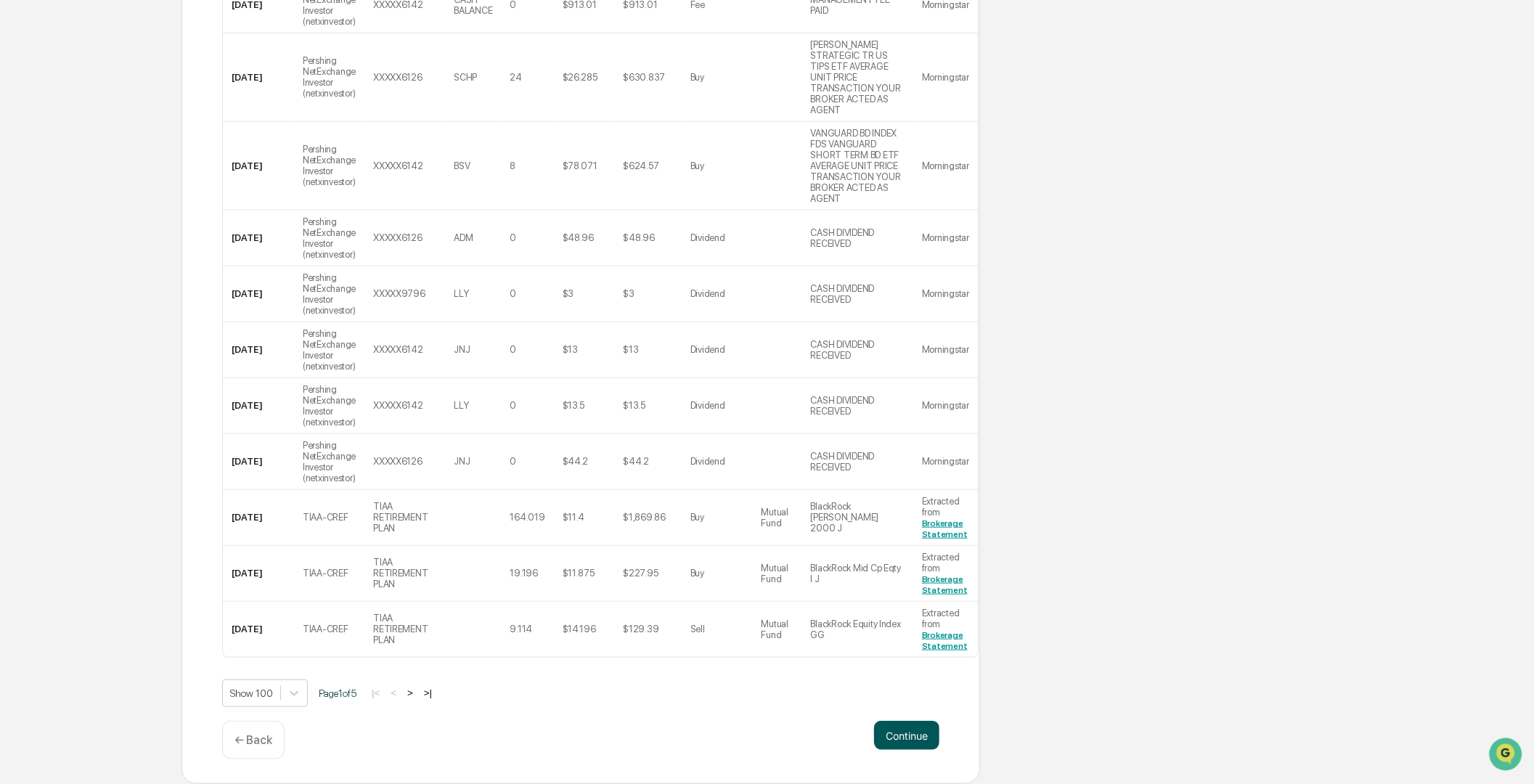
click at [901, 729] on button "Continue" at bounding box center [907, 735] width 66 height 29
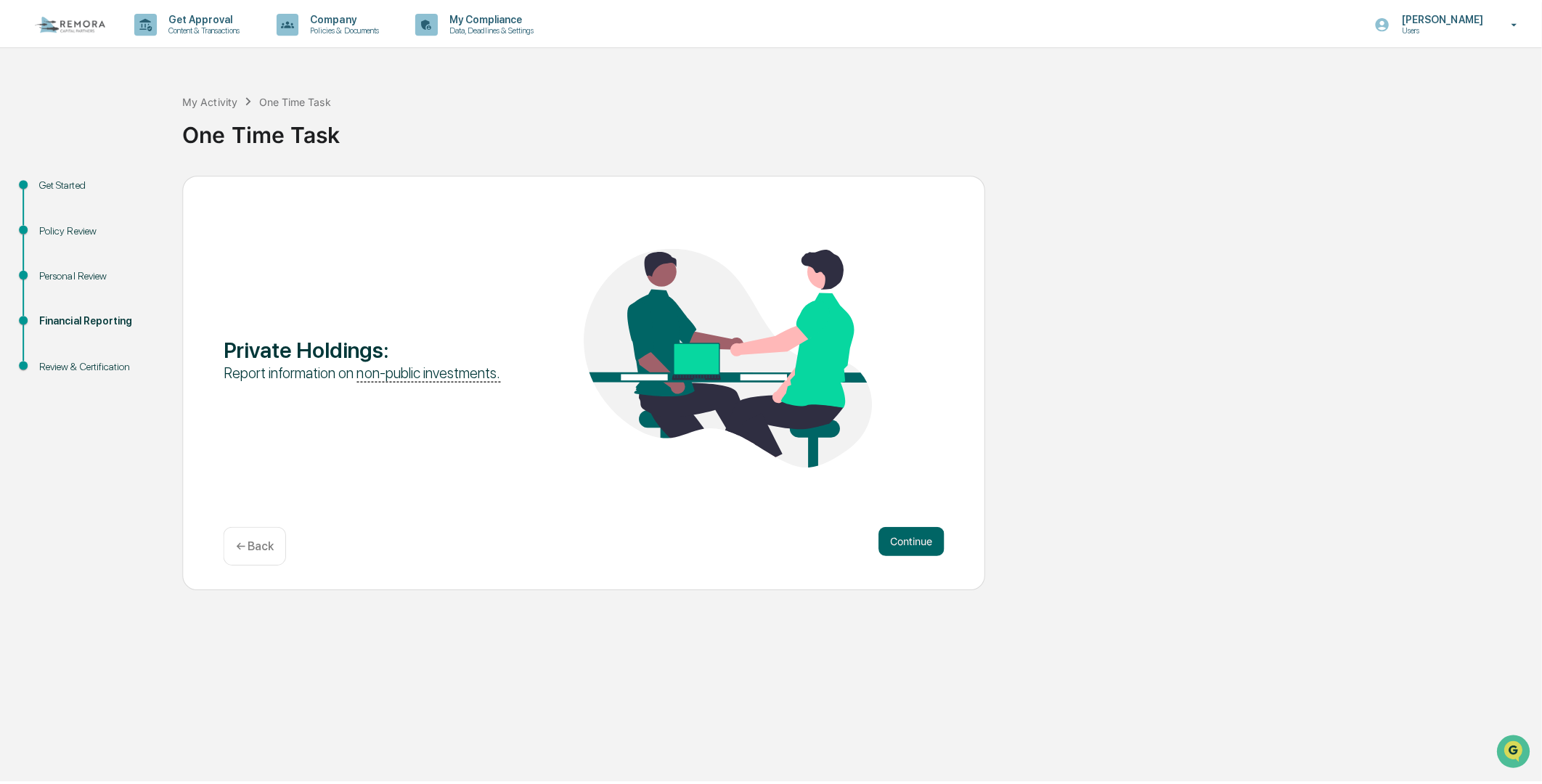
scroll to position [0, 0]
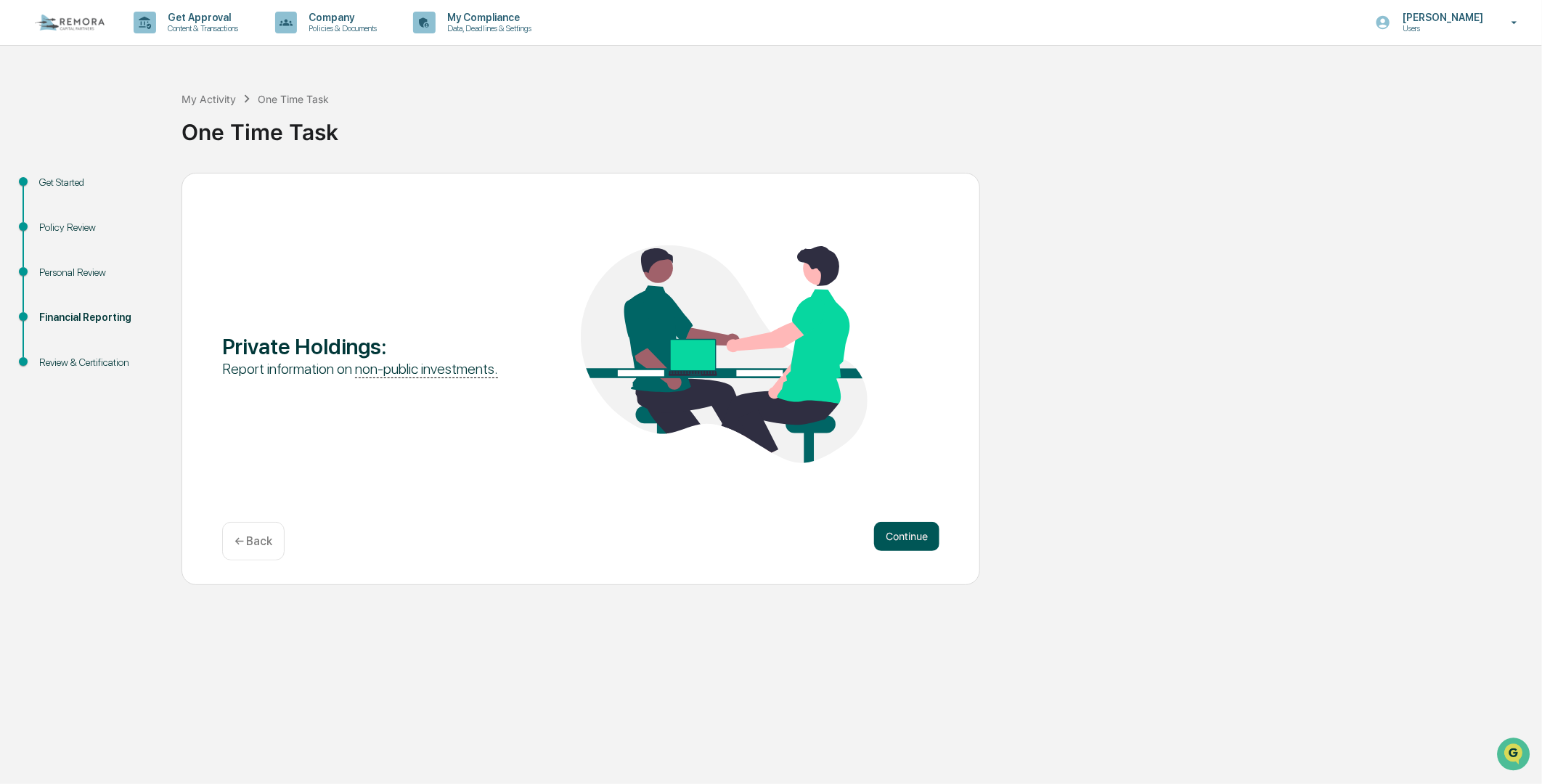
click at [912, 530] on button "Continue" at bounding box center [907, 536] width 66 height 29
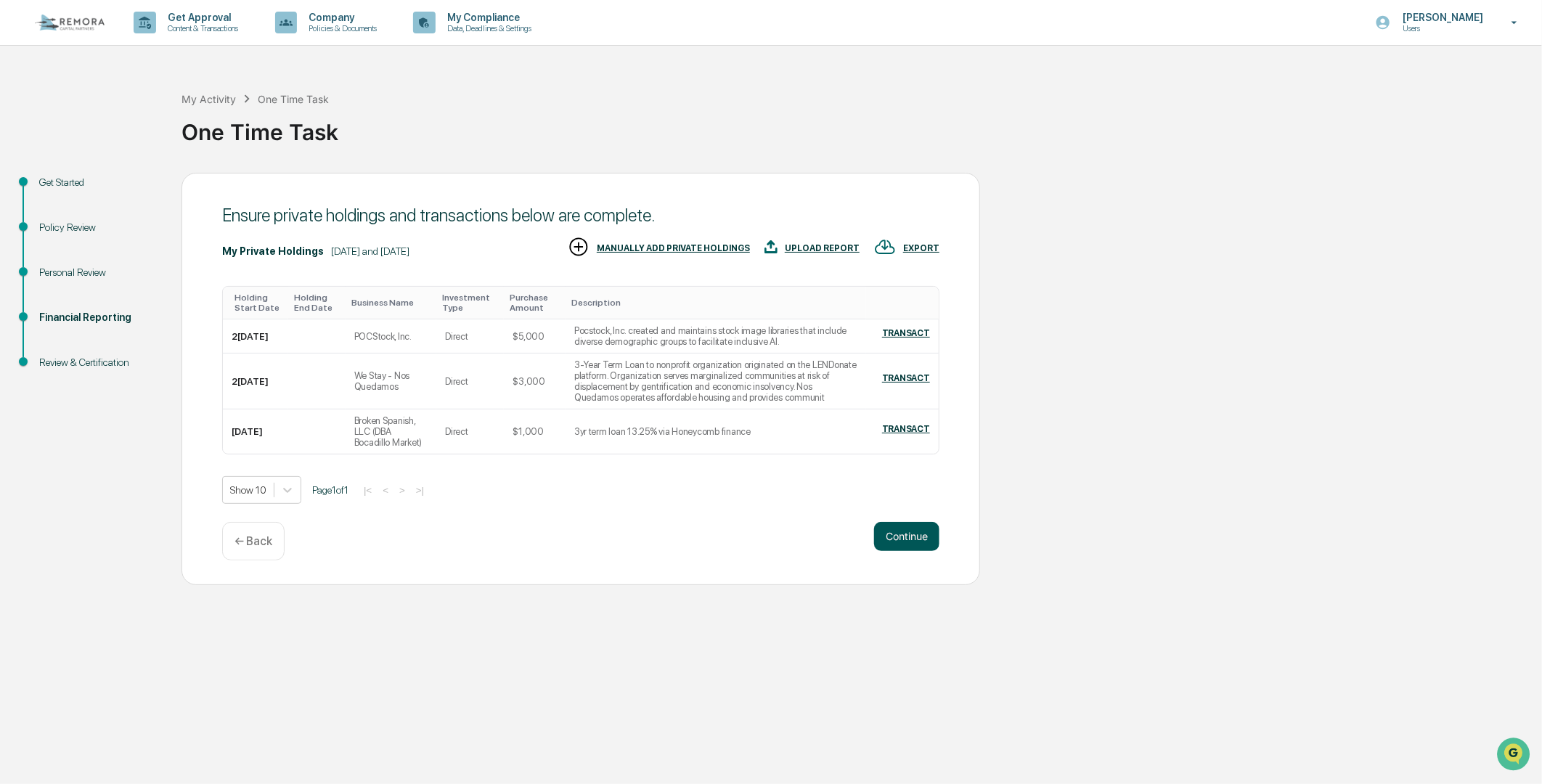
click at [912, 539] on button "Continue" at bounding box center [907, 536] width 66 height 29
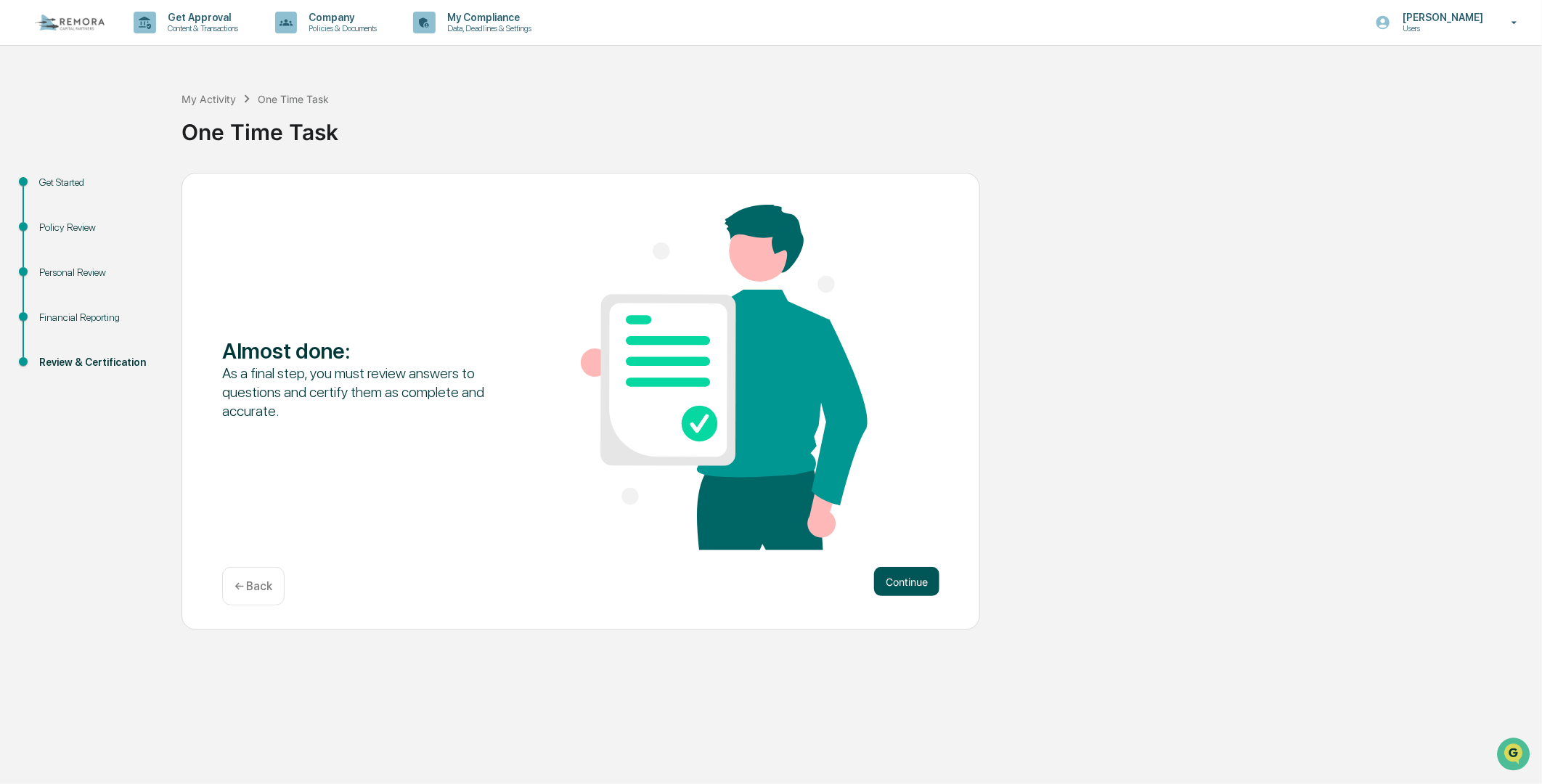
click at [891, 579] on button "Continue" at bounding box center [907, 581] width 66 height 29
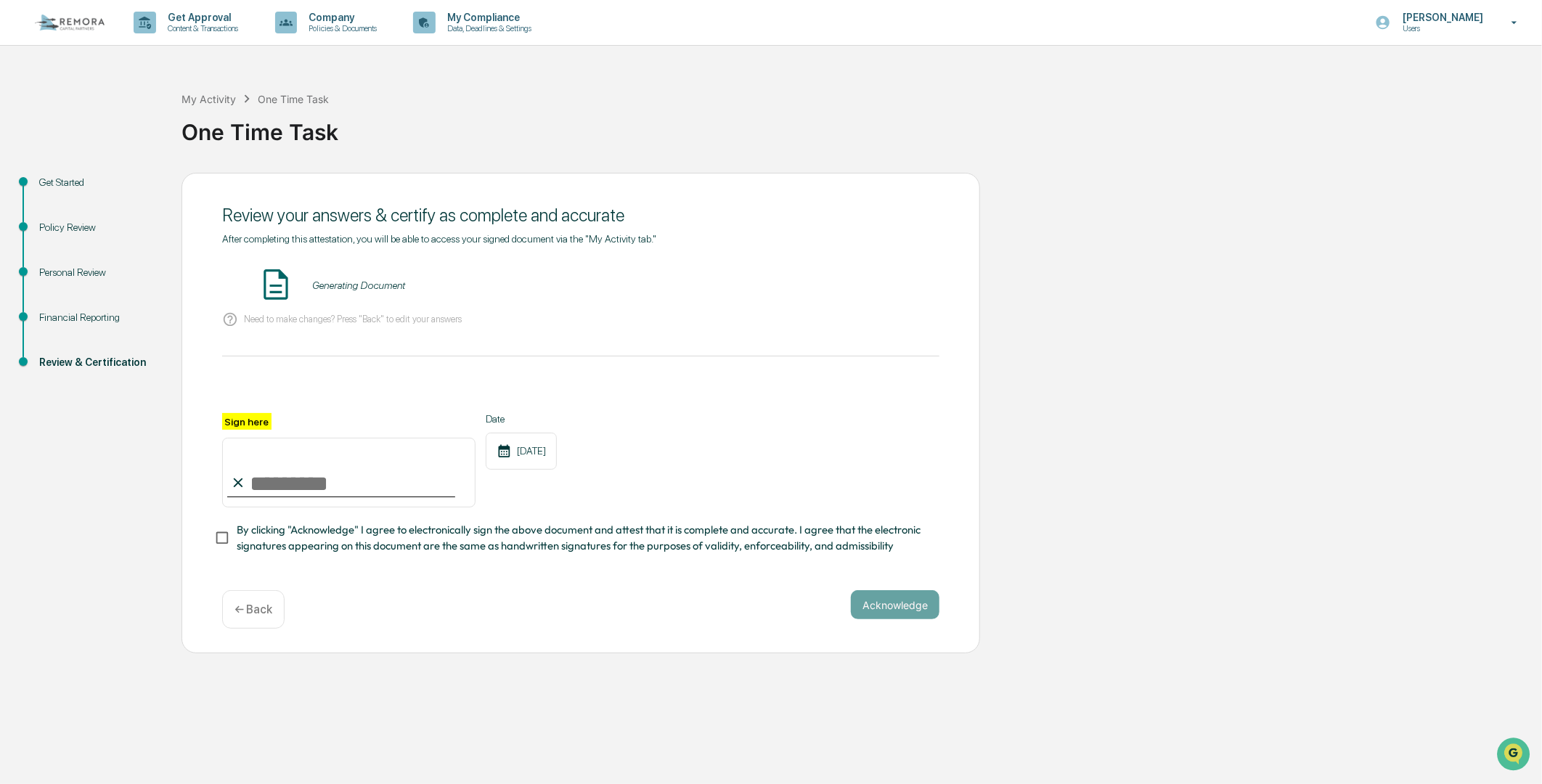
click at [252, 490] on input "Sign here" at bounding box center [348, 472] width 253 height 69
type input "**********"
click at [887, 613] on button "Acknowledge" at bounding box center [894, 604] width 88 height 29
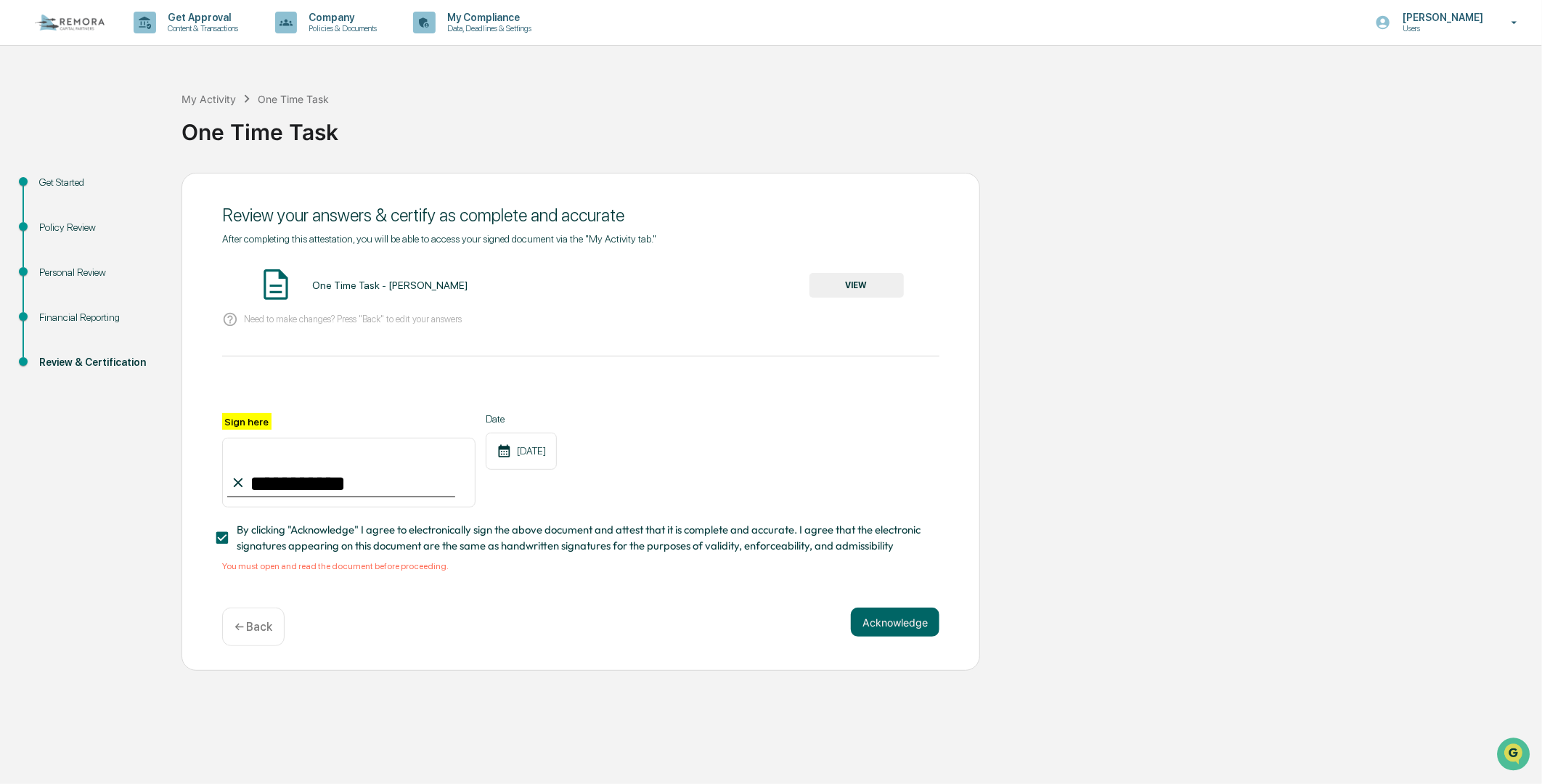
click at [416, 619] on div "Acknowledge ← Back" at bounding box center [580, 626] width 717 height 38
click at [828, 284] on button "VIEW" at bounding box center [856, 286] width 95 height 25
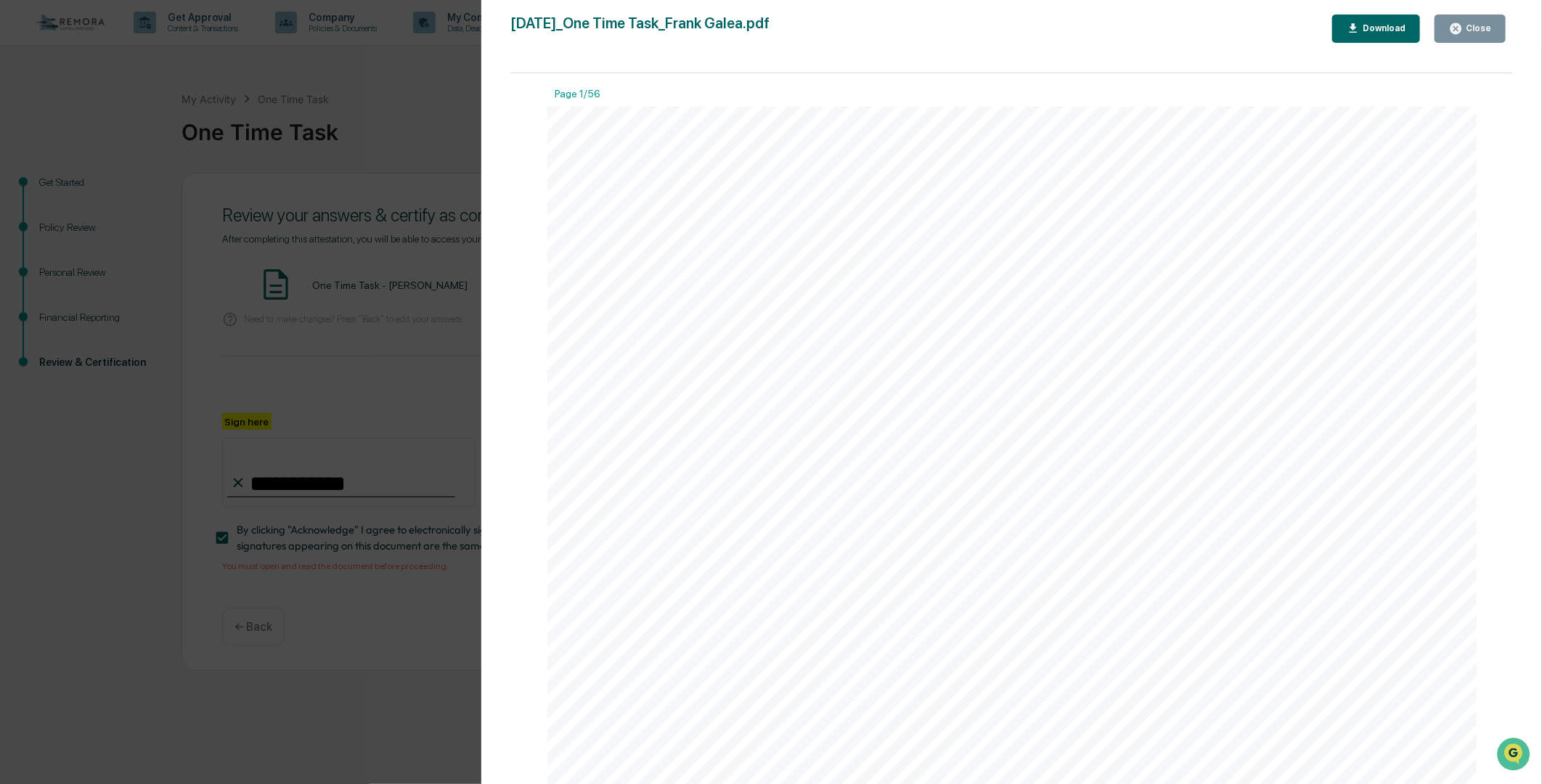
click at [1141, 470] on div "September 24, 2025 Remora Capital One Time Task - Frank Galea Contents Definiti…" at bounding box center [1012, 764] width 930 height 1315
click at [1116, 221] on div "Security Identifier Security Type Number Of Shares Security Price Principal Amo…" at bounding box center [1012, 619] width 930 height 1315
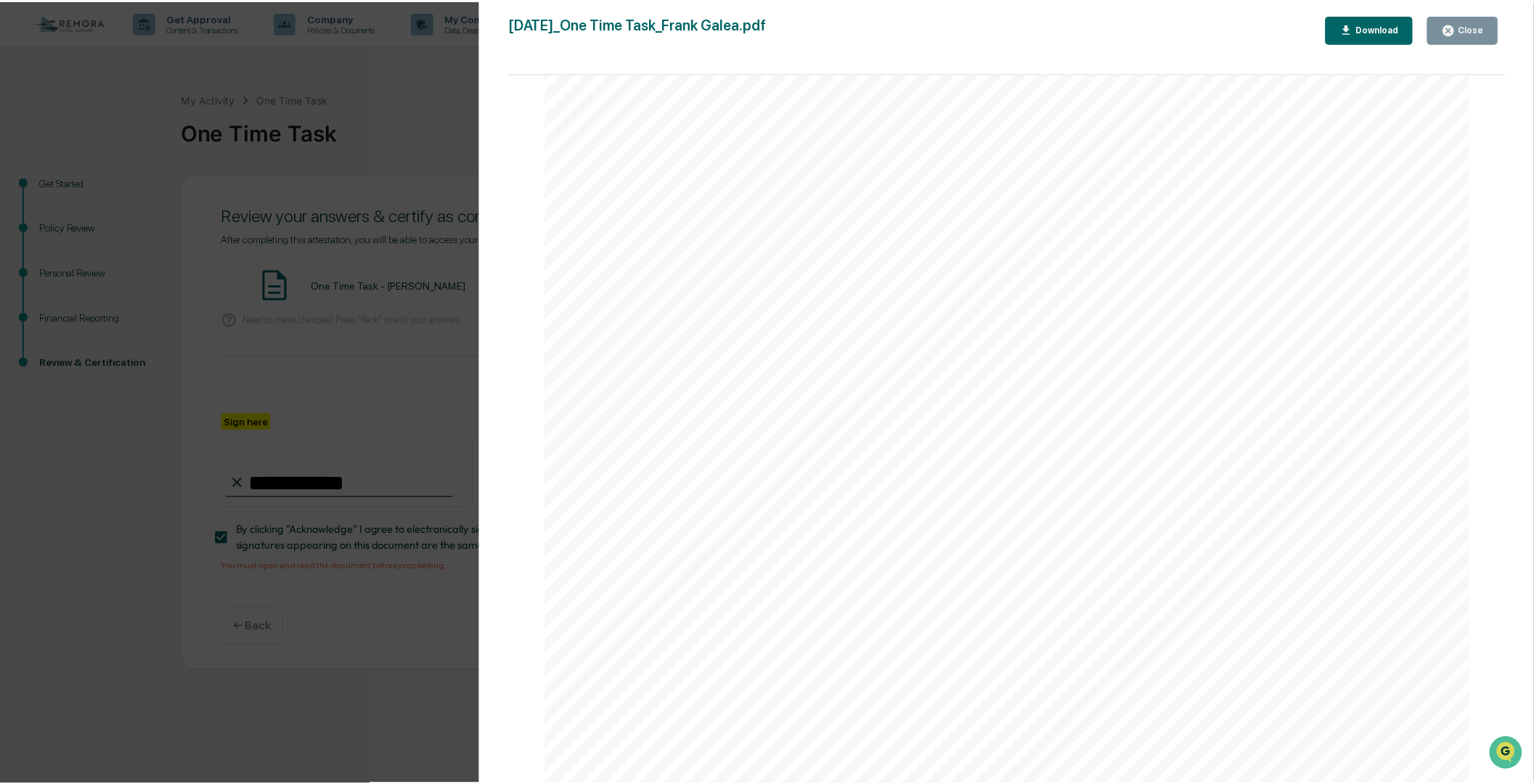
scroll to position [0, 0]
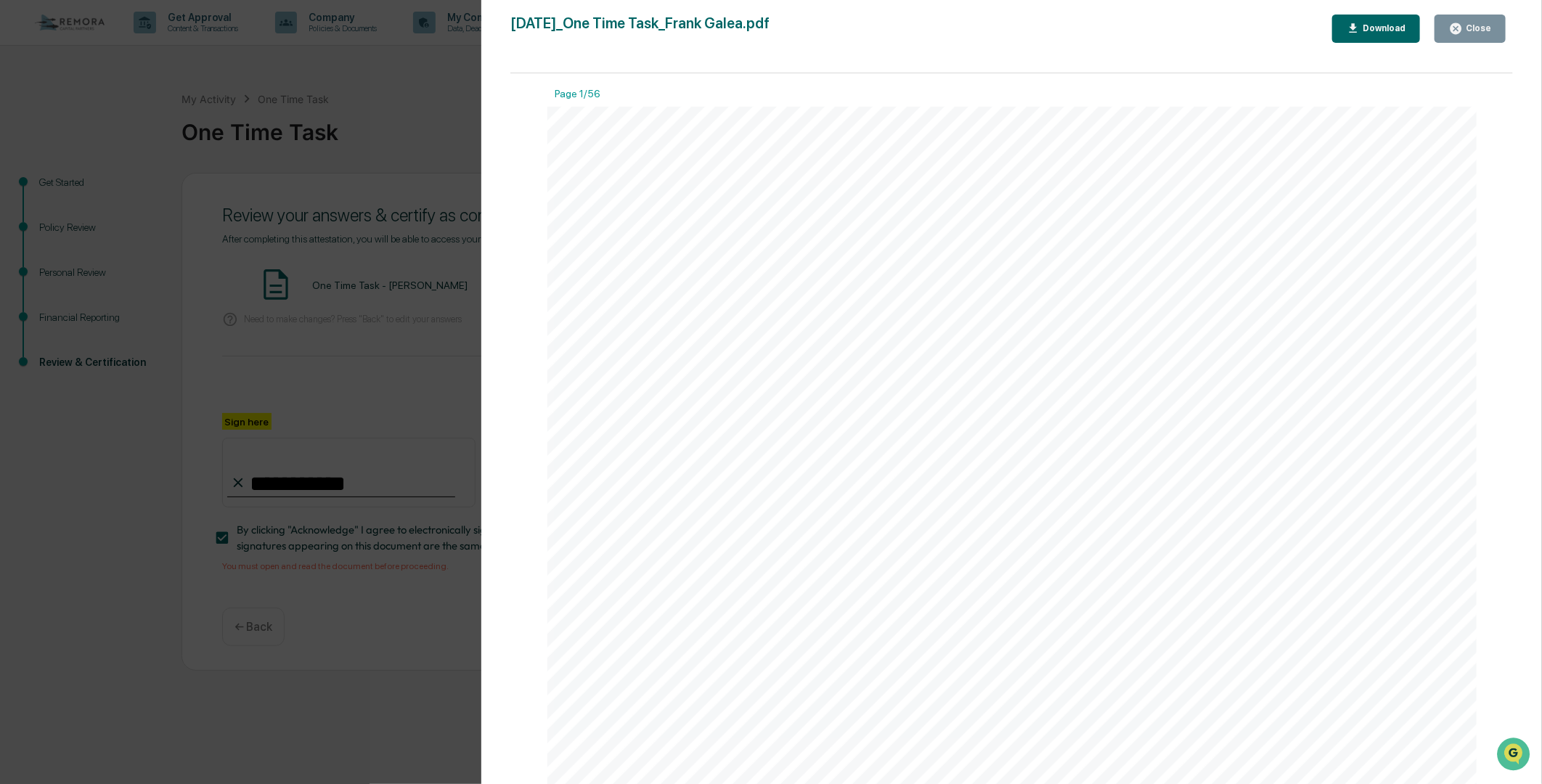
click at [1476, 19] on button "Close" at bounding box center [1470, 29] width 71 height 28
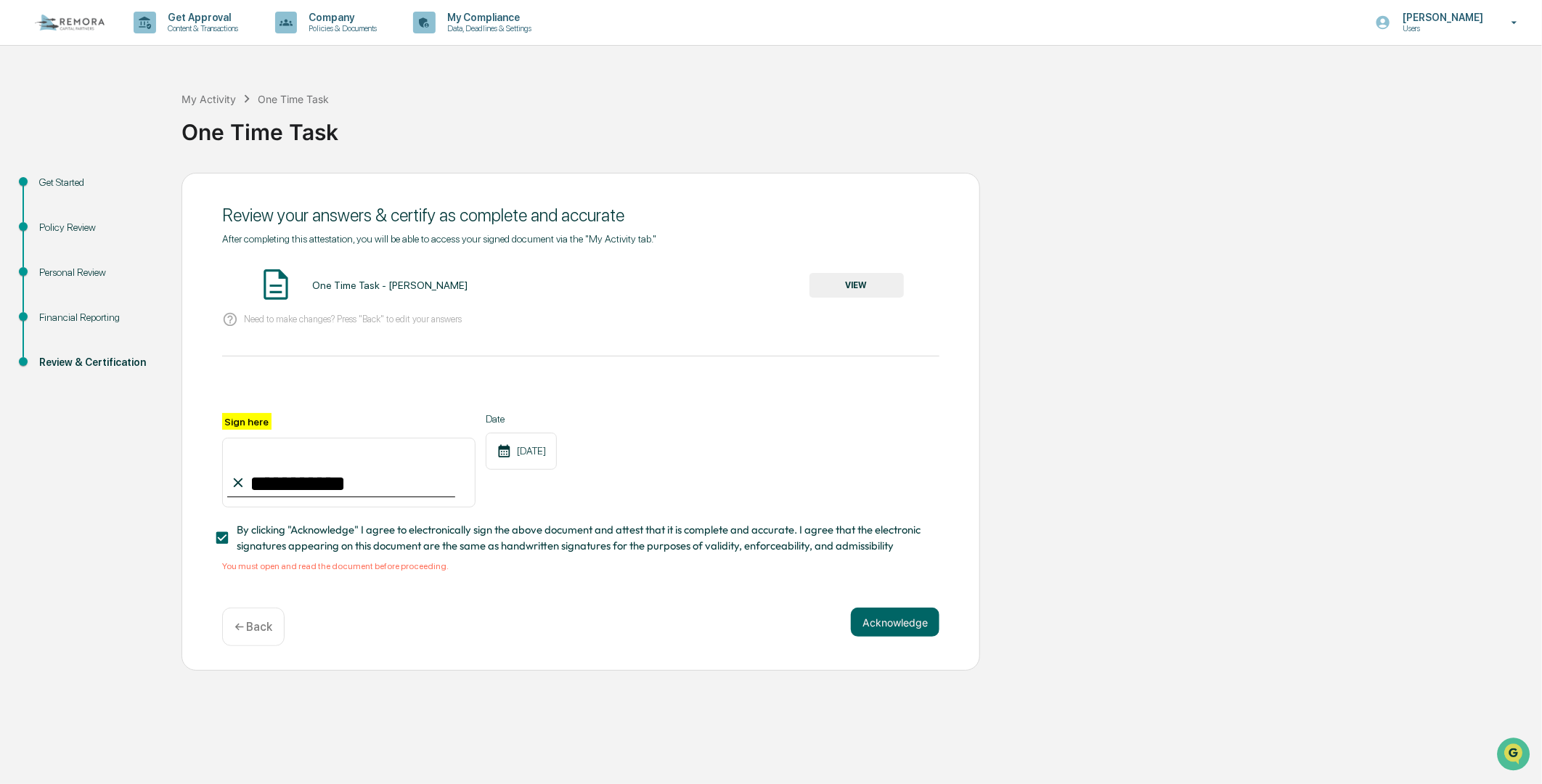
click at [1228, 446] on div "**********" at bounding box center [771, 422] width 1528 height 499
click at [894, 630] on button "Acknowledge" at bounding box center [894, 622] width 88 height 29
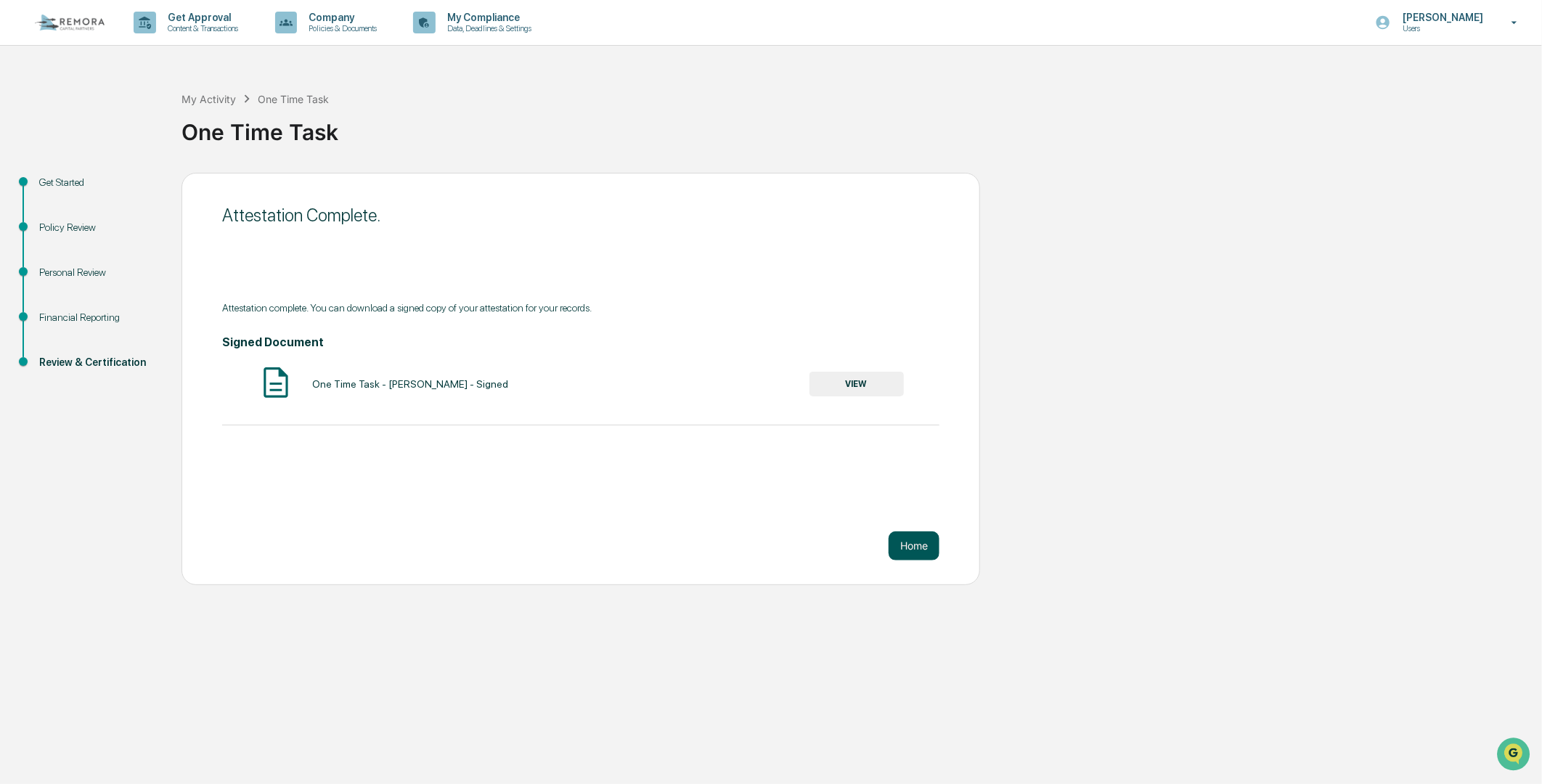
click at [923, 546] on button "Home" at bounding box center [914, 545] width 51 height 29
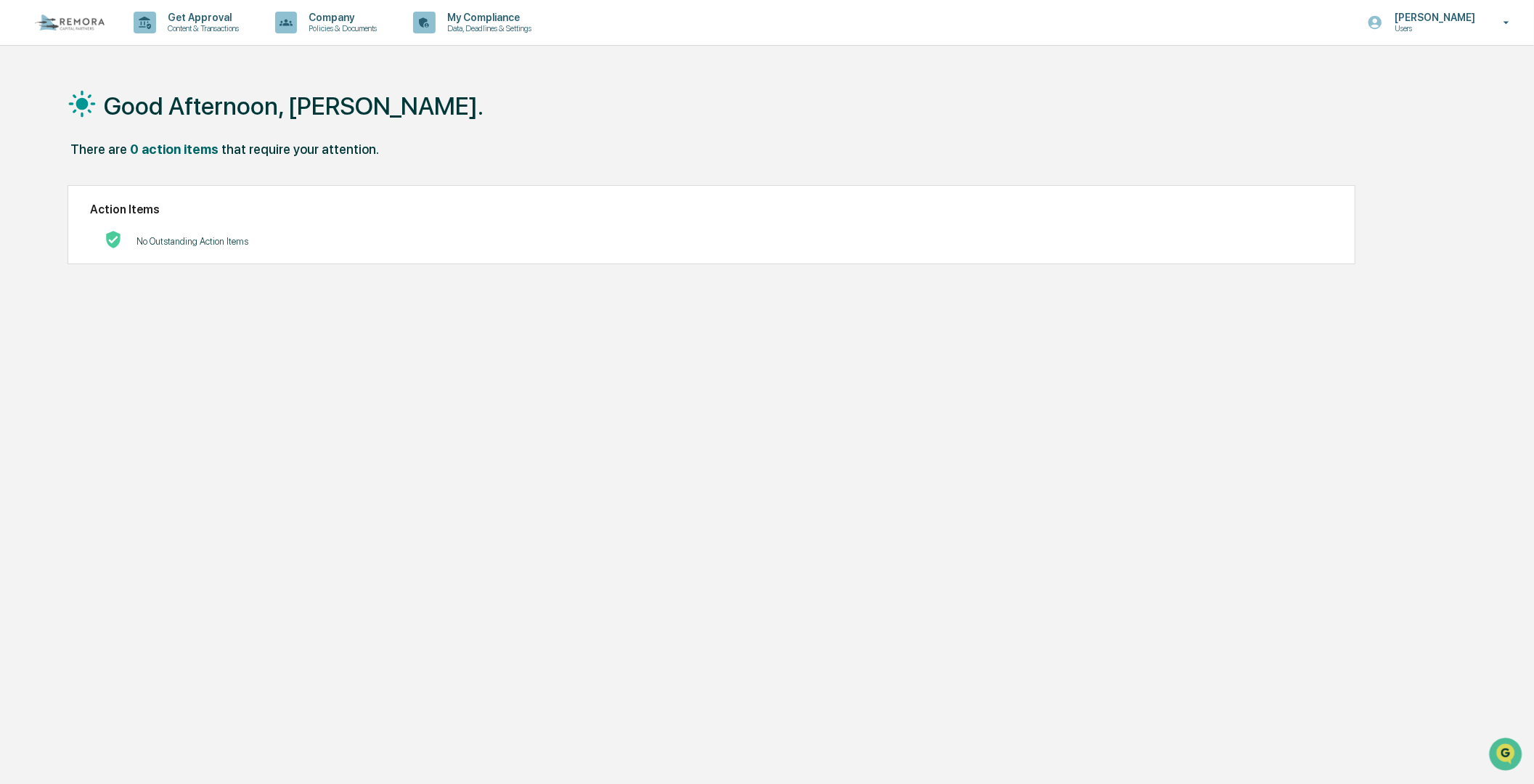
click at [460, 141] on div "There are 0 action items that require your attention." at bounding box center [758, 156] width 1381 height 30
click at [488, 26] on p "Data, Deadlines & Settings" at bounding box center [487, 28] width 103 height 10
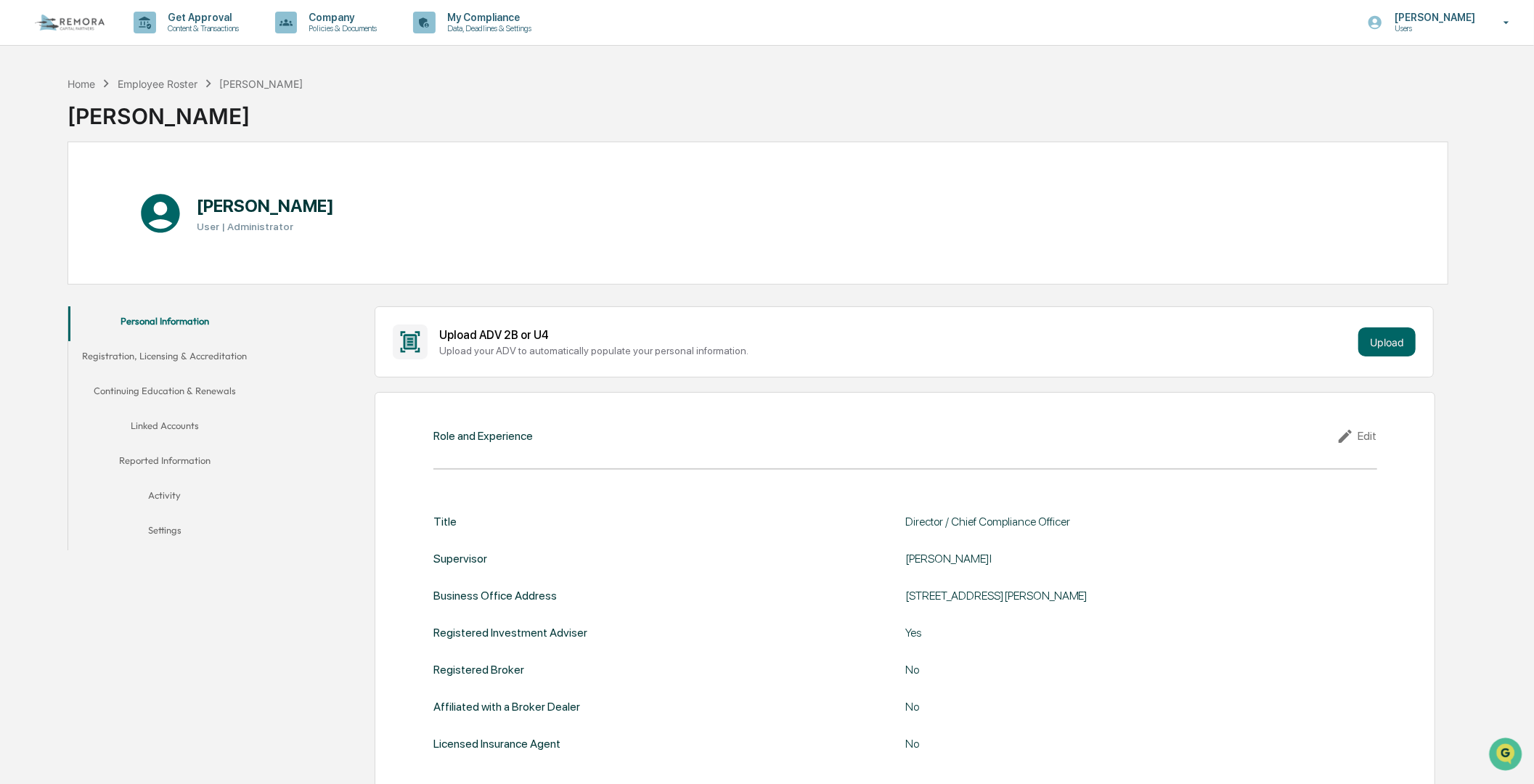
click at [164, 422] on button "Linked Accounts" at bounding box center [164, 428] width 192 height 35
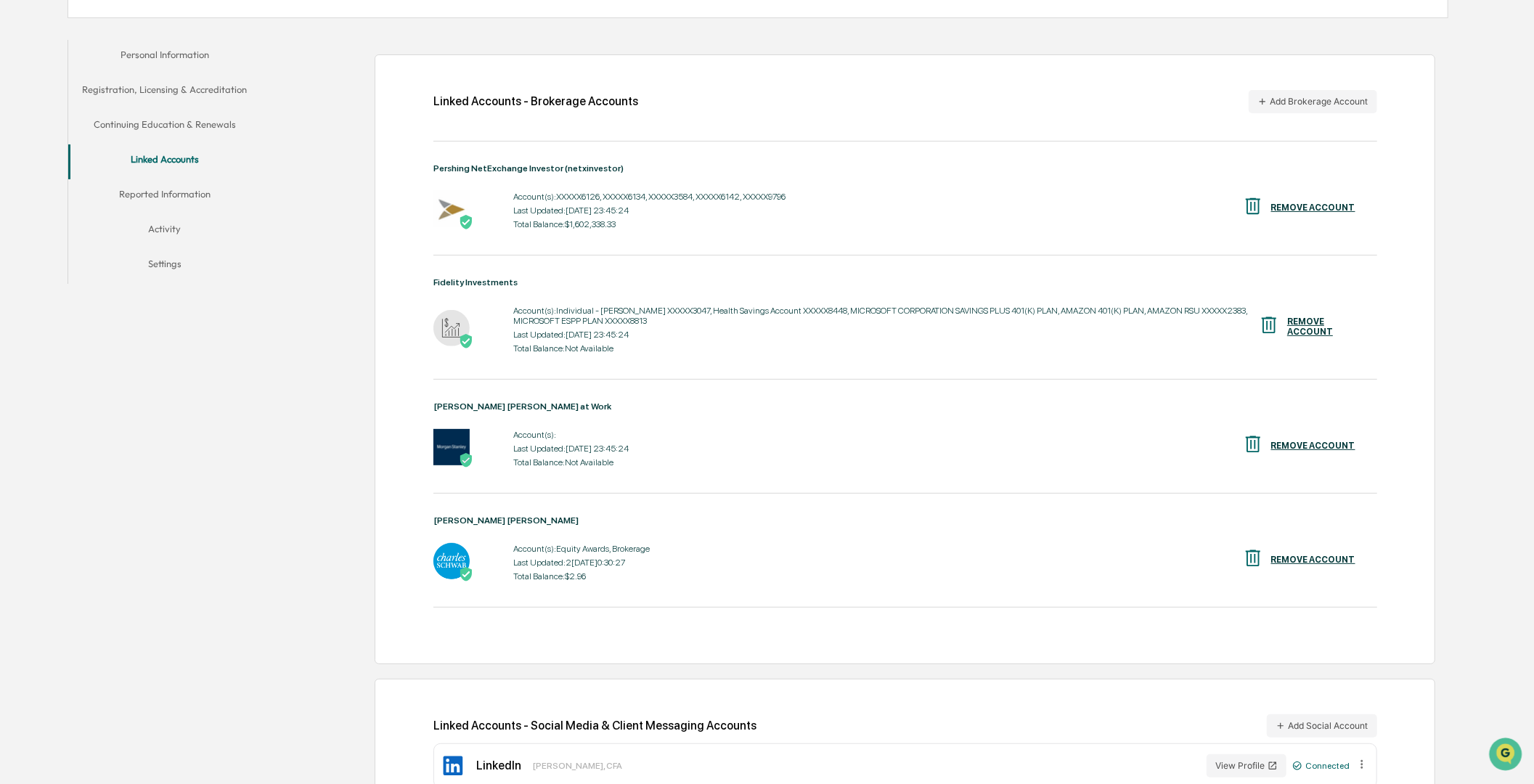
scroll to position [319, 0]
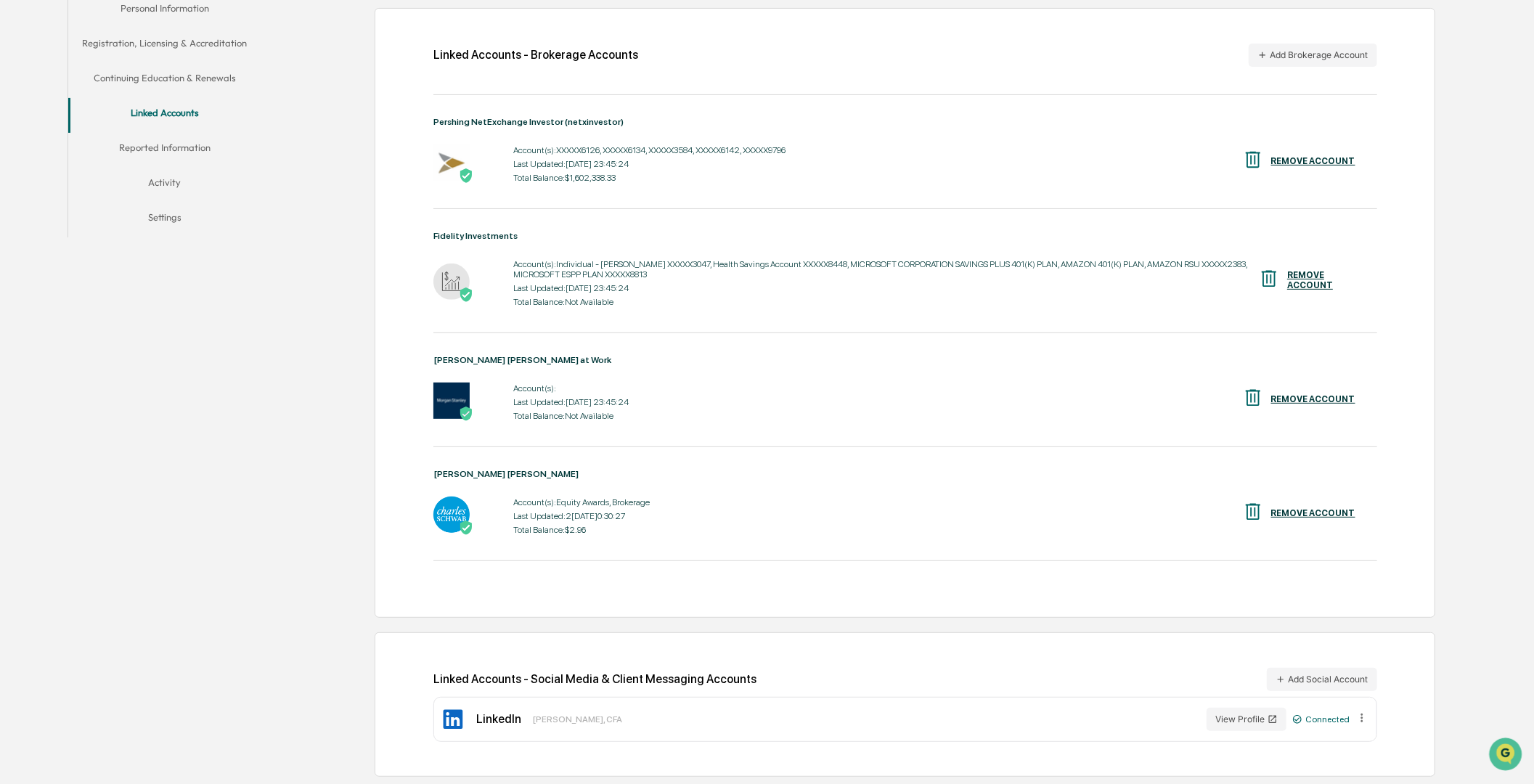
click at [319, 634] on div "Linked Accounts - Brokerage Accounts Add Brokerage Account Pershing NetExchange…" at bounding box center [858, 385] width 1180 height 798
click at [174, 145] on button "Reported Information" at bounding box center [164, 150] width 192 height 35
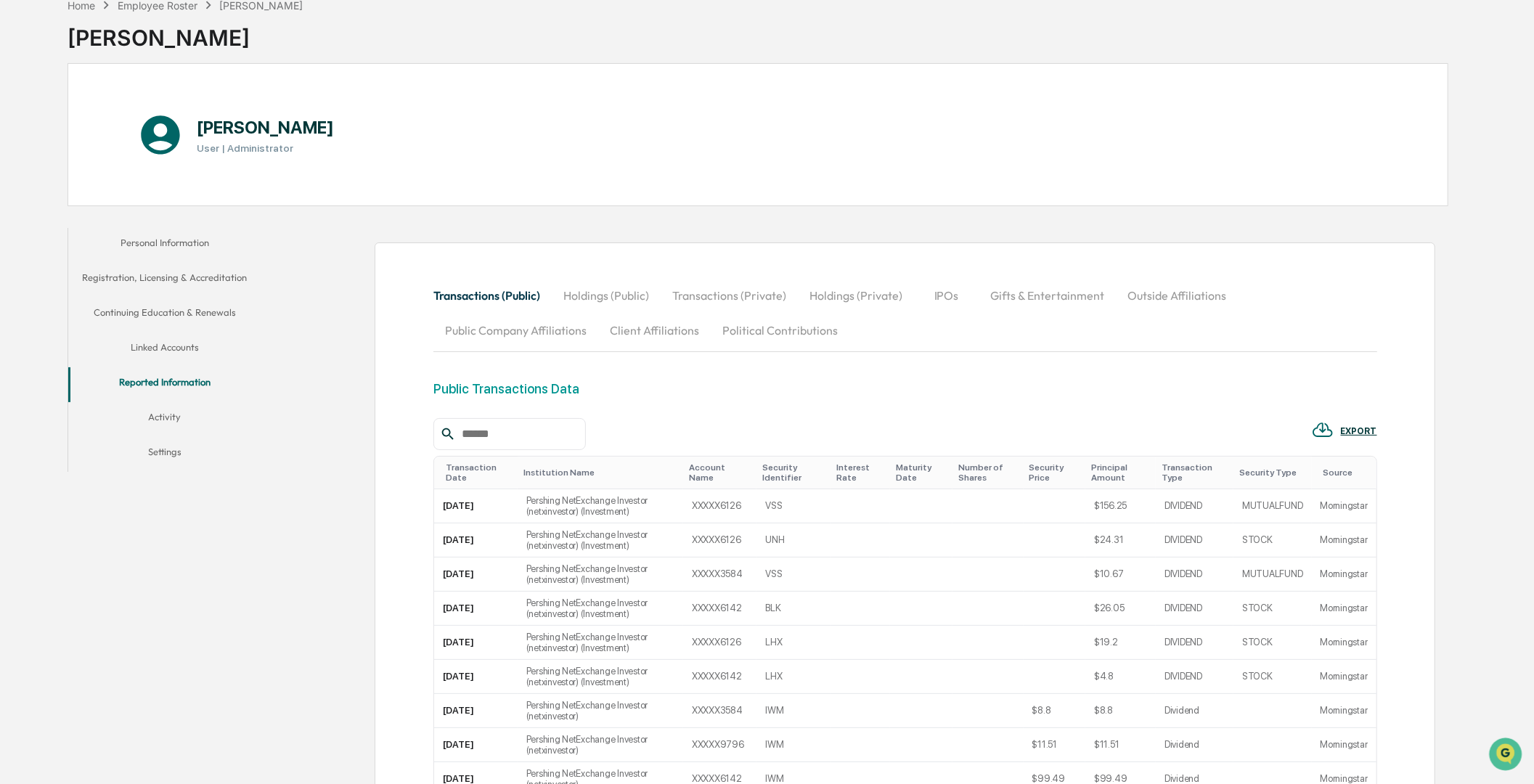
scroll to position [319, 0]
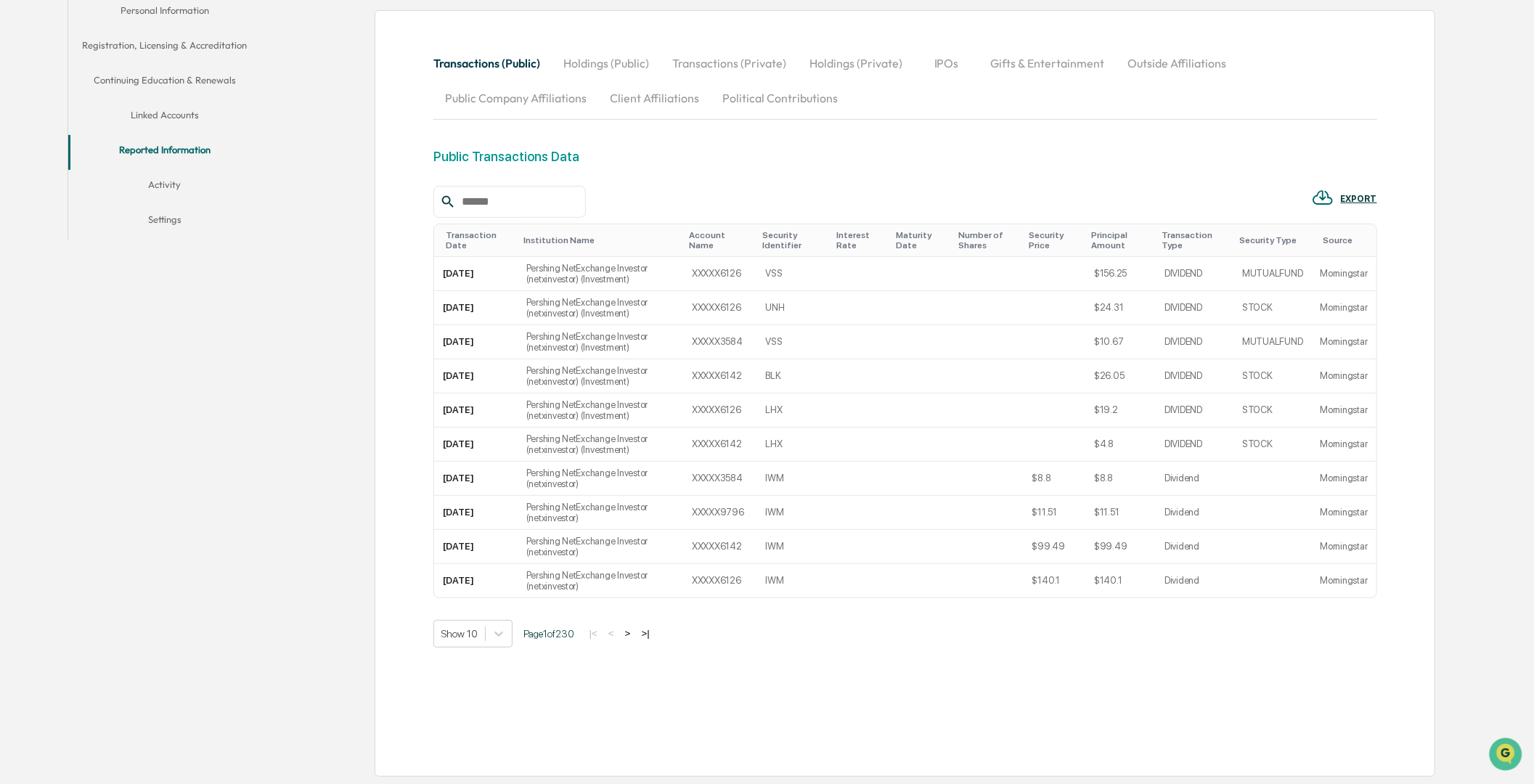
click at [654, 636] on button ">|" at bounding box center [645, 633] width 16 height 12
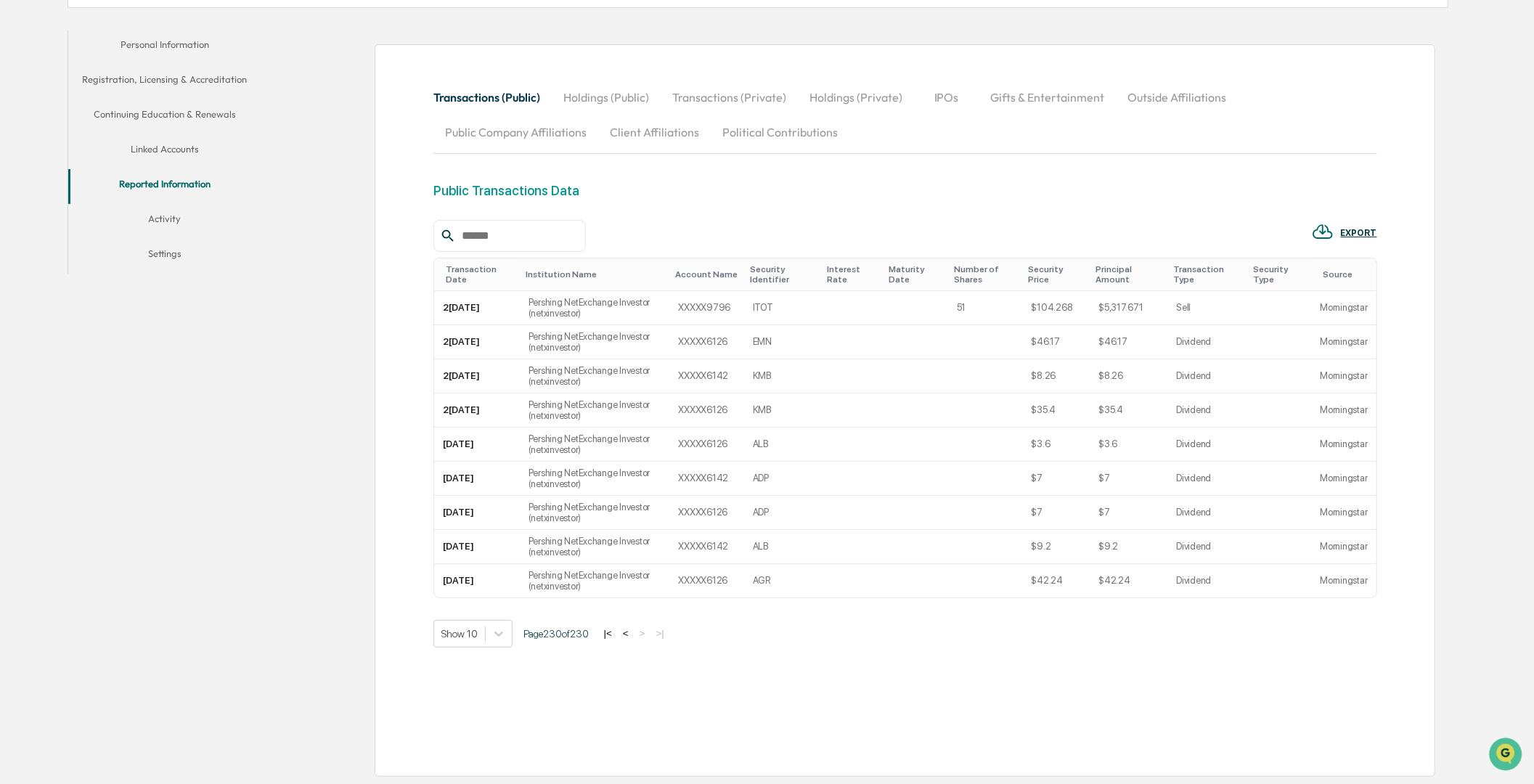
click at [551, 269] on div "Institution Name" at bounding box center [595, 274] width 139 height 10
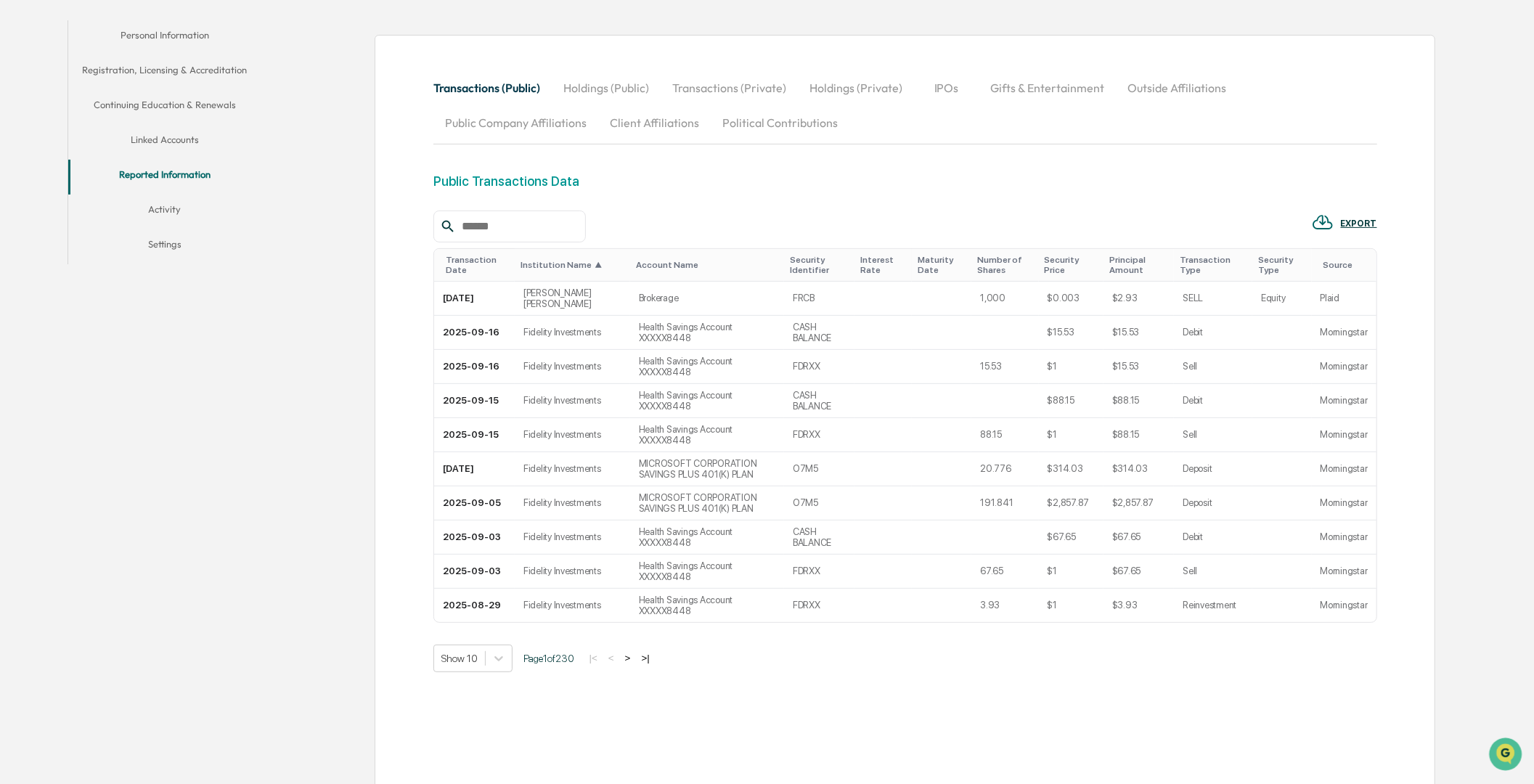
scroll to position [310, 0]
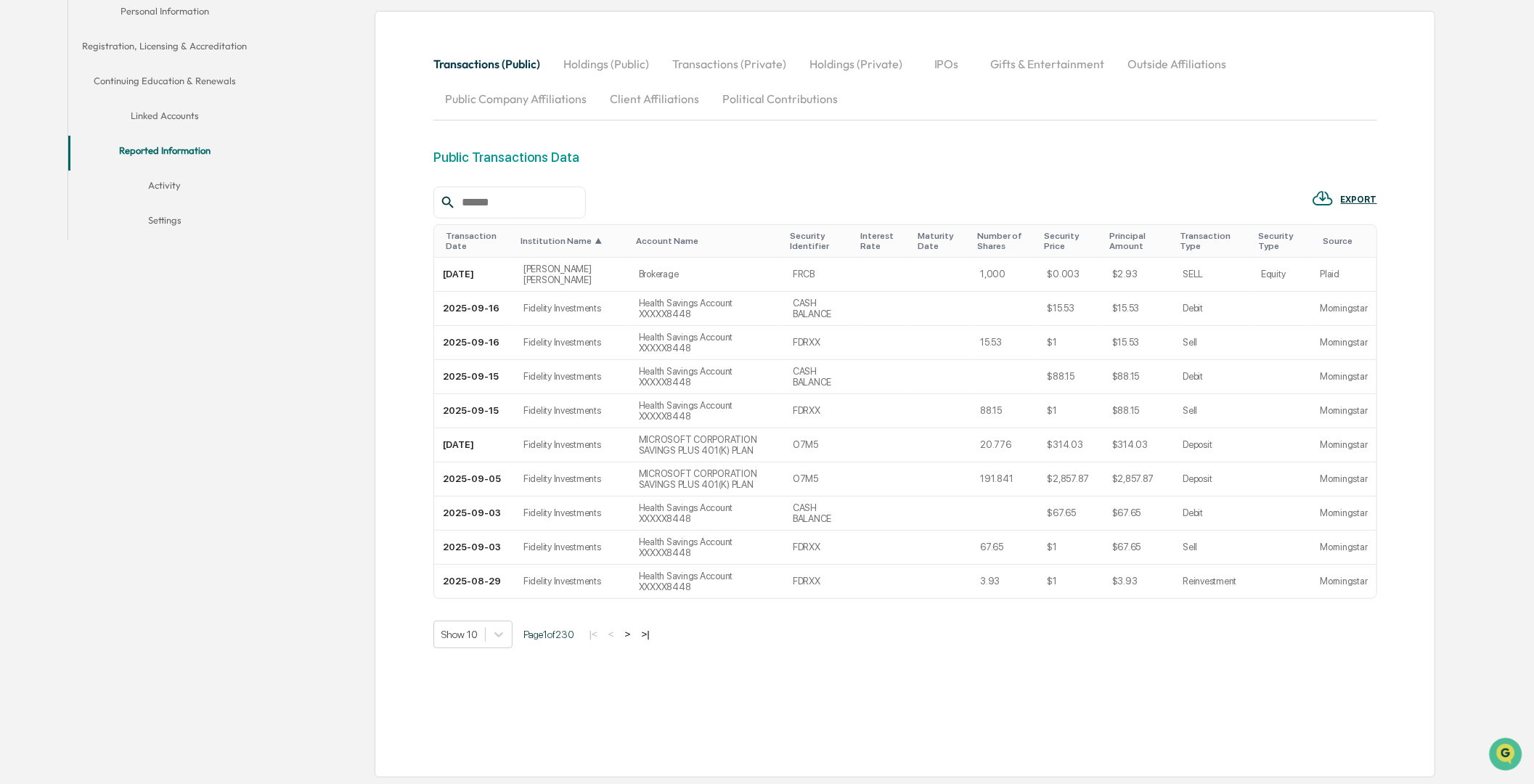
click at [633, 634] on button ">" at bounding box center [628, 634] width 15 height 12
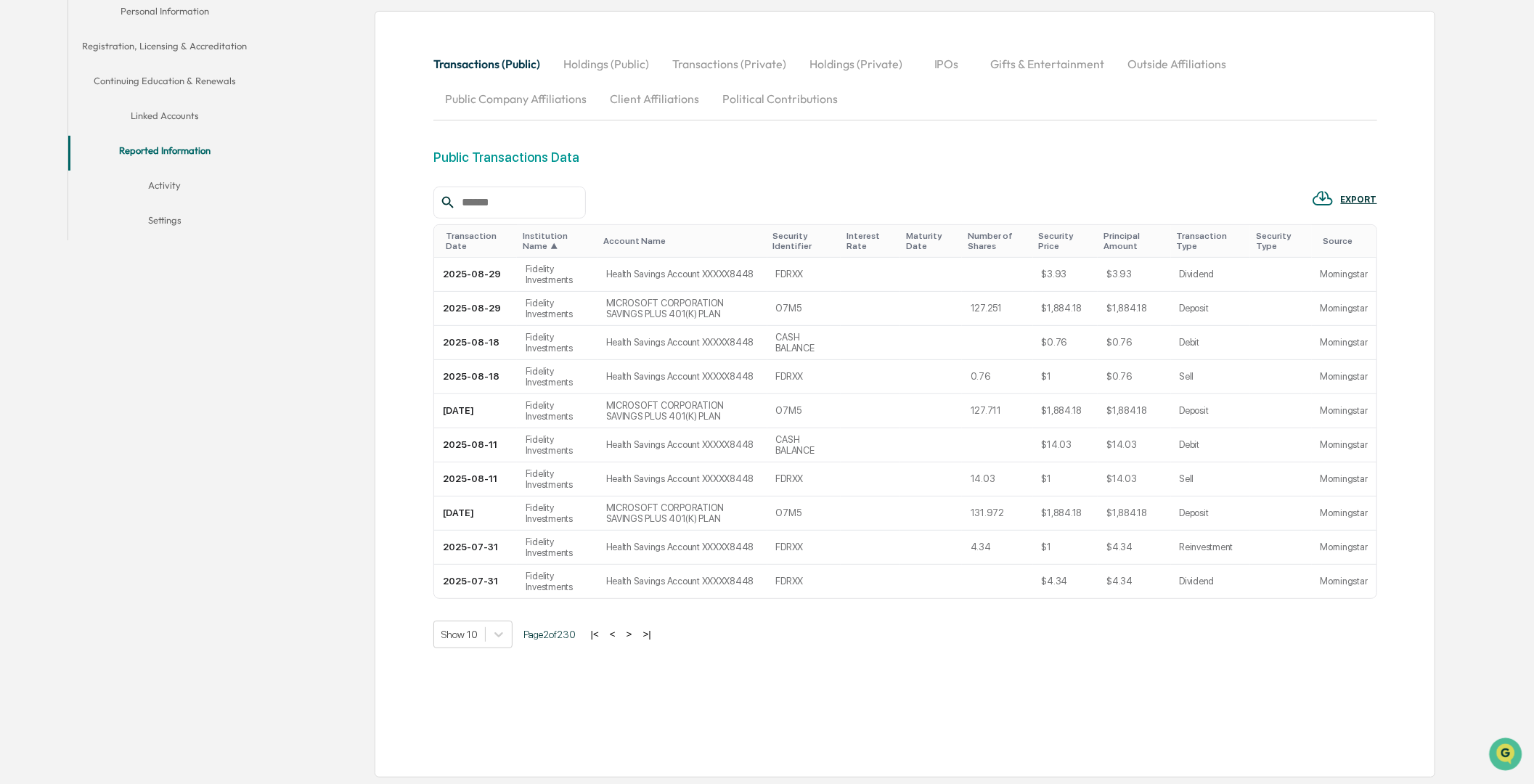
click at [633, 634] on div "Show 10 Page 2 of 230 |< < > >|" at bounding box center [905, 634] width 944 height 27
click at [636, 640] on button ">" at bounding box center [630, 634] width 15 height 12
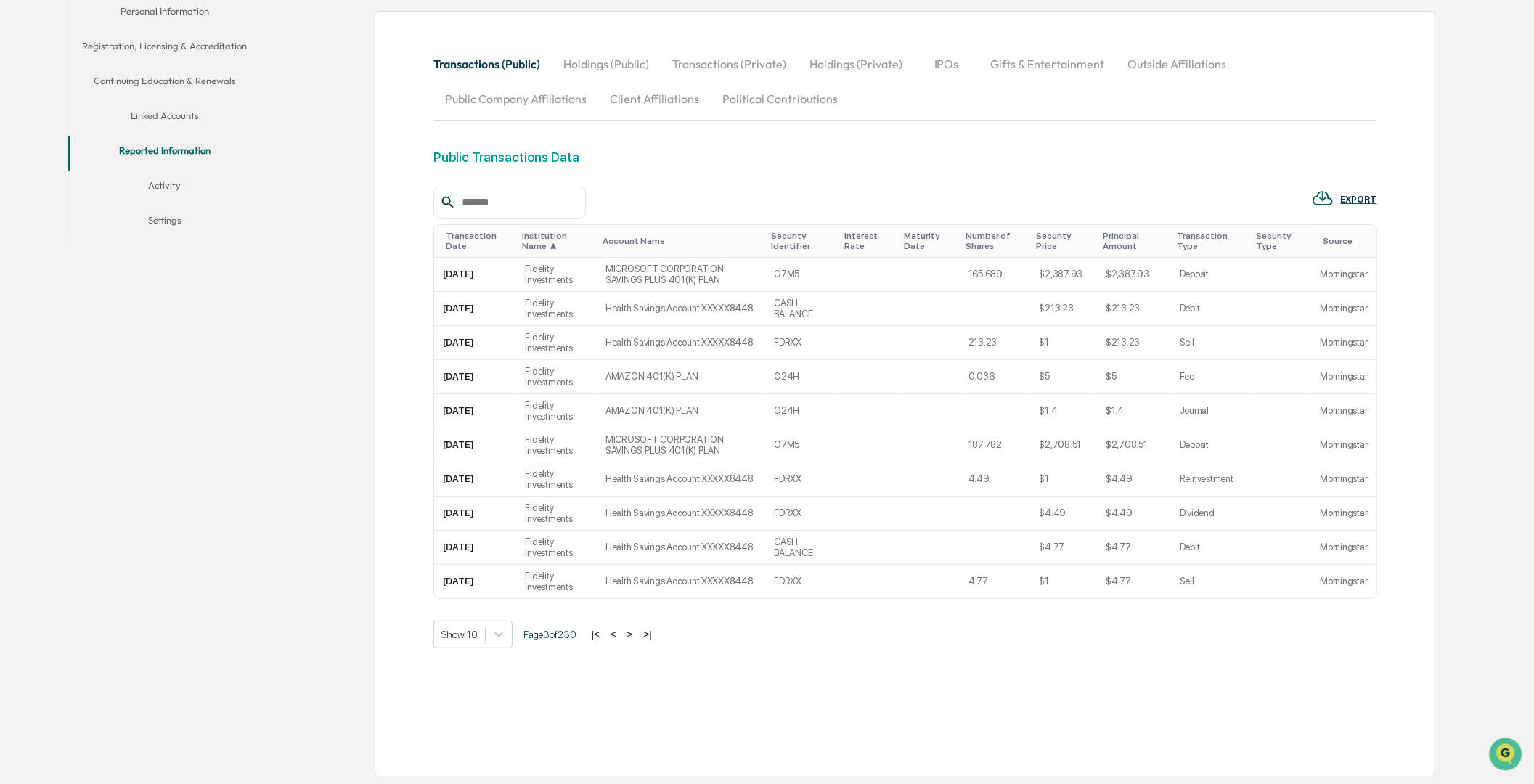
click at [636, 640] on button ">" at bounding box center [630, 634] width 15 height 12
click at [635, 640] on button ">" at bounding box center [630, 634] width 15 height 12
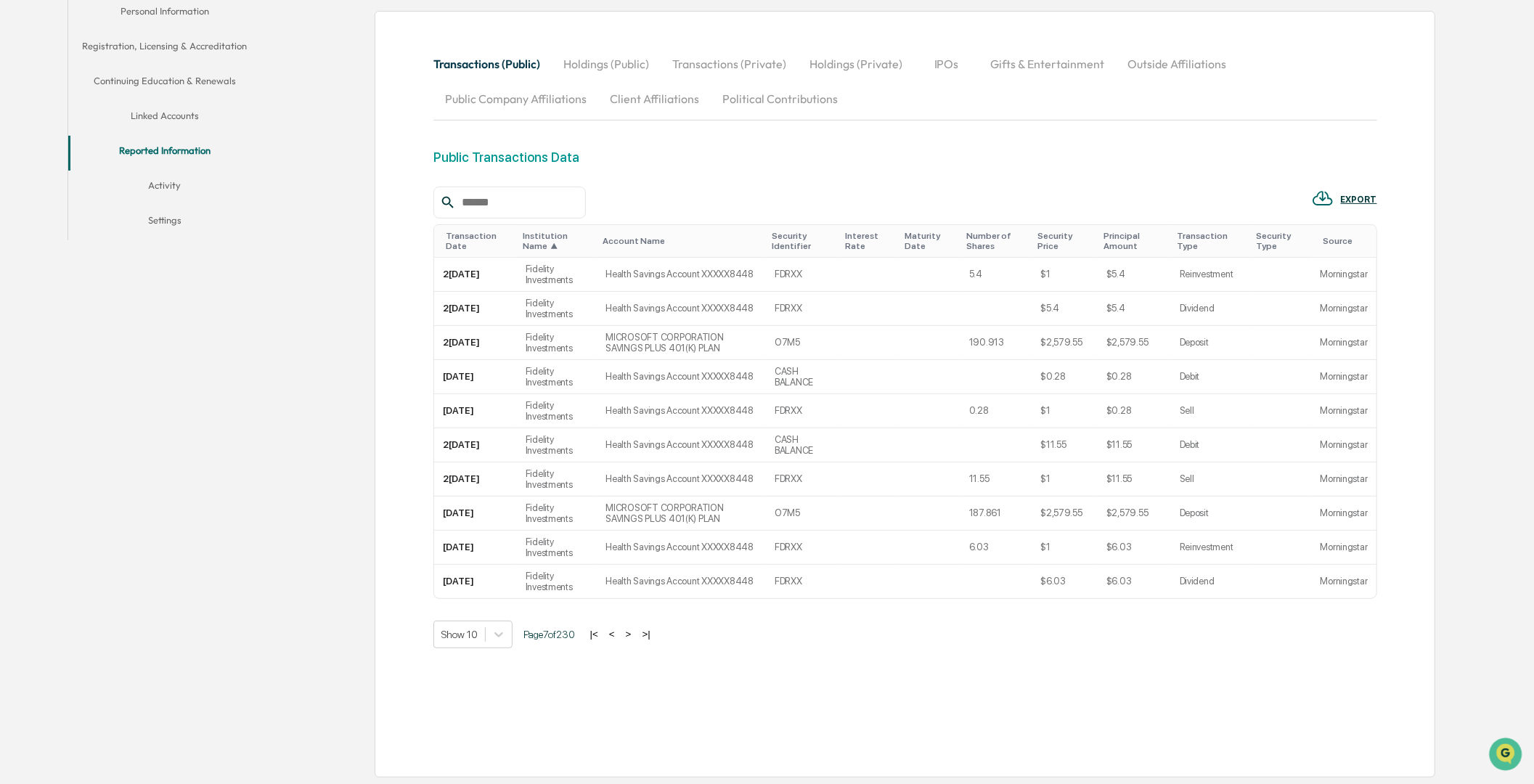
click at [635, 640] on button ">" at bounding box center [629, 634] width 15 height 12
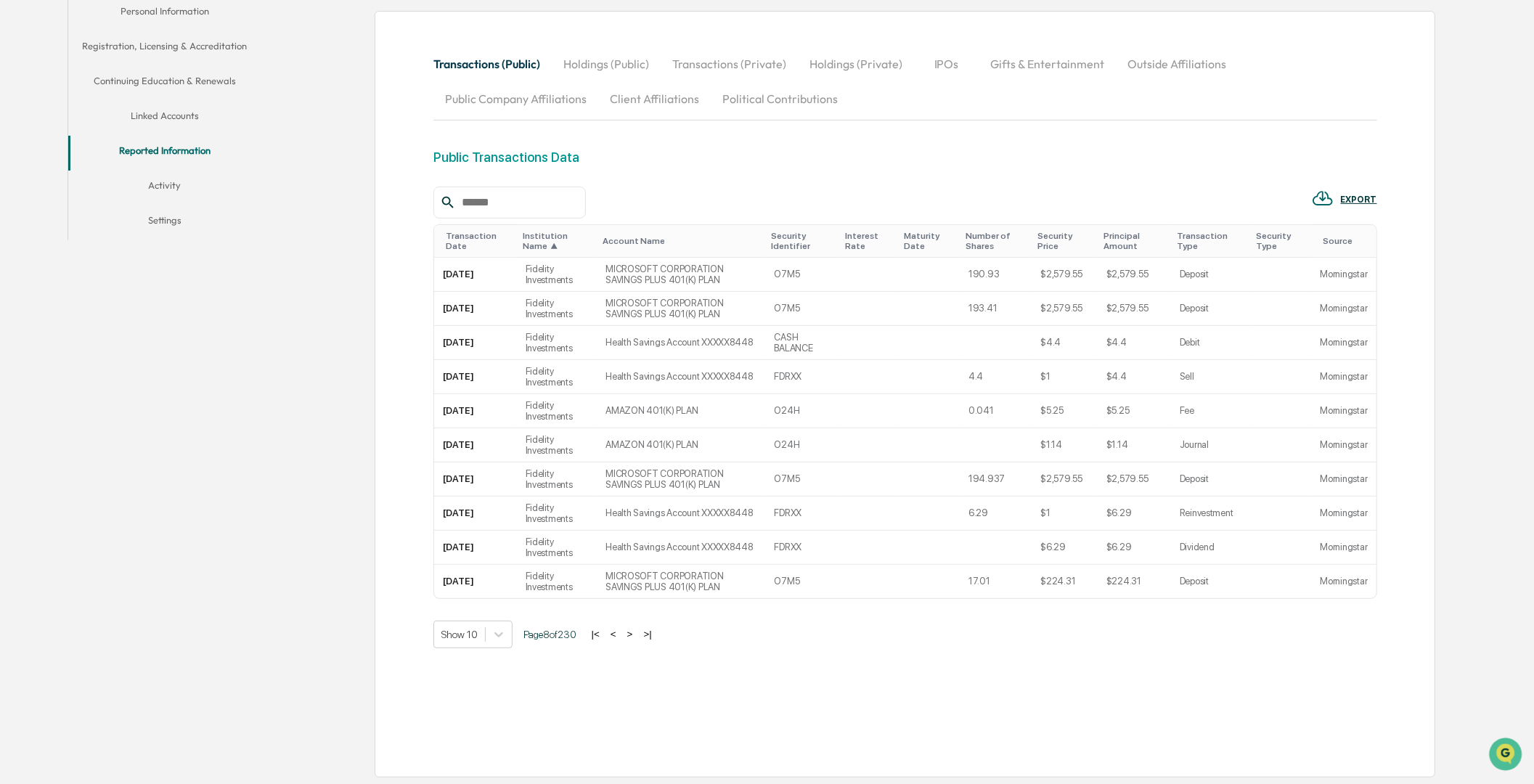
click at [635, 640] on button ">" at bounding box center [630, 634] width 15 height 12
click at [635, 640] on button ">" at bounding box center [630, 634] width 15 height 12
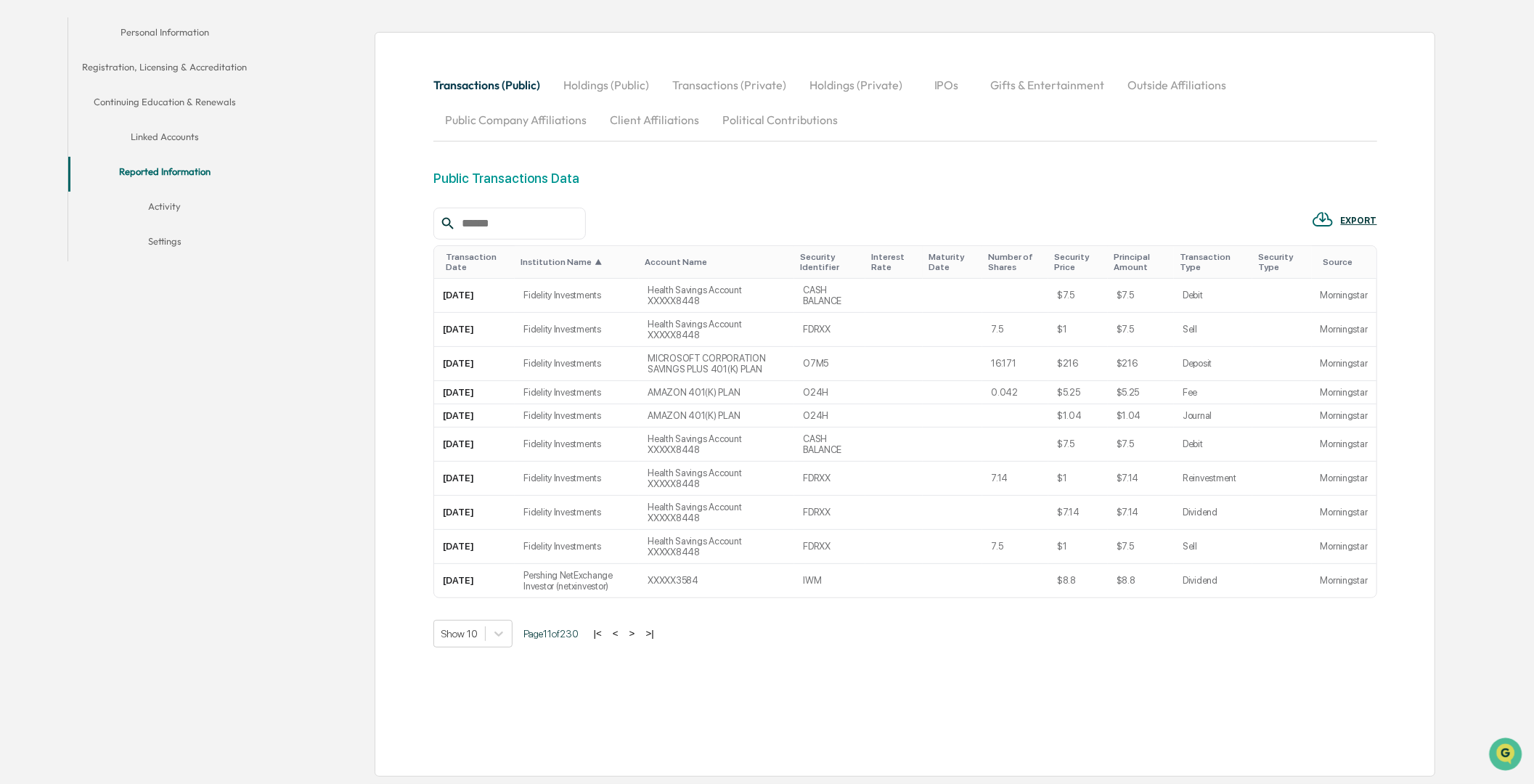
scroll to position [254, 0]
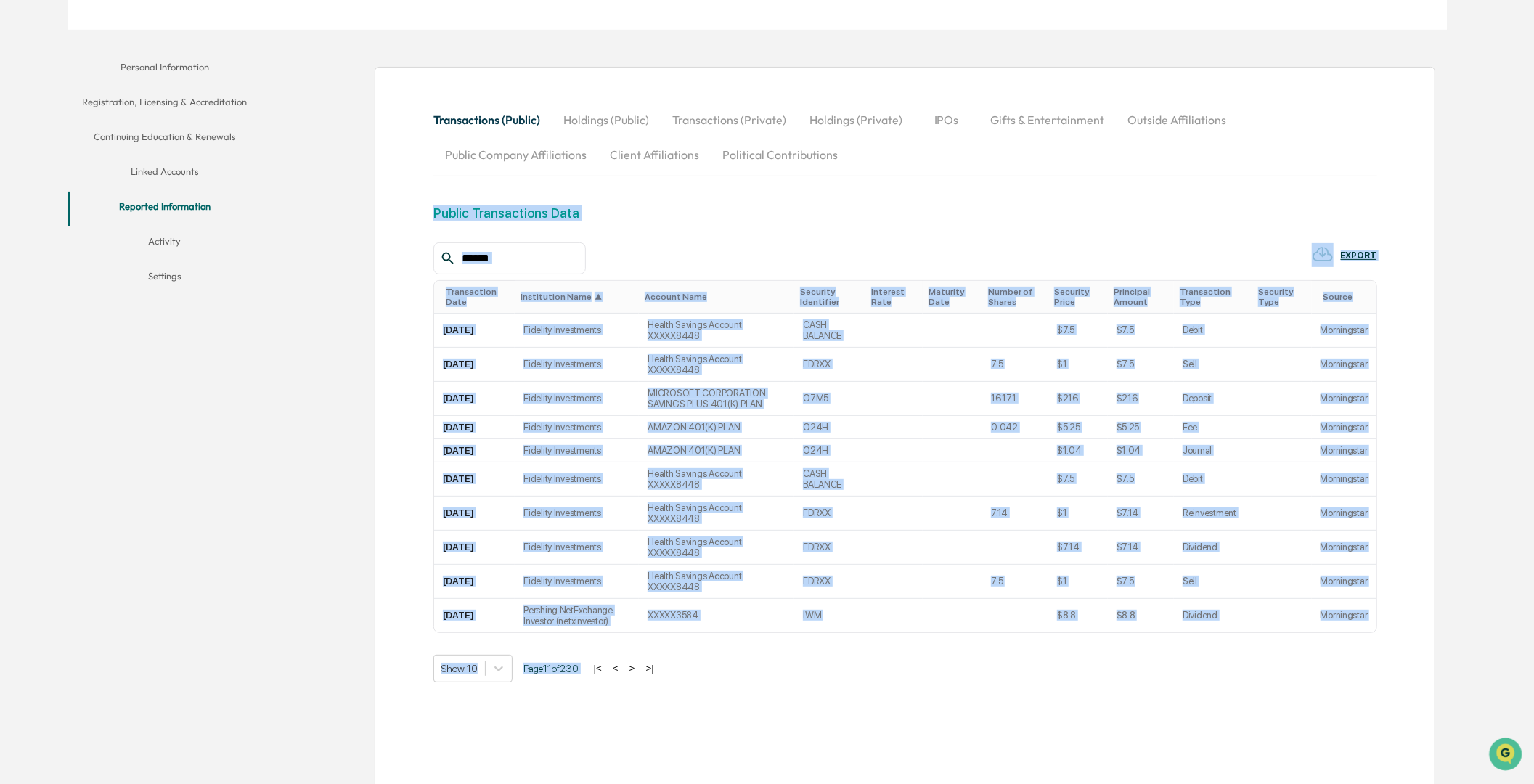
click at [635, 654] on div "Show 10 Page 11 of 230 |< < > >|" at bounding box center [905, 668] width 944 height 27
drag, startPoint x: 635, startPoint y: 643, endPoint x: 634, endPoint y: 630, distance: 13.0
click at [634, 662] on button ">" at bounding box center [632, 668] width 15 height 12
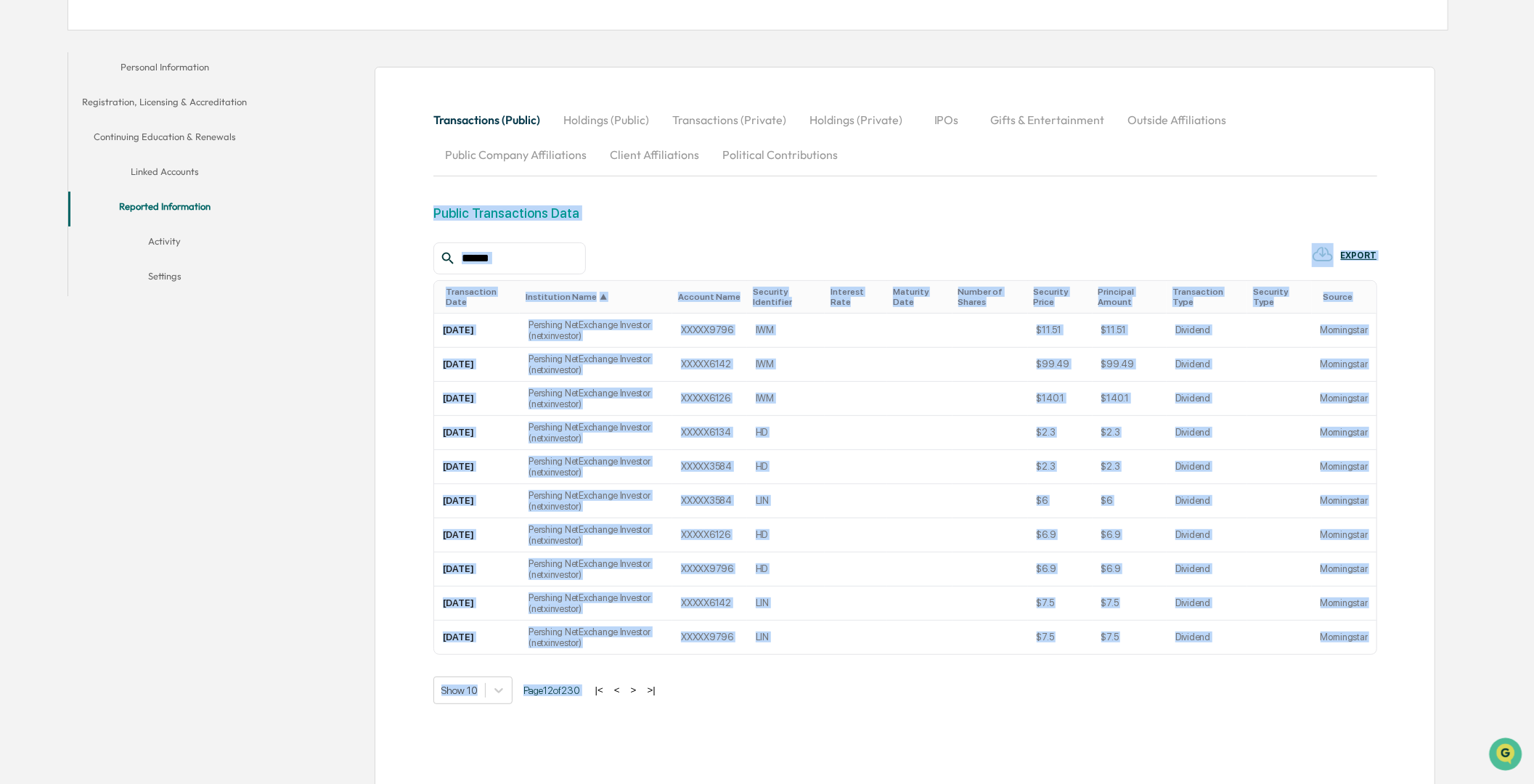
click at [660, 696] on button ">|" at bounding box center [651, 690] width 16 height 12
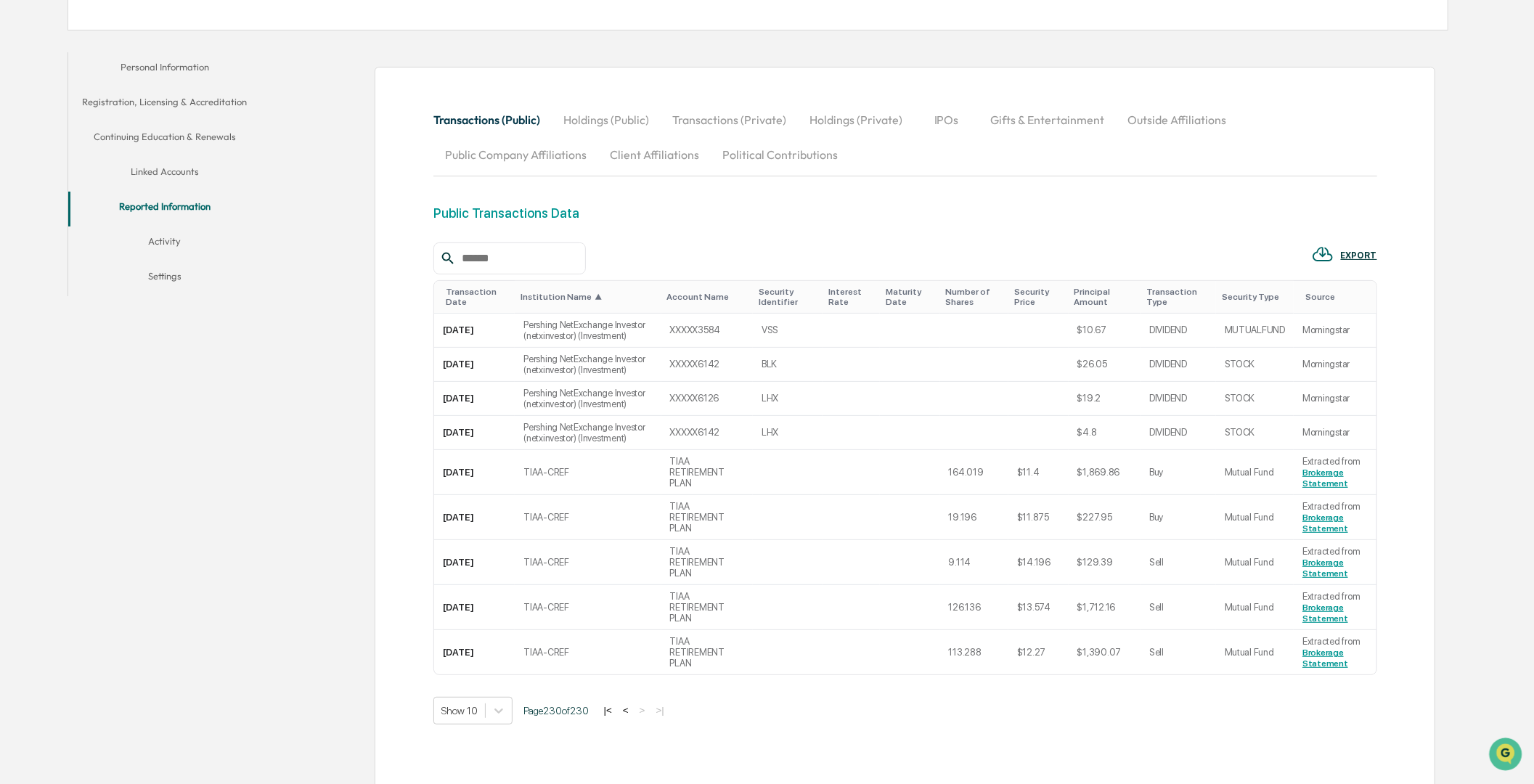
click at [392, 485] on div "Transactions (Public) Holdings (Public) Transactions (Private) Holdings (Privat…" at bounding box center [905, 461] width 1061 height 787
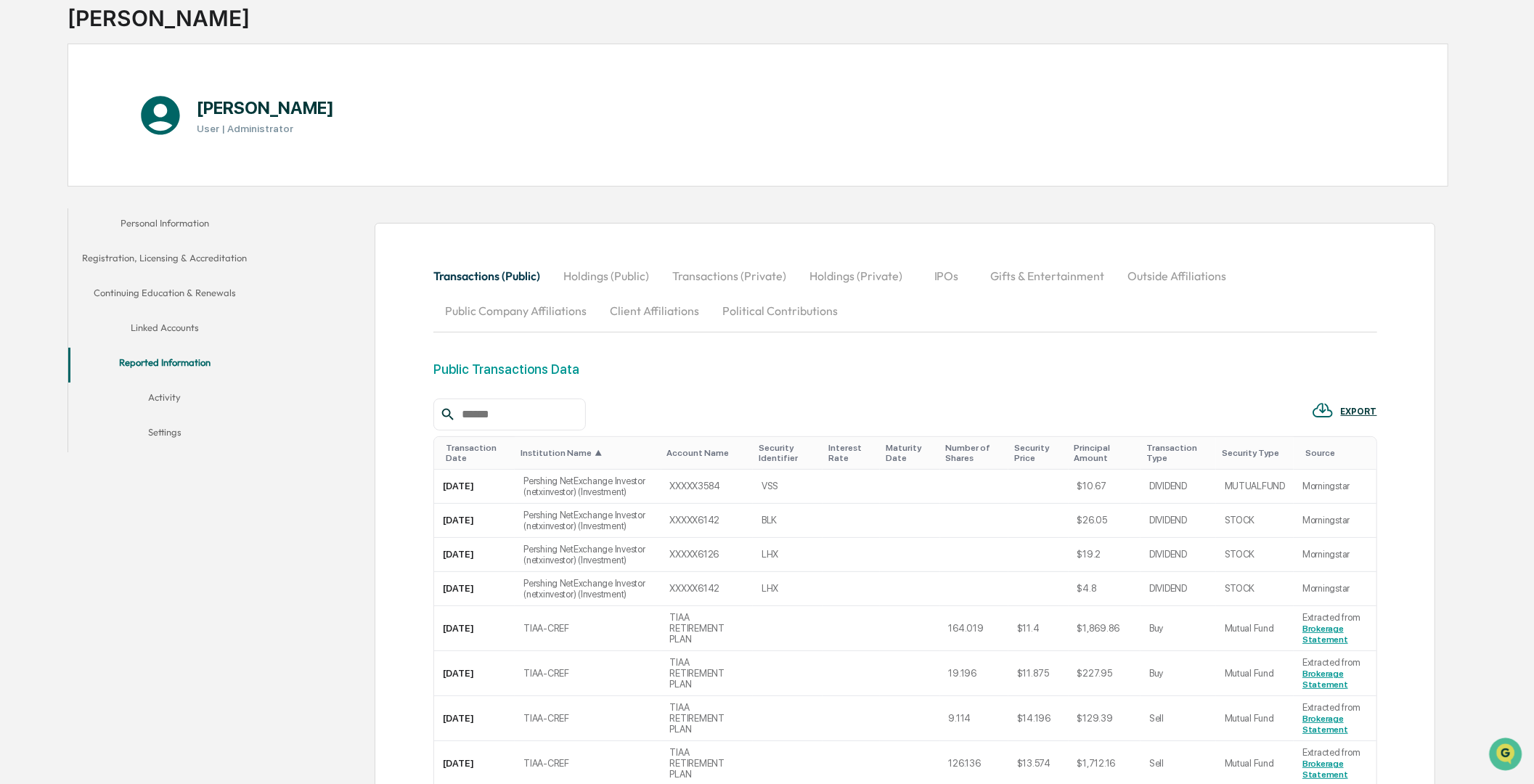
scroll to position [0, 0]
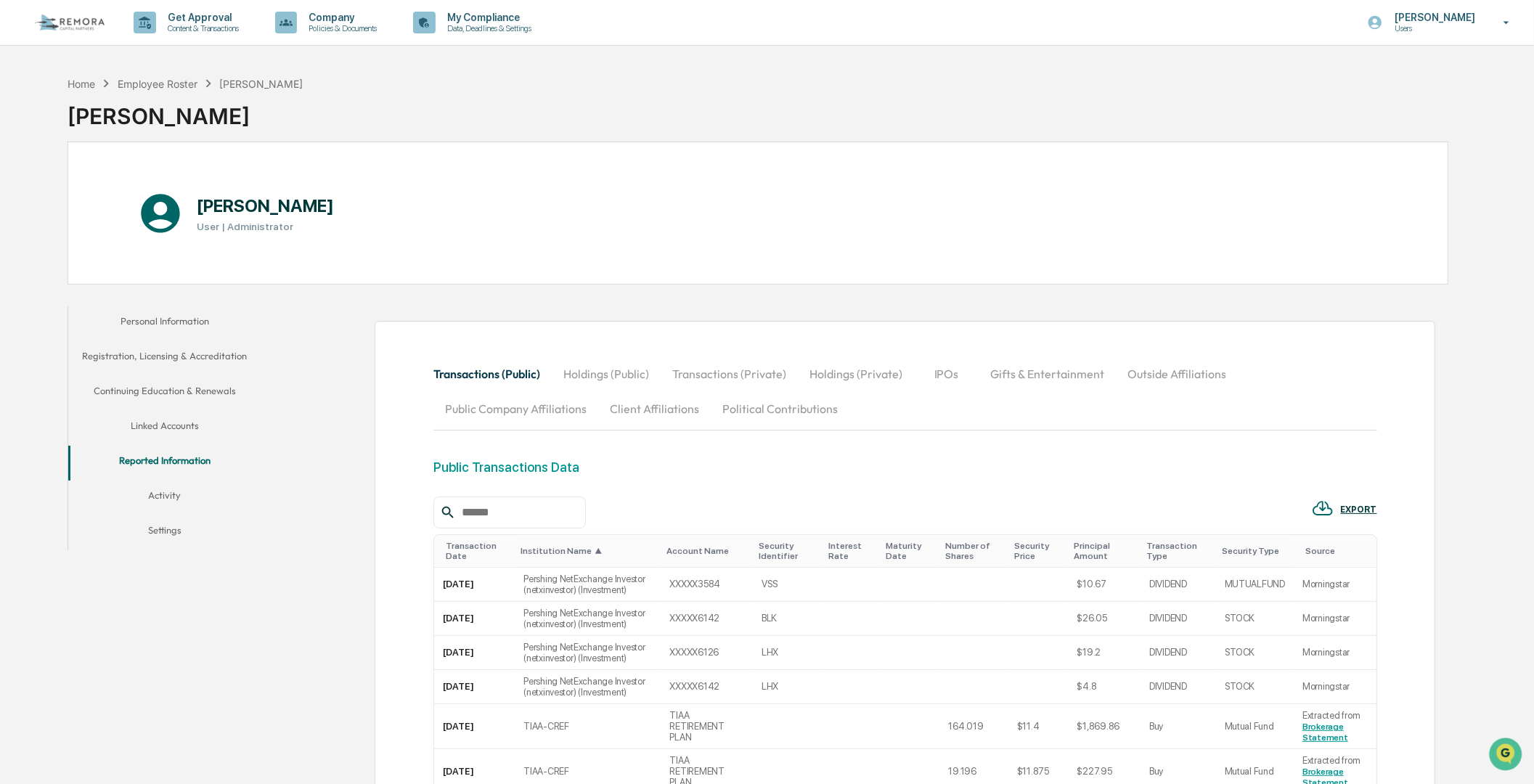
click at [250, 682] on div "Personal Information Registration, Licensing & Accreditation Continuing Educati…" at bounding box center [758, 707] width 1381 height 816
click at [146, 532] on button "Settings" at bounding box center [164, 533] width 192 height 35
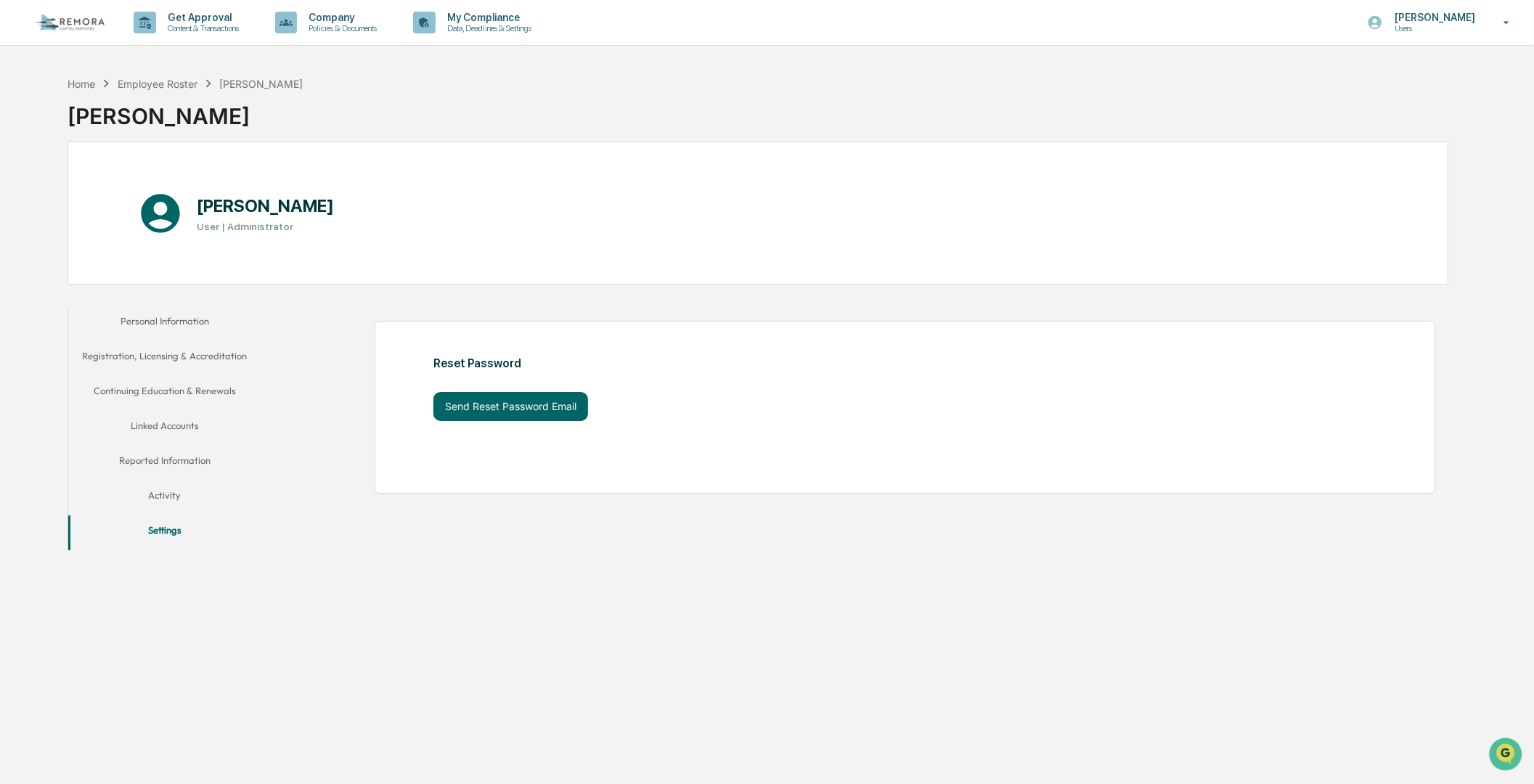
click at [330, 494] on div "Reset Password Send Reset Password Email" at bounding box center [858, 400] width 1180 height 201
drag, startPoint x: 1072, startPoint y: 97, endPoint x: 594, endPoint y: 16, distance: 484.8
click at [1069, 97] on div "Home Employee Roster Frank Galea Frank Galea" at bounding box center [758, 105] width 1381 height 73
click at [1425, 30] on p "Users" at bounding box center [1432, 28] width 99 height 10
click at [1401, 69] on li "Switch to Admin view..." at bounding box center [1429, 73] width 203 height 27
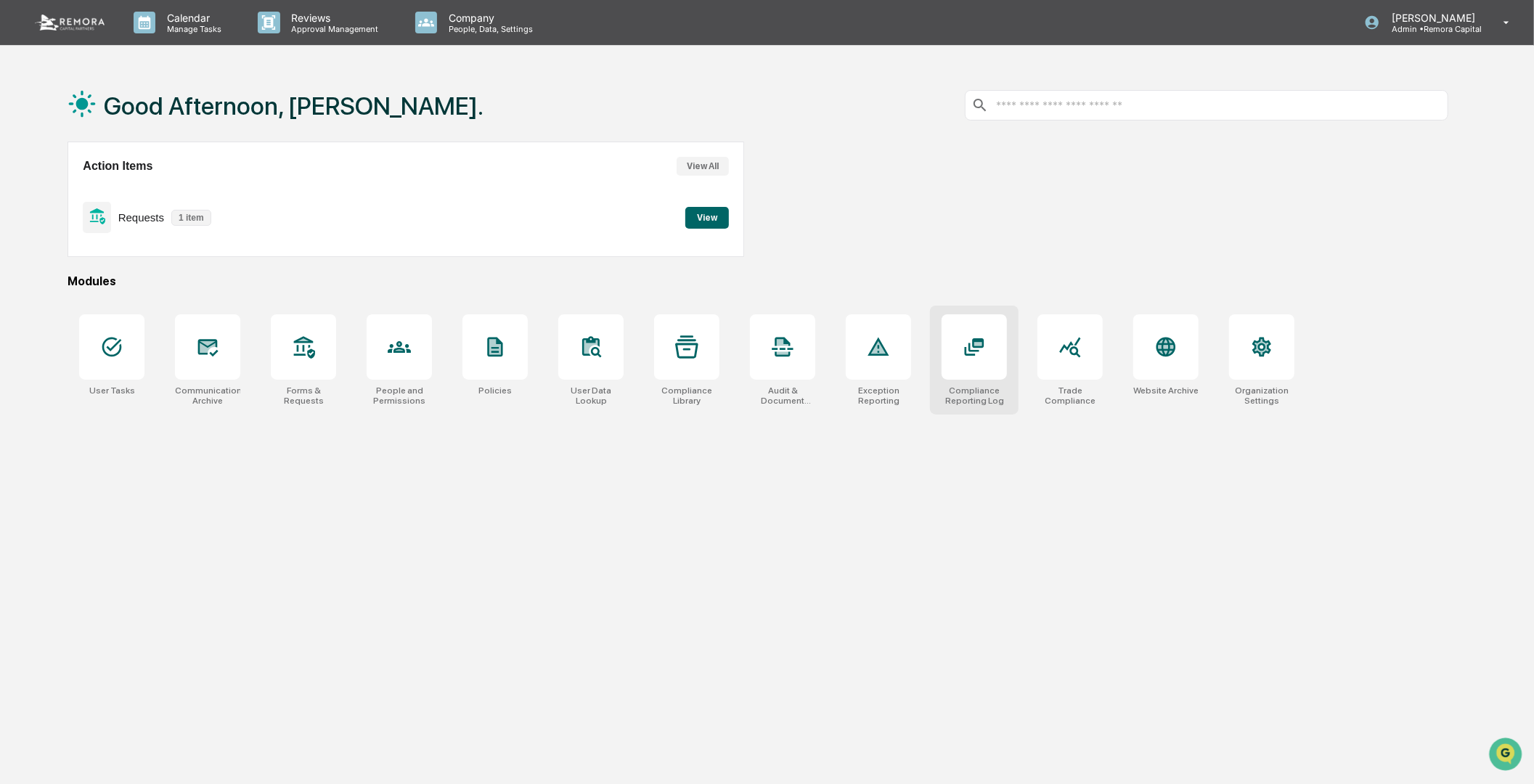
click at [951, 351] on div at bounding box center [975, 347] width 66 height 66
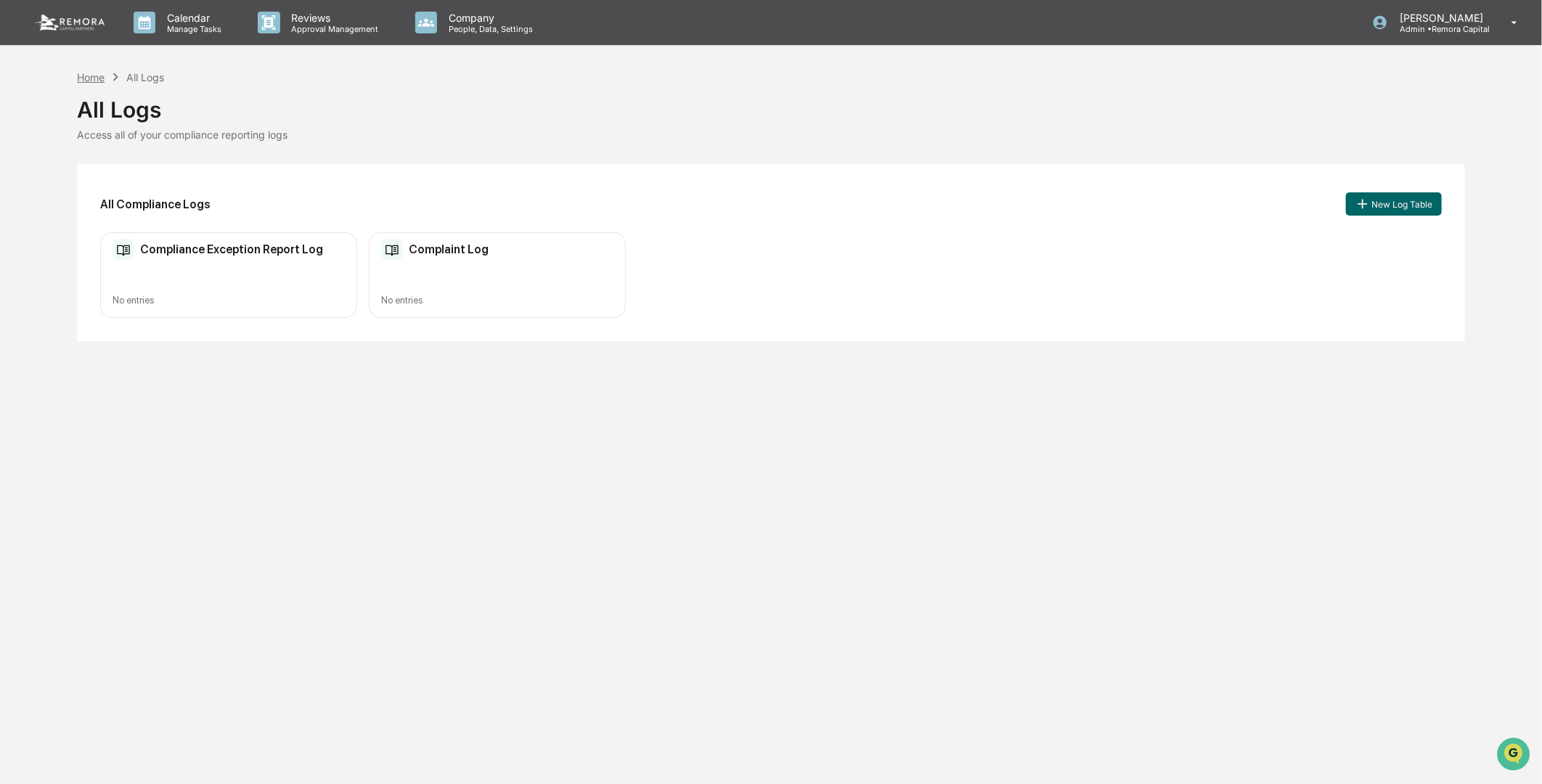
click at [90, 78] on div "Home" at bounding box center [91, 77] width 27 height 12
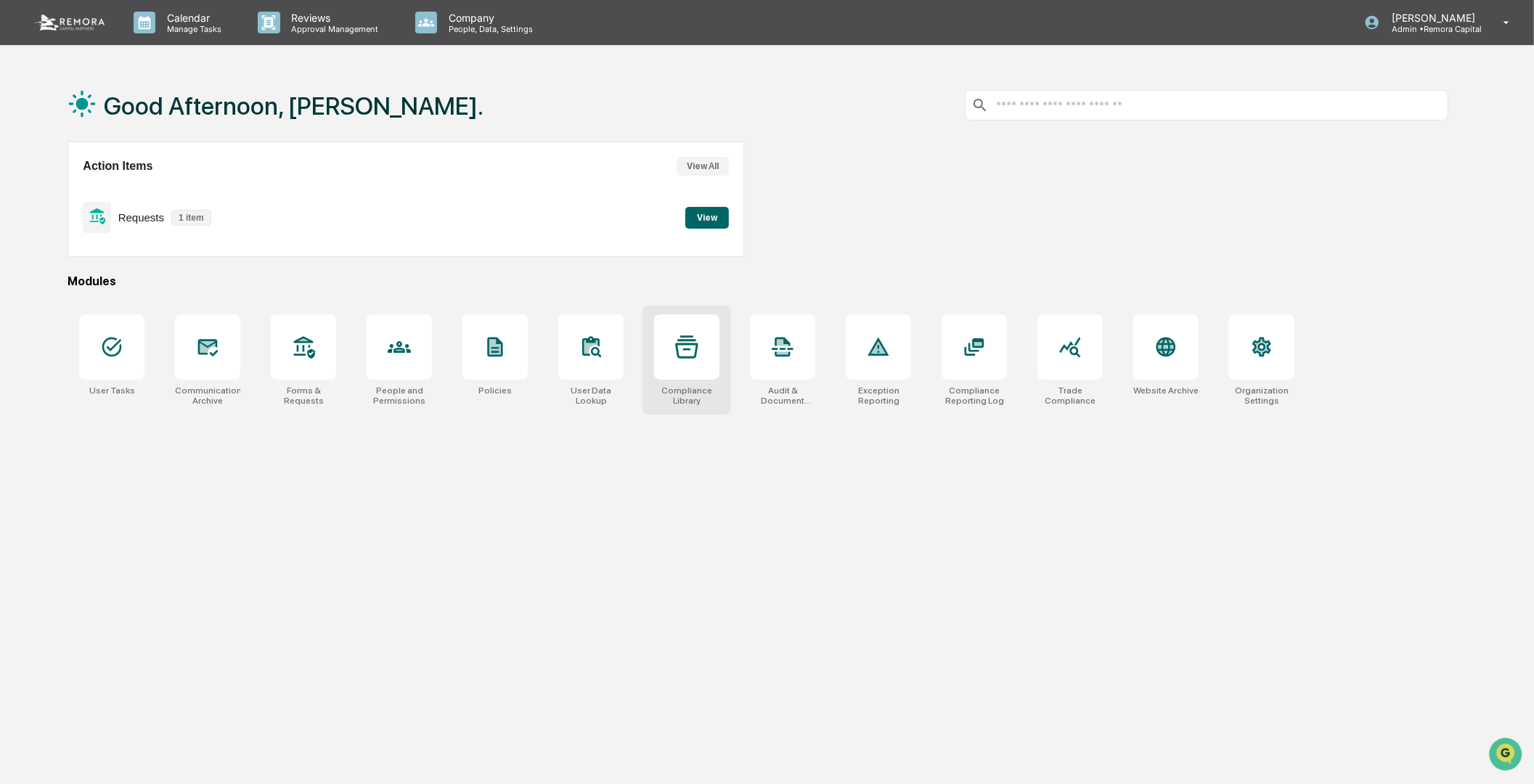
click at [672, 340] on div at bounding box center [687, 347] width 66 height 66
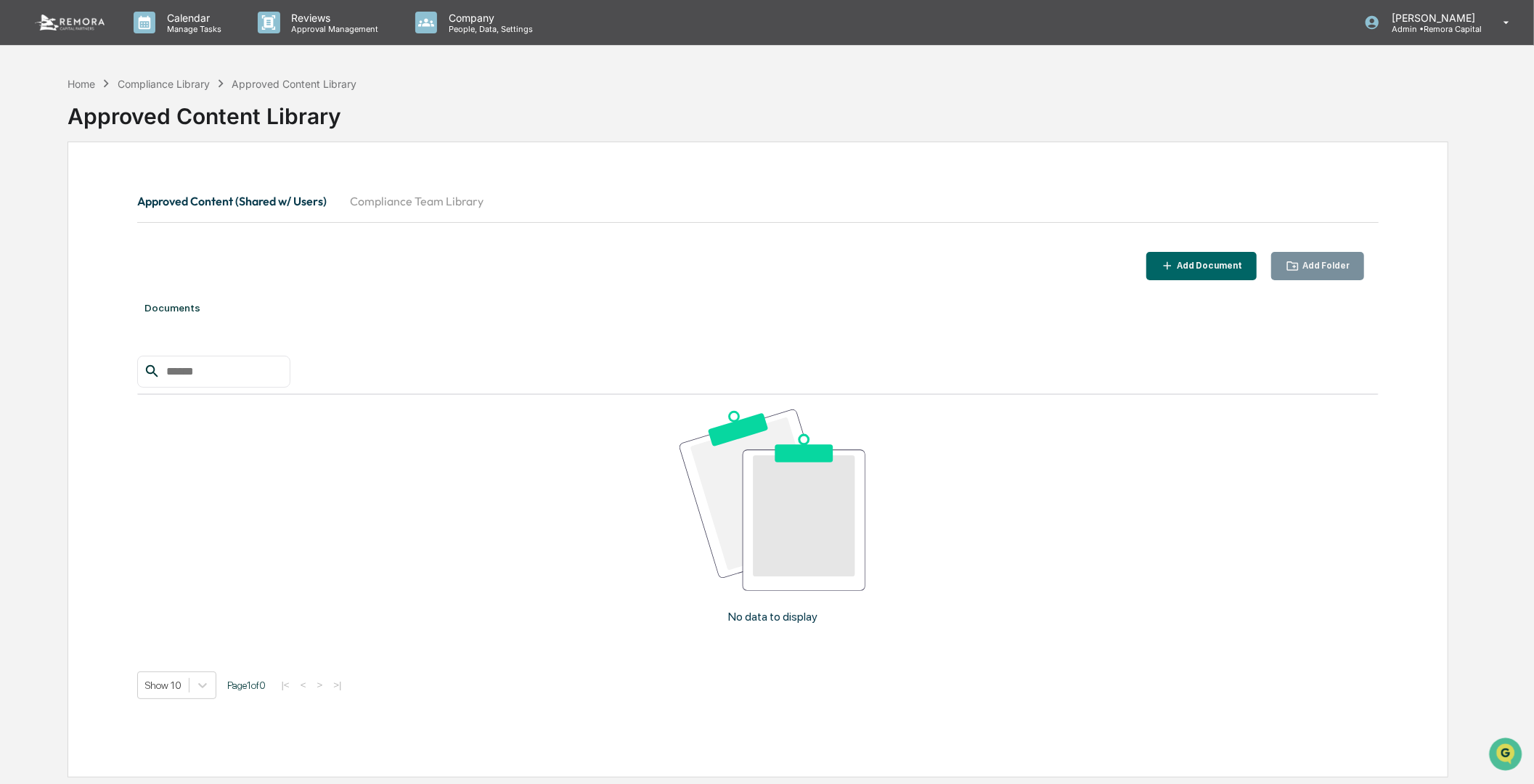
click at [583, 633] on div "No data to display" at bounding box center [772, 522] width 1271 height 255
click at [394, 198] on button "Compliance Team Library" at bounding box center [416, 201] width 157 height 35
click at [177, 192] on button "Approved Content (Shared w/ Users)" at bounding box center [237, 201] width 201 height 35
click at [77, 84] on div "Home" at bounding box center [80, 84] width 27 height 12
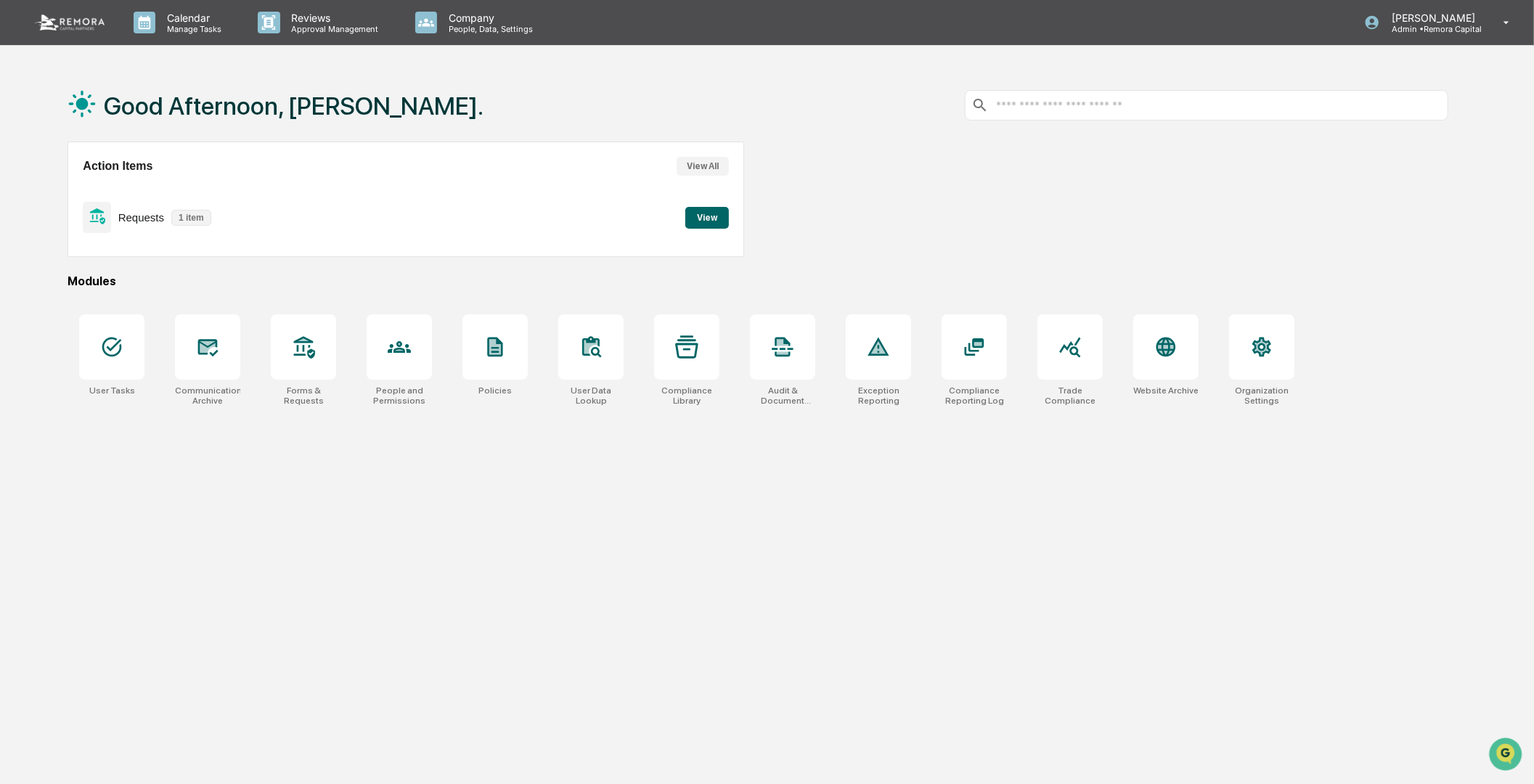
click at [981, 280] on div "Modules" at bounding box center [758, 281] width 1381 height 14
click at [301, 338] on icon at bounding box center [304, 347] width 21 height 23
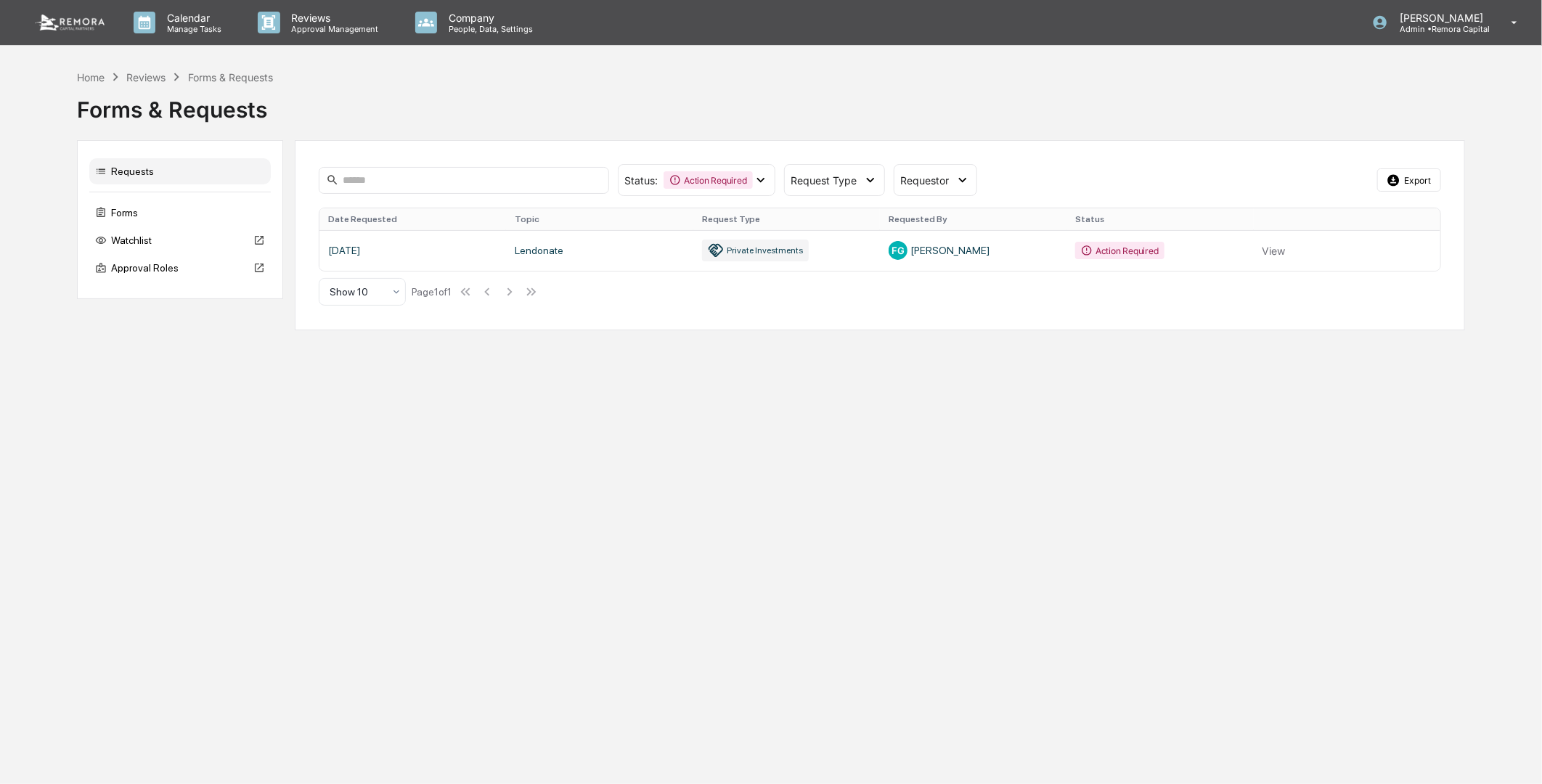
click at [219, 465] on div "Calendar Manage Tasks Reviews Approval Management Company People, Data, Setting…" at bounding box center [771, 392] width 1542 height 784
